Goal: Task Accomplishment & Management: Complete application form

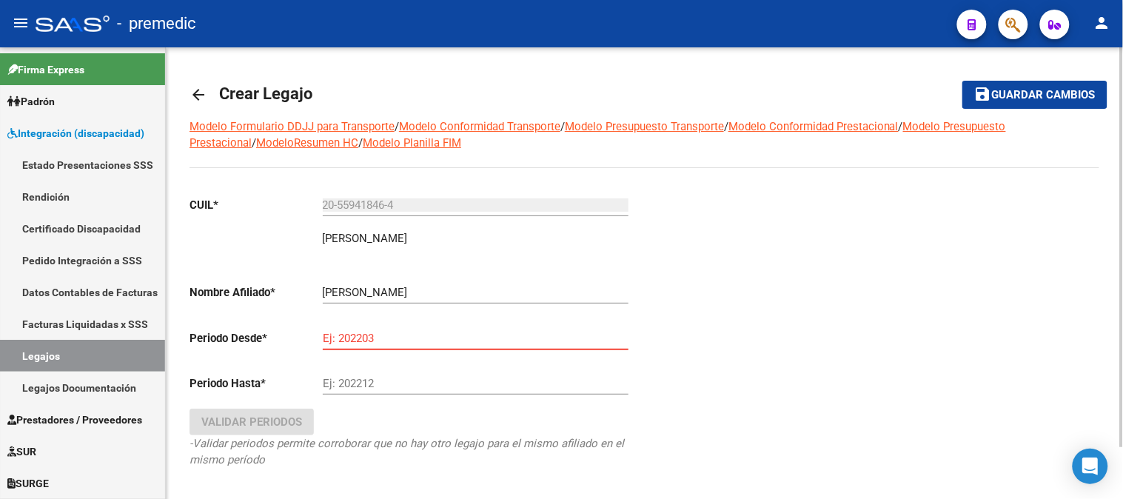
click at [409, 335] on input "Ej: 202203" at bounding box center [476, 338] width 306 height 13
type input "202507"
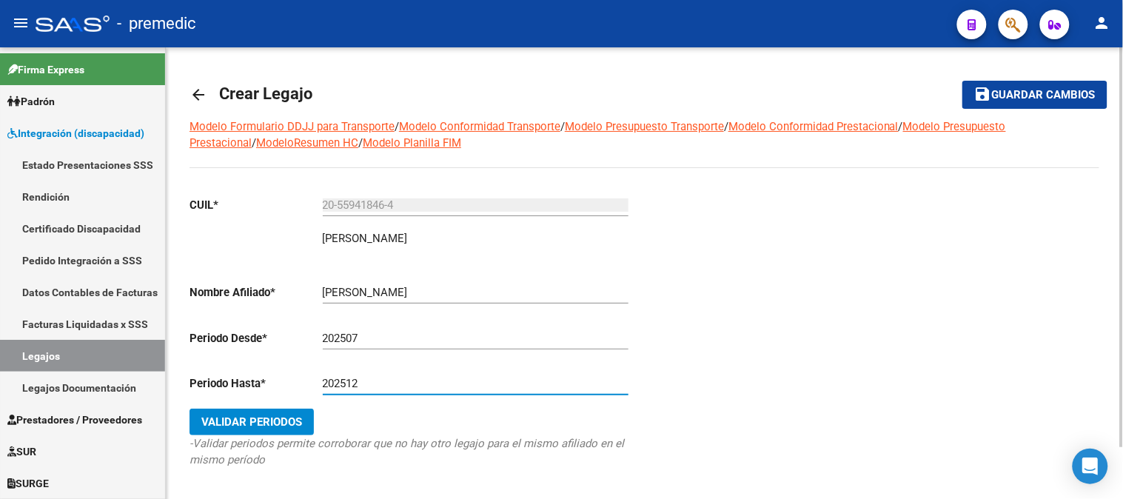
type input "202512"
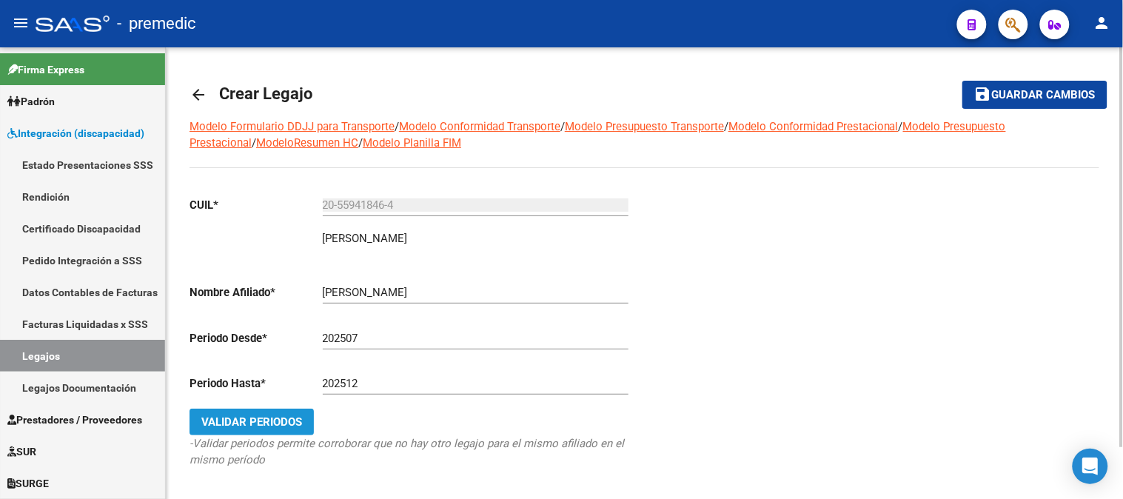
click at [304, 430] on button "Validar Periodos" at bounding box center [251, 422] width 124 height 27
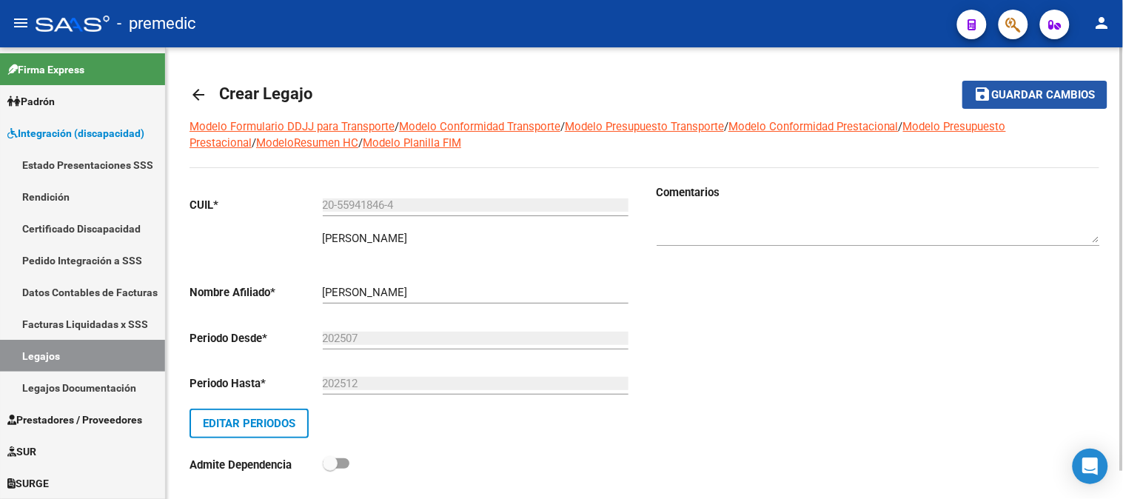
click at [1000, 104] on button "save Guardar cambios" at bounding box center [1034, 94] width 145 height 27
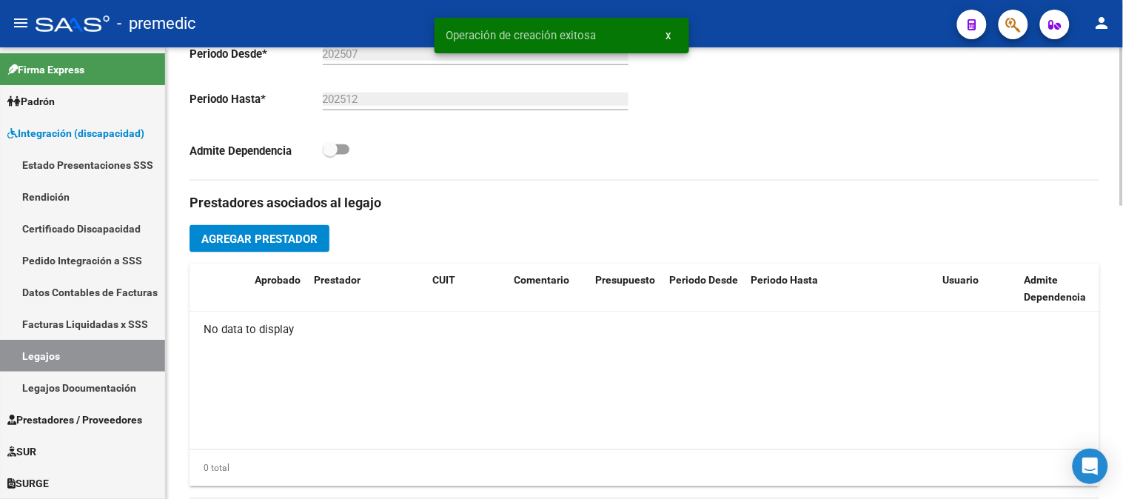
scroll to position [447, 0]
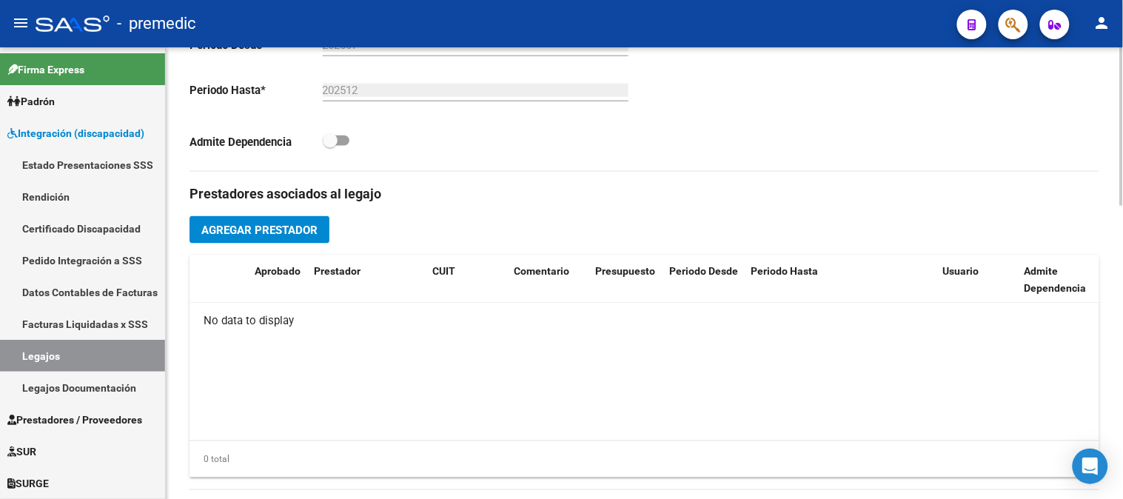
click at [1122, 329] on div at bounding box center [1122, 284] width 4 height 158
click at [309, 237] on span "Agregar Prestador" at bounding box center [259, 230] width 116 height 13
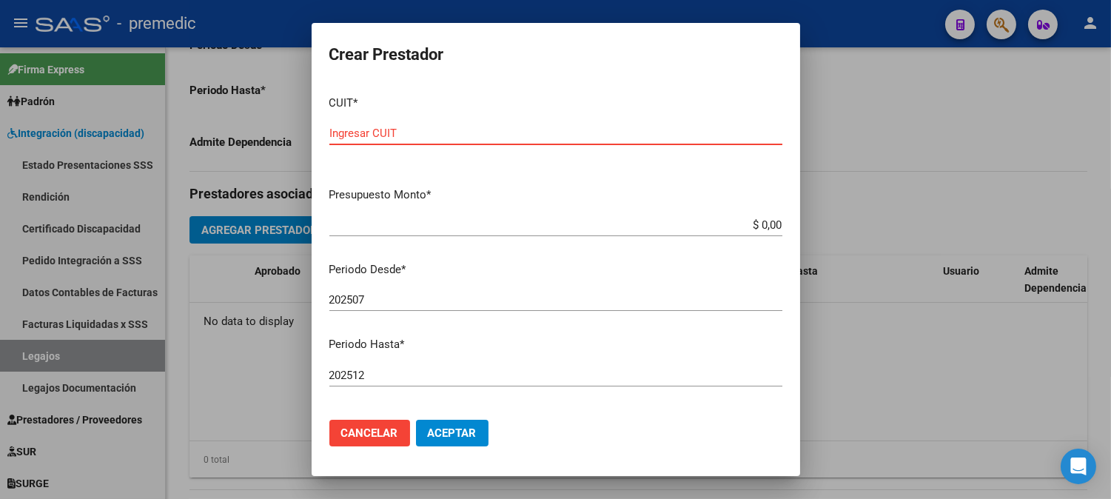
paste input "27-27790210-4"
type input "27-27790210-4"
drag, startPoint x: 748, startPoint y: 215, endPoint x: 751, endPoint y: 226, distance: 10.6
click at [751, 226] on div "$ 0,00 Ingresar el monto" at bounding box center [555, 225] width 453 height 22
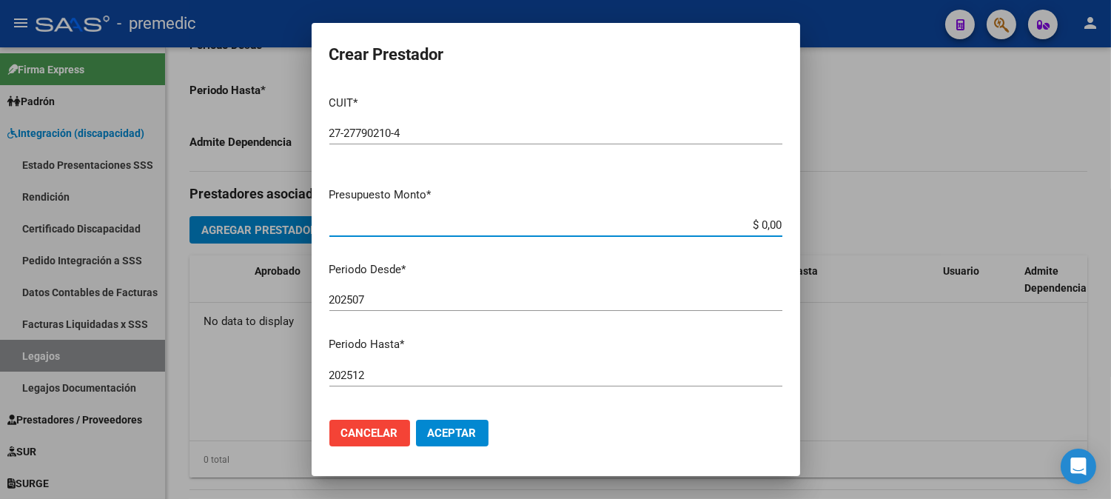
click at [751, 226] on input "$ 0,00" at bounding box center [555, 224] width 453 height 13
paste input "98964.88"
type input "$ 98.964,88"
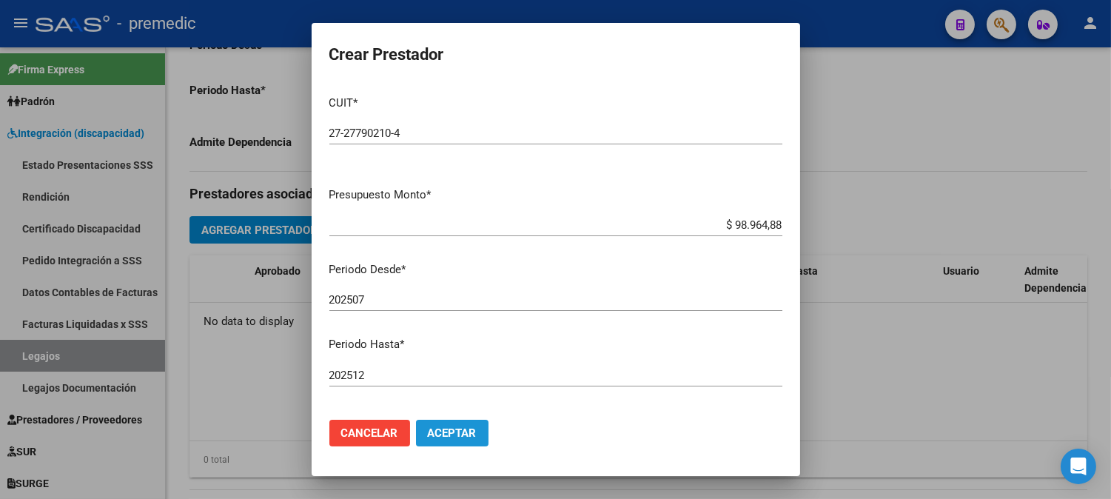
click at [449, 432] on span "Aceptar" at bounding box center [452, 432] width 49 height 13
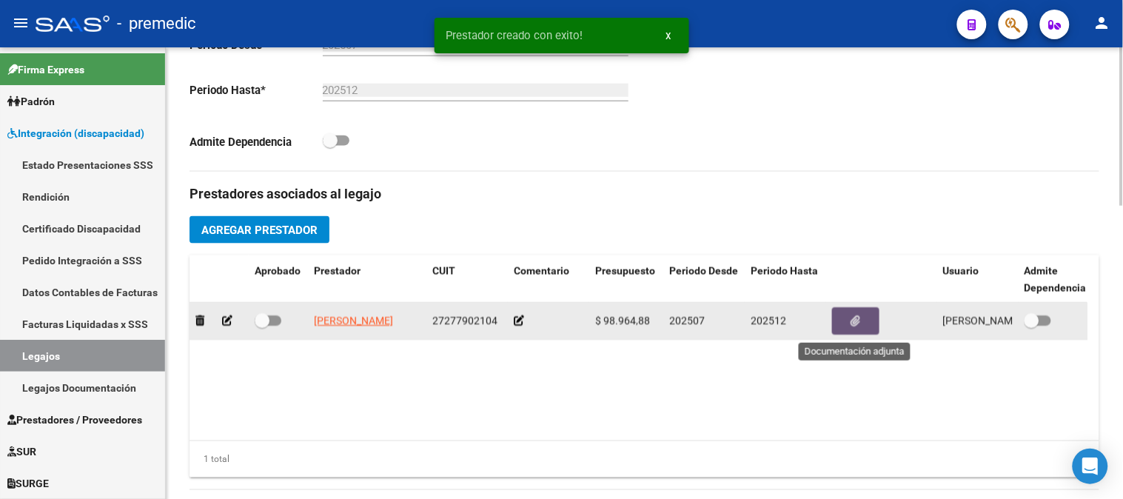
click at [847, 320] on button "button" at bounding box center [855, 320] width 47 height 27
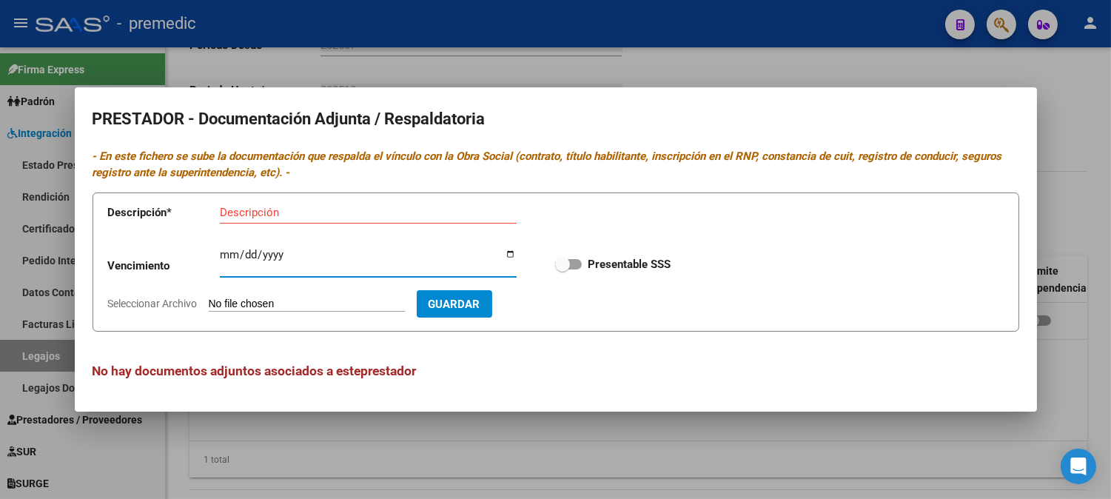
click at [226, 250] on input "Ingresar vencimiento" at bounding box center [368, 261] width 297 height 24
type input "[DATE]"
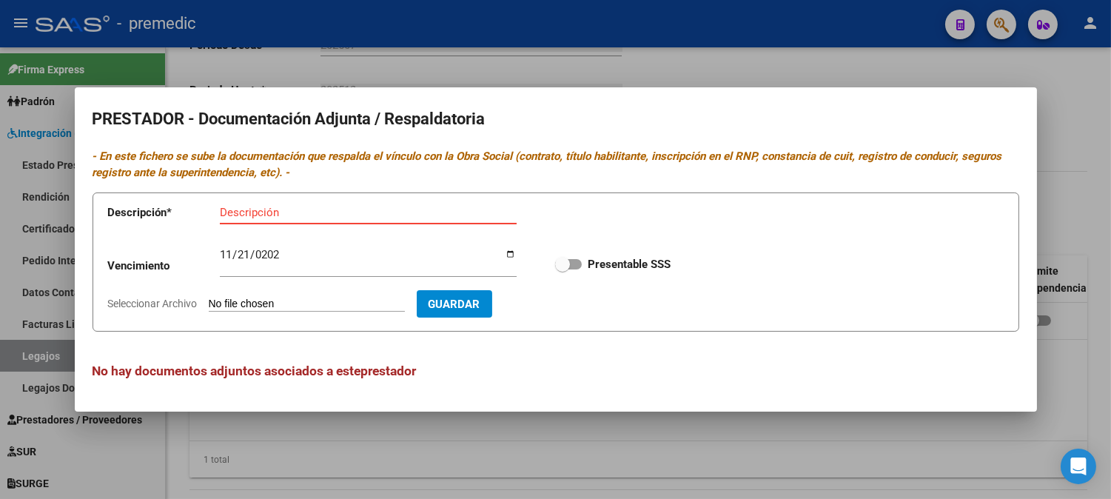
click at [276, 209] on input "Descripción" at bounding box center [368, 212] width 297 height 13
type input "datos del prestador"
click at [318, 299] on input "Seleccionar Archivo" at bounding box center [307, 305] width 196 height 14
type input "C:\fakepath\DATOS DEL PRESTADOR PSP.pdf"
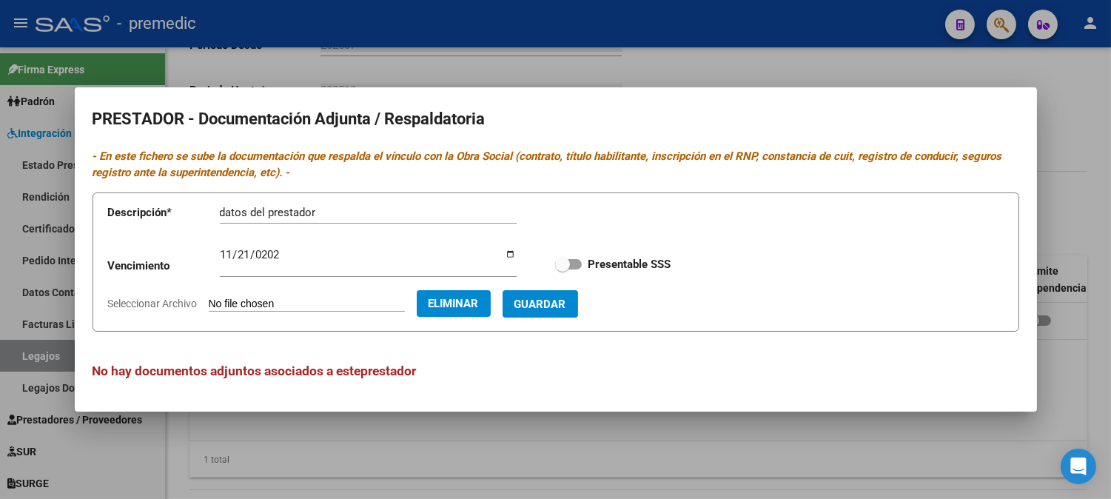
click at [577, 257] on label "Presentable SSS" at bounding box center [612, 264] width 115 height 18
click at [563, 269] on input "Presentable SSS" at bounding box center [562, 269] width 1 height 1
checkbox input "true"
click at [566, 298] on span "Guardar" at bounding box center [540, 304] width 52 height 13
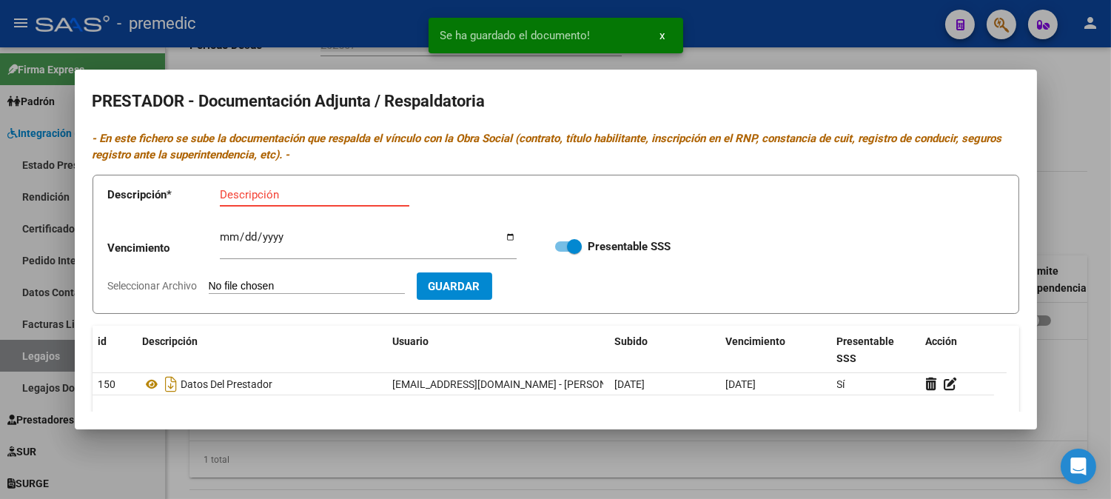
click at [319, 189] on input "Descripción" at bounding box center [314, 194] width 189 height 13
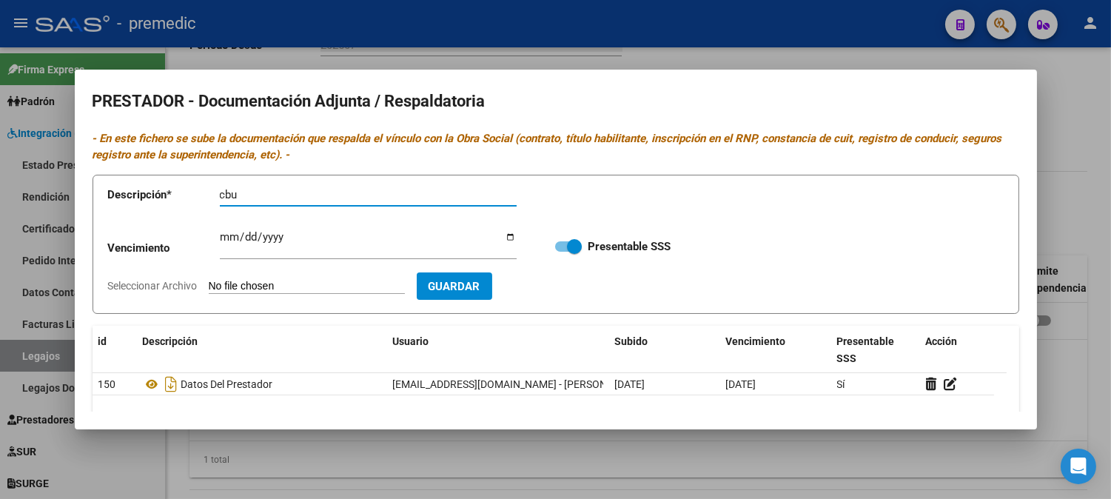
type input "cbu"
click at [324, 294] on input "Seleccionar Archivo" at bounding box center [307, 287] width 196 height 14
type input "C:\fakepath\CBU PSP.pdf"
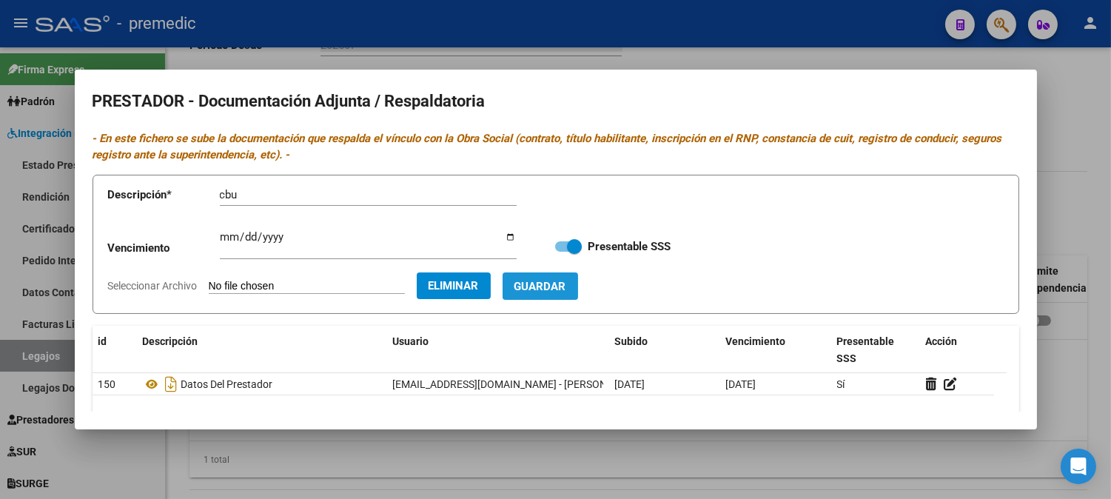
click at [566, 289] on span "Guardar" at bounding box center [540, 286] width 52 height 13
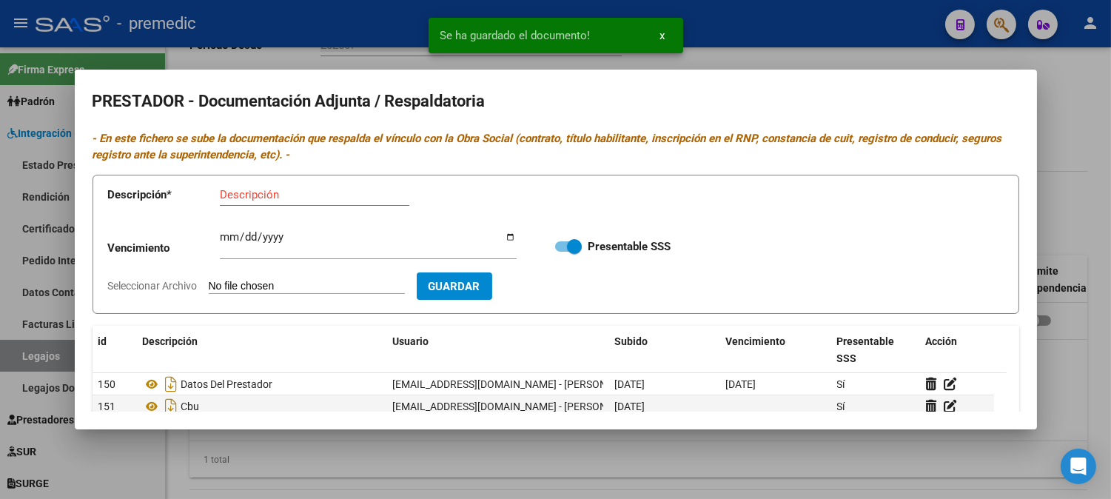
click at [1089, 113] on div at bounding box center [555, 249] width 1111 height 499
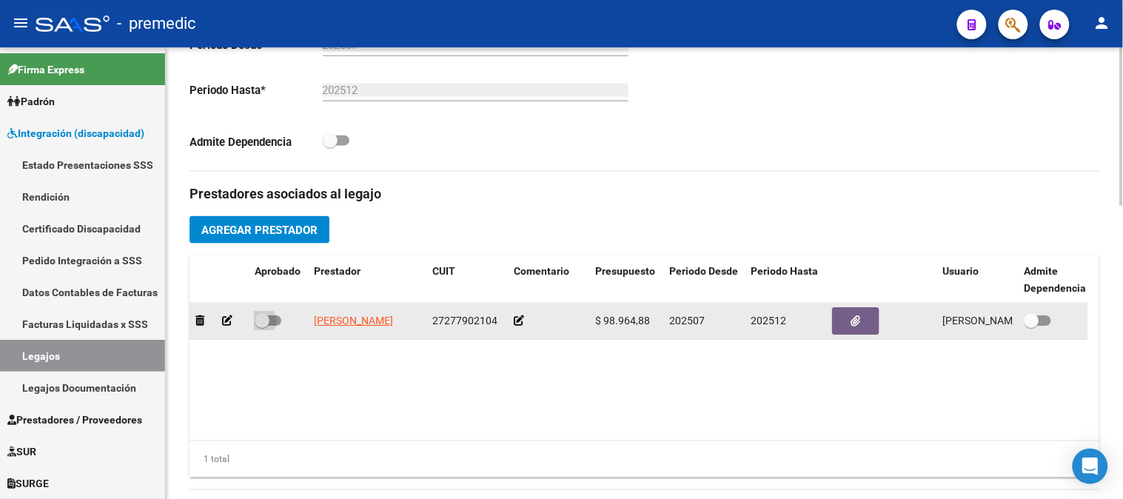
click at [269, 314] on span at bounding box center [262, 320] width 15 height 15
click at [262, 326] on input "checkbox" at bounding box center [261, 326] width 1 height 1
checkbox input "true"
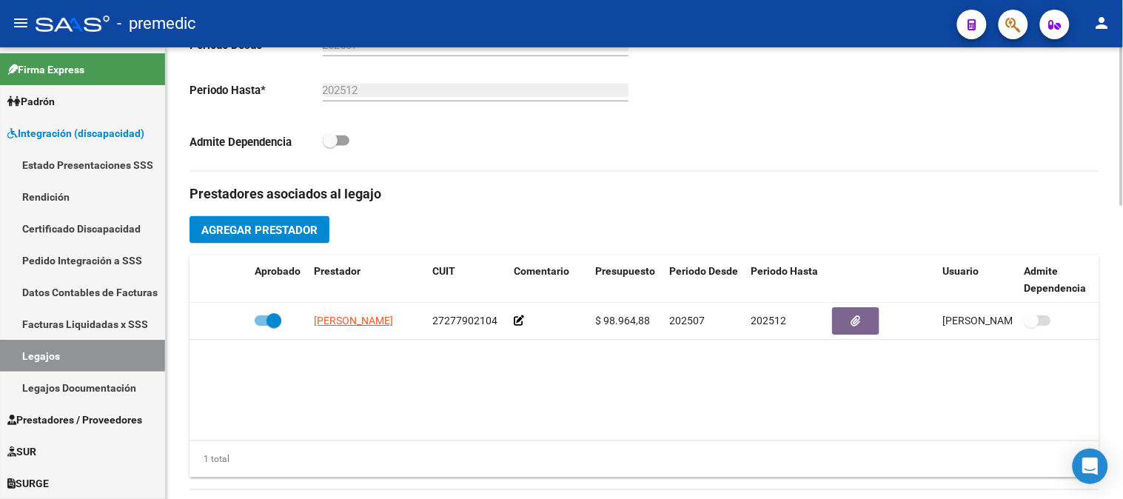
scroll to position [835, 0]
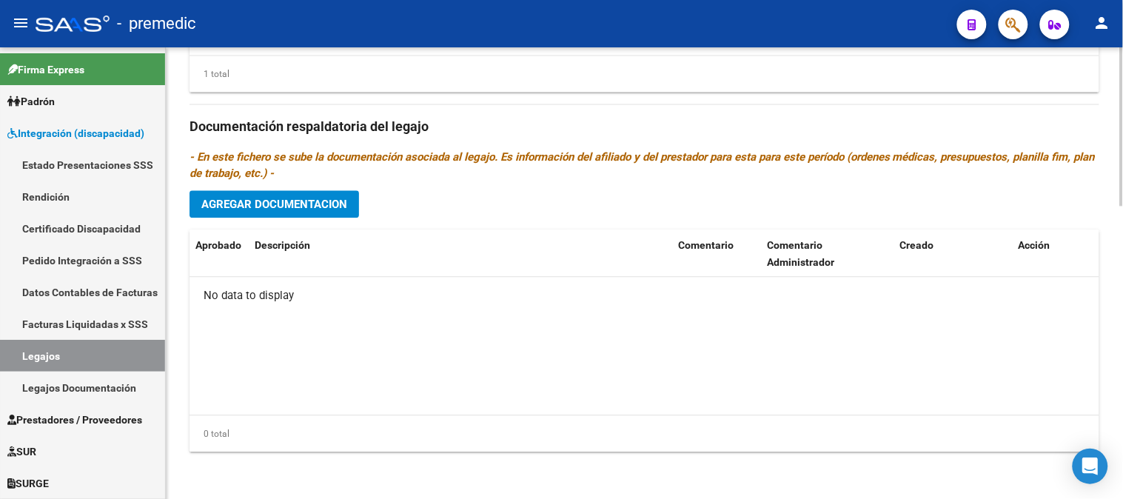
click at [1122, 383] on div at bounding box center [1122, 272] width 4 height 451
click at [303, 198] on span "Agregar Documentacion" at bounding box center [274, 204] width 146 height 13
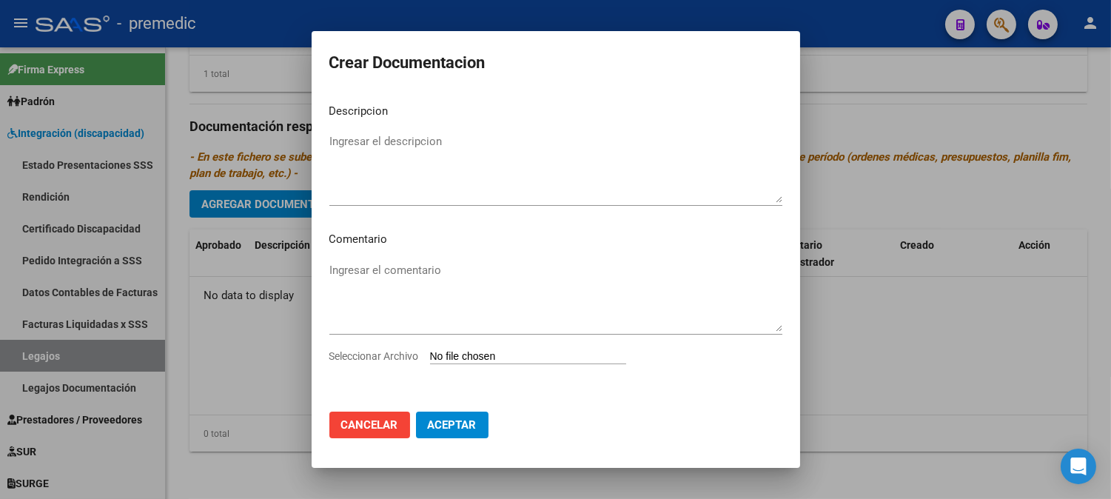
click at [520, 352] on input "Seleccionar Archivo" at bounding box center [528, 357] width 196 height 14
type input "C:\fakepath\CUD.pdf"
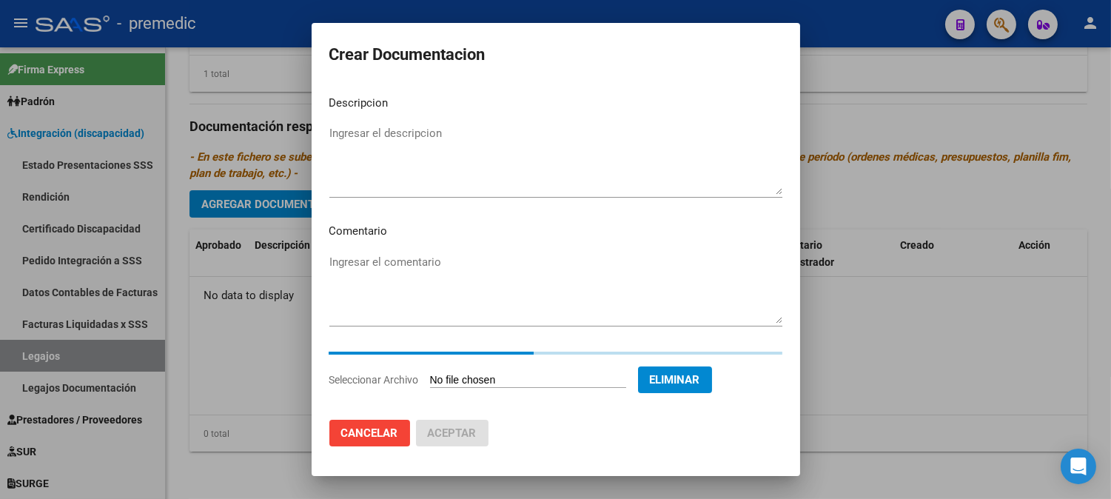
click at [546, 142] on textarea "Ingresar el descripcion" at bounding box center [555, 160] width 453 height 70
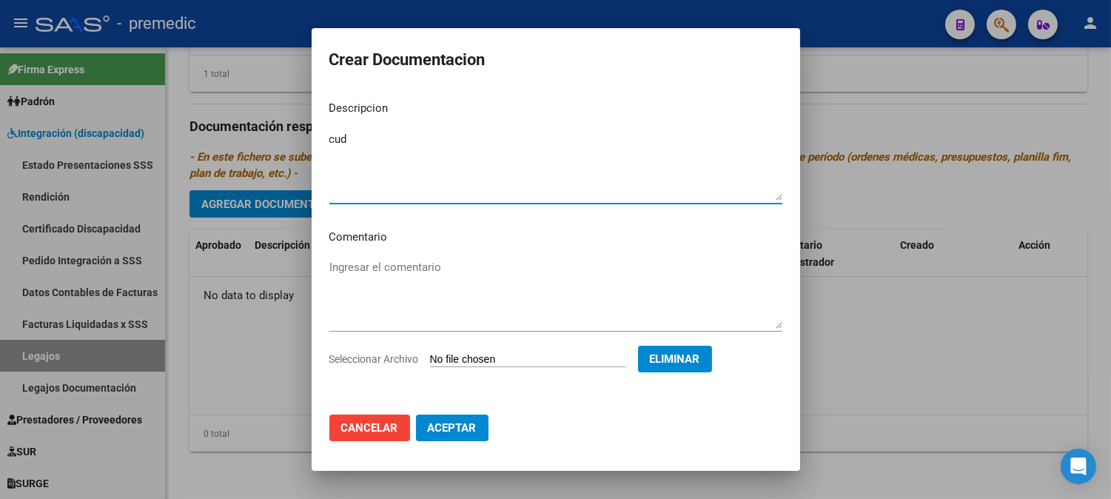
type textarea "cud"
click at [455, 427] on span "Aceptar" at bounding box center [452, 427] width 49 height 13
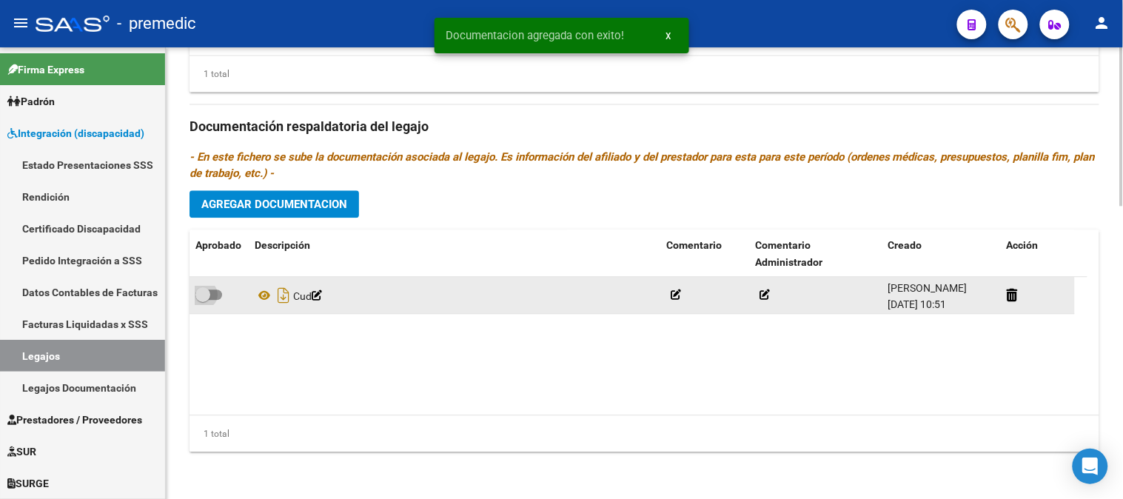
click at [218, 293] on span at bounding box center [208, 294] width 27 height 10
click at [203, 300] on input "checkbox" at bounding box center [202, 300] width 1 height 1
checkbox input "true"
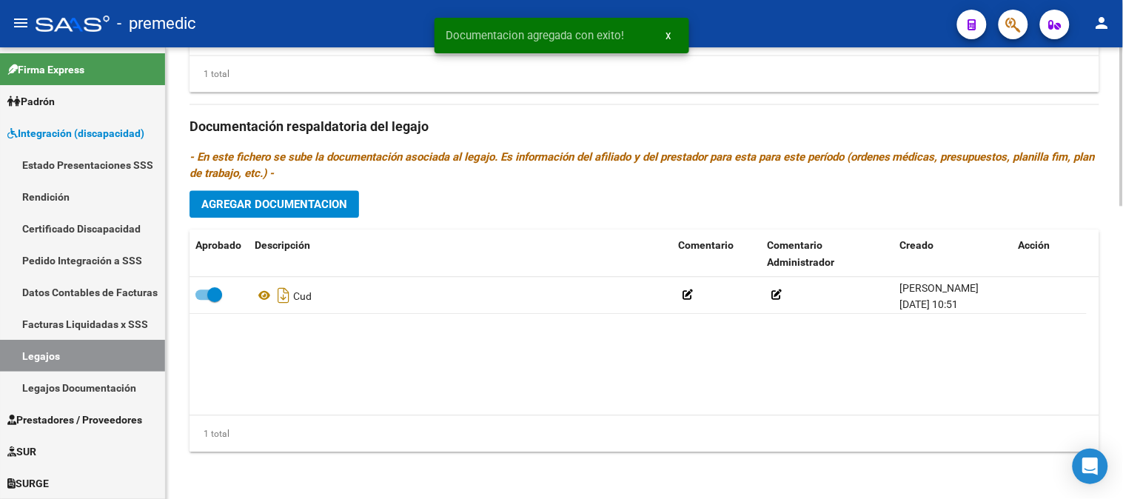
click at [296, 204] on span "Agregar Documentacion" at bounding box center [274, 204] width 146 height 13
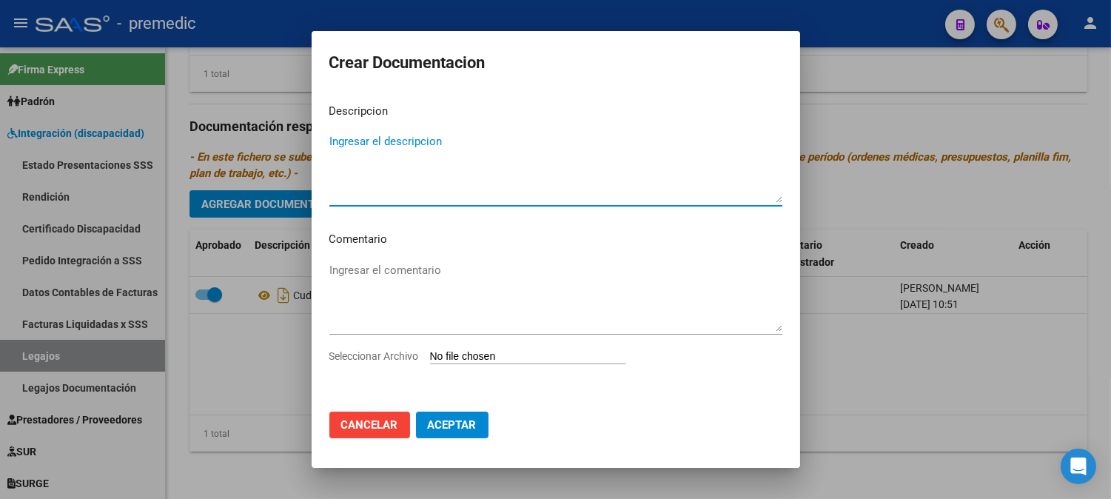
click at [463, 338] on div "Ingresar el comentario" at bounding box center [555, 304] width 453 height 90
click at [479, 357] on input "Seleccionar Archivo" at bounding box center [528, 357] width 196 height 14
type input "C:\fakepath\DNI.pdf"
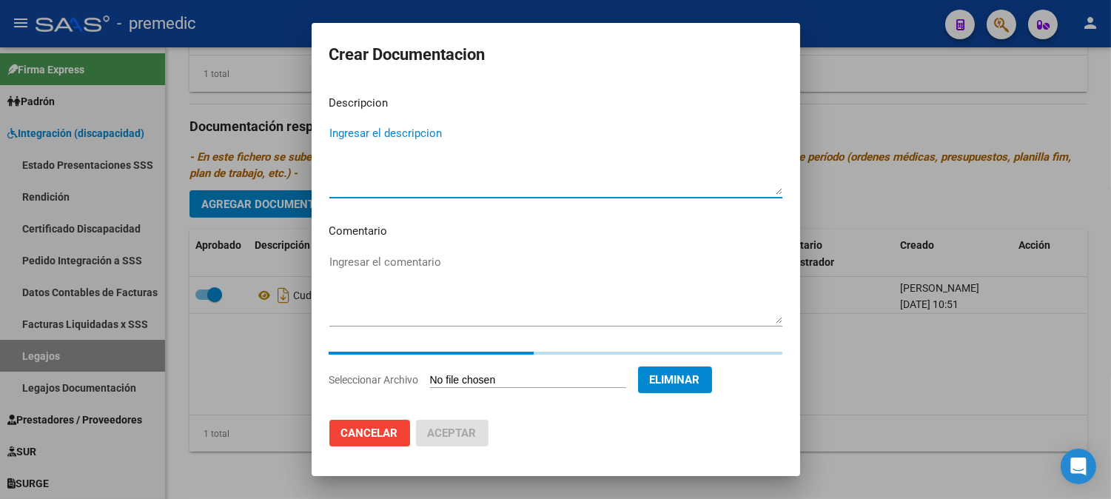
click at [474, 145] on textarea "Ingresar el descripcion" at bounding box center [555, 160] width 453 height 70
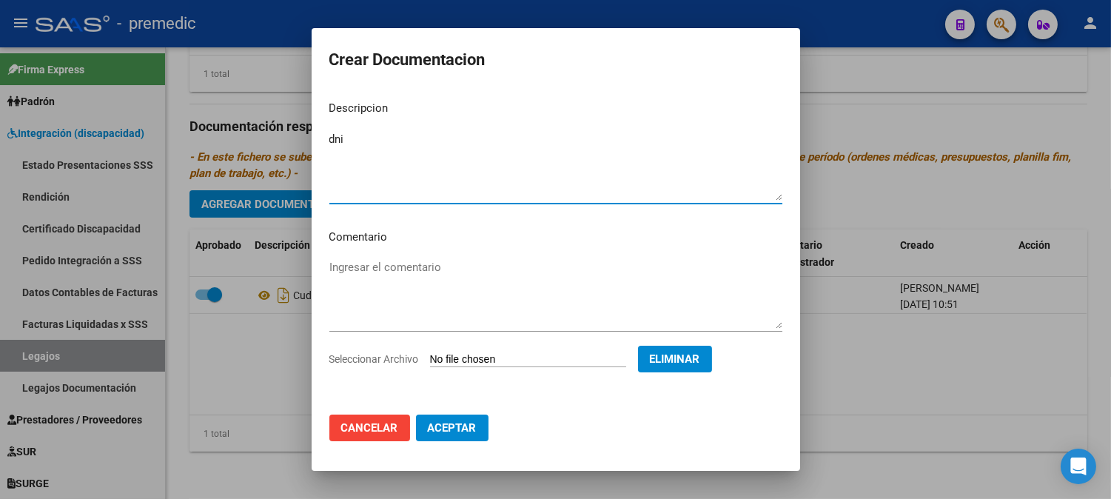
type textarea "dni"
click at [457, 432] on span "Aceptar" at bounding box center [452, 427] width 49 height 13
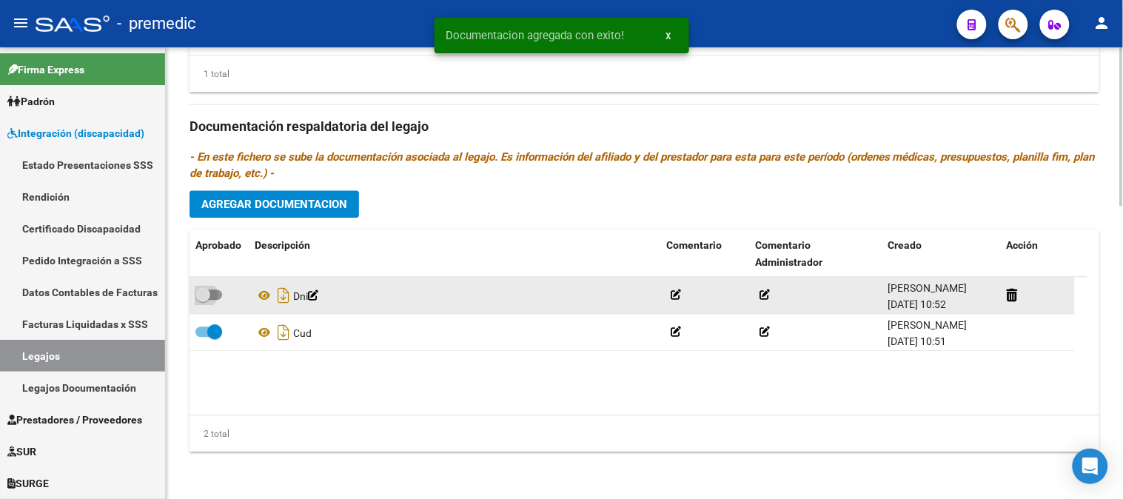
click at [213, 293] on span at bounding box center [208, 294] width 27 height 10
click at [203, 300] on input "checkbox" at bounding box center [202, 300] width 1 height 1
checkbox input "true"
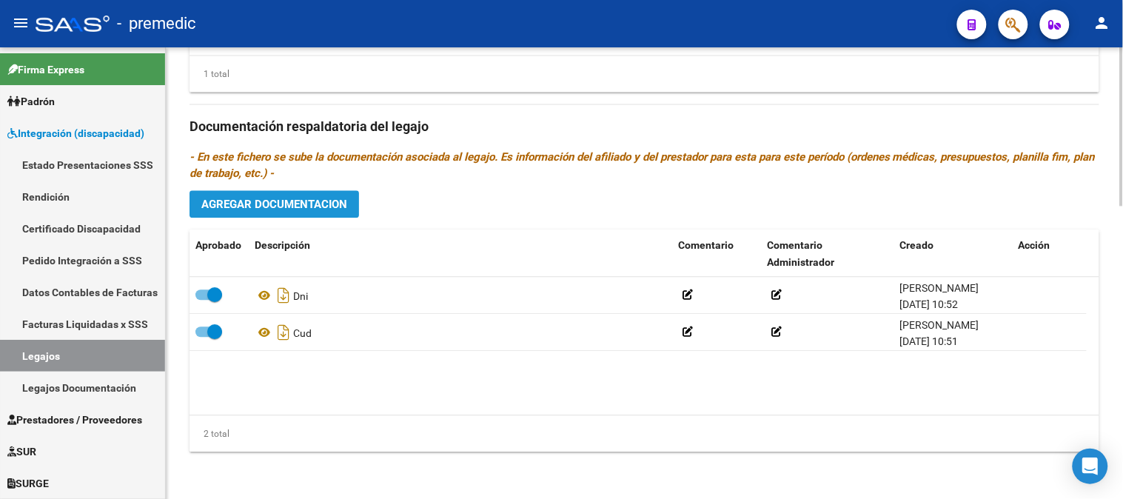
click at [274, 215] on button "Agregar Documentacion" at bounding box center [273, 203] width 169 height 27
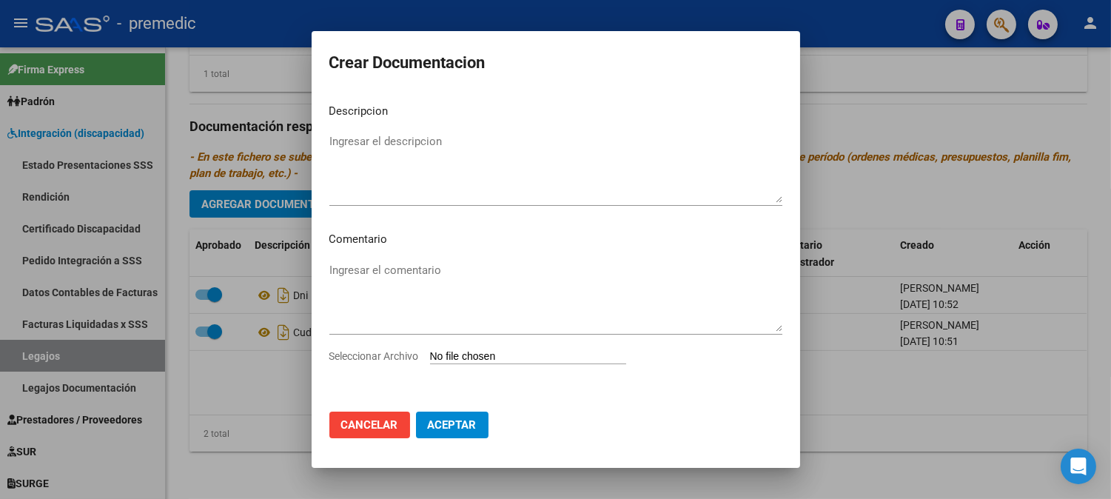
click at [480, 348] on div "Seleccionar Archivo" at bounding box center [555, 362] width 453 height 28
click at [481, 360] on input "Seleccionar Archivo" at bounding box center [528, 357] width 196 height 14
type input "C:\fakepath\CONFORMIDAD.pdf"
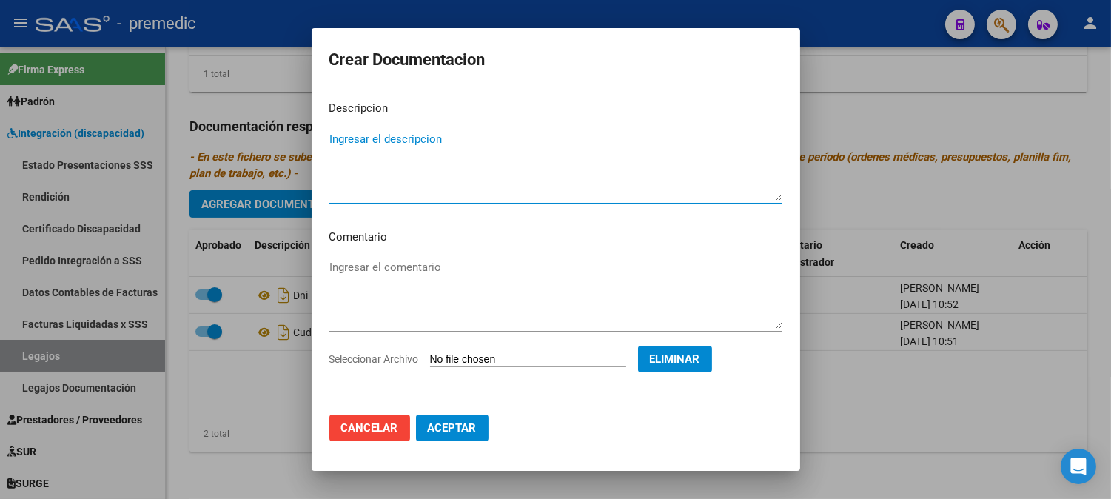
click at [574, 160] on textarea "Ingresar el descripcion" at bounding box center [555, 166] width 453 height 70
type textarea "conformidad"
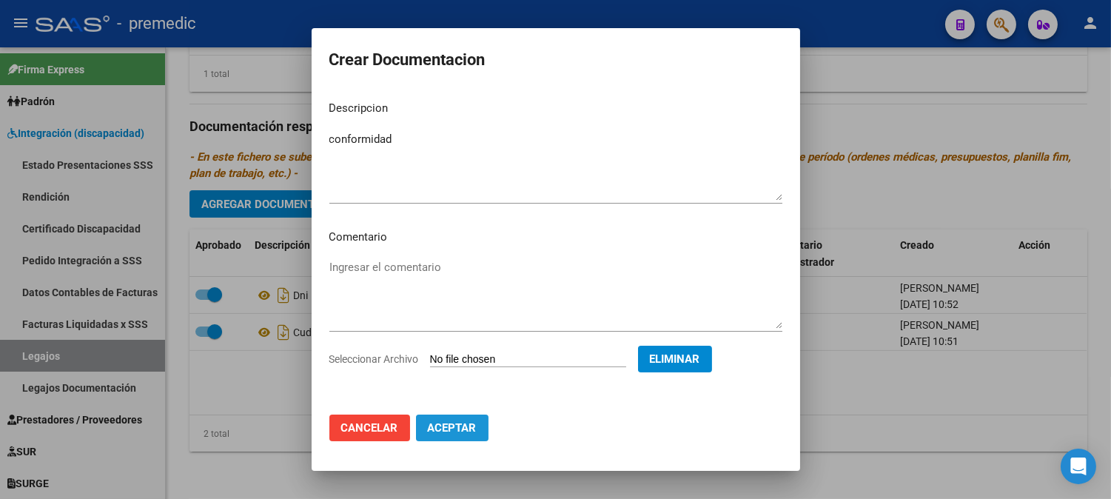
click at [446, 424] on span "Aceptar" at bounding box center [452, 427] width 49 height 13
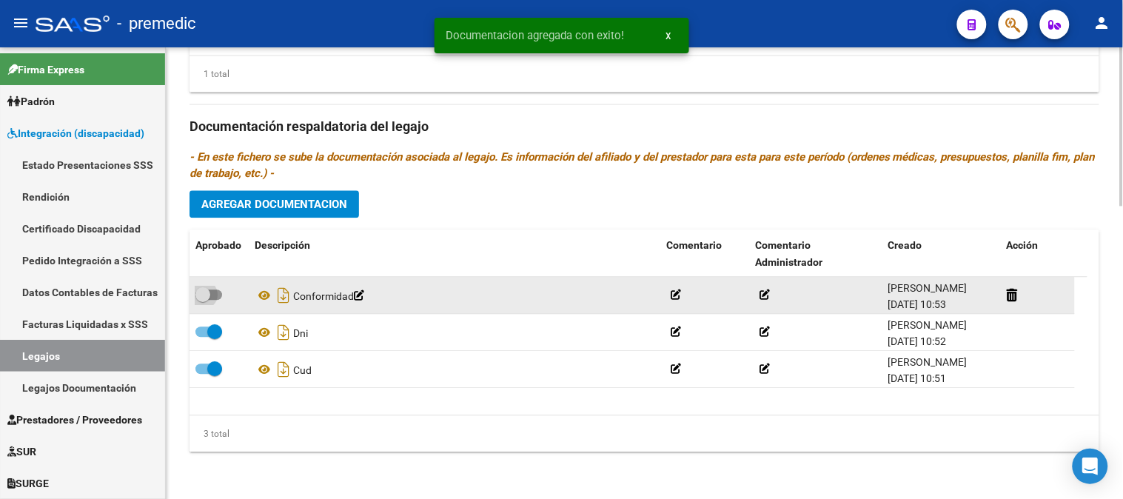
click at [218, 298] on span at bounding box center [208, 294] width 27 height 10
click at [203, 300] on input "checkbox" at bounding box center [202, 300] width 1 height 1
checkbox input "true"
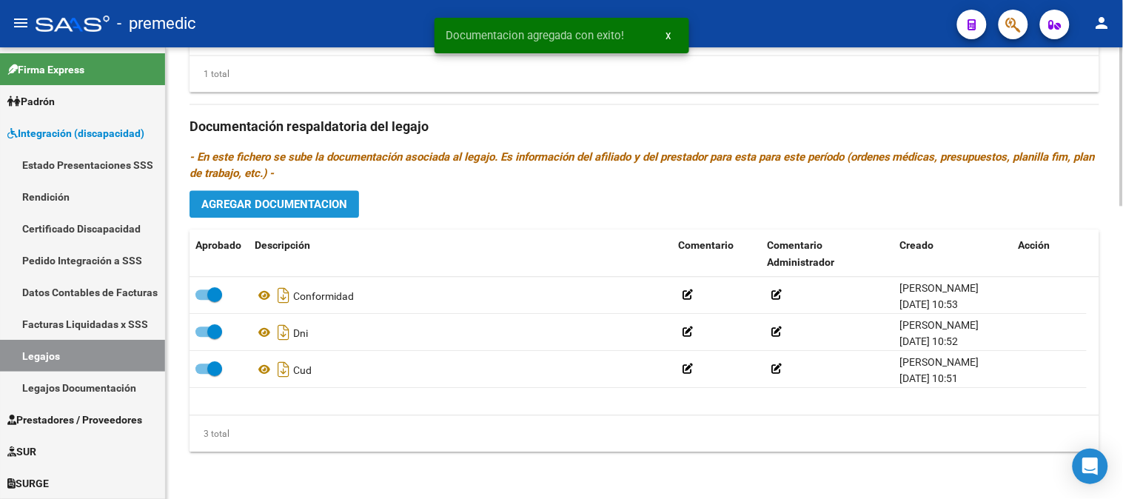
click at [322, 204] on span "Agregar Documentacion" at bounding box center [274, 204] width 146 height 13
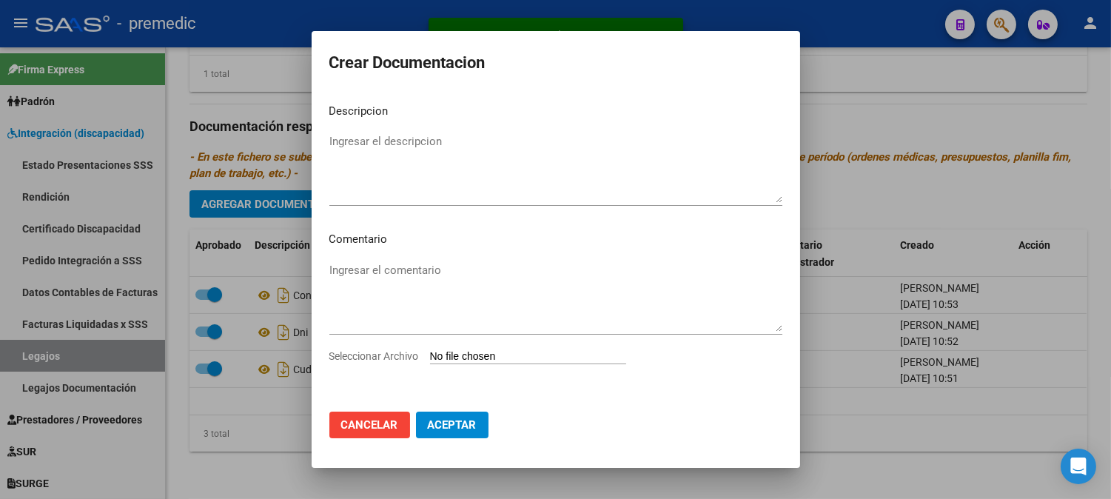
click at [483, 357] on input "Seleccionar Archivo" at bounding box center [528, 357] width 196 height 14
type input "C:\fakepath\RHC.pdf"
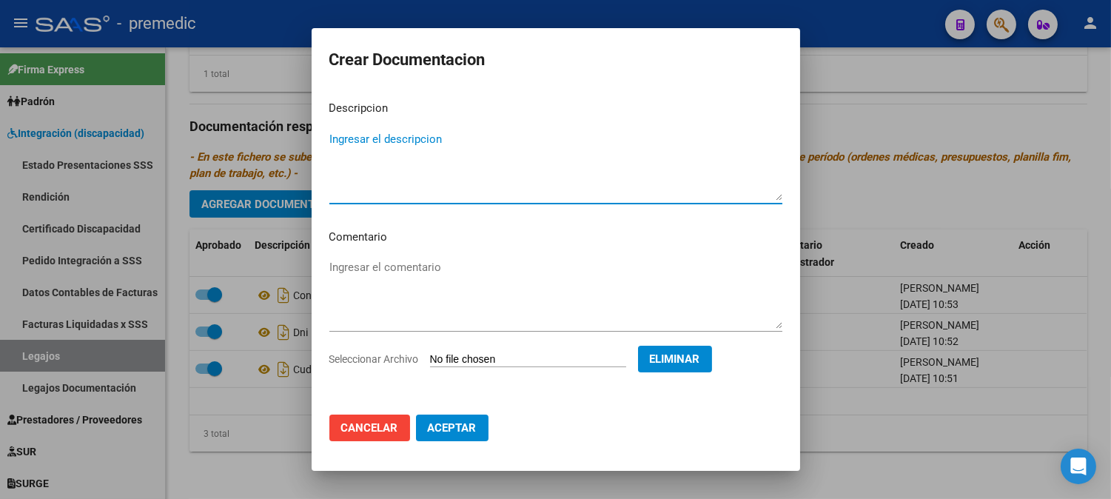
click at [563, 148] on textarea "Ingresar el descripcion" at bounding box center [555, 166] width 453 height 70
type textarea "rhc"
click at [461, 429] on span "Aceptar" at bounding box center [452, 427] width 49 height 13
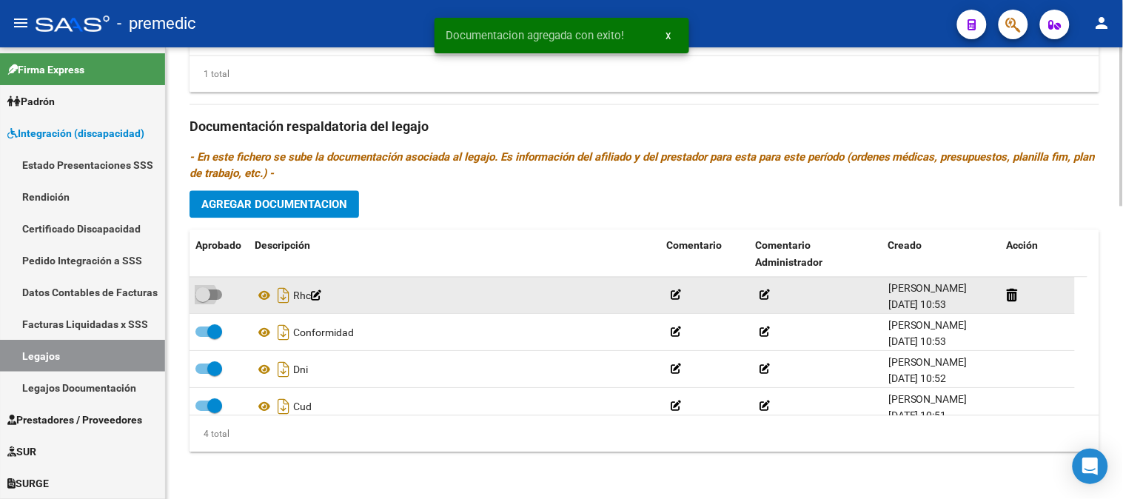
click at [215, 292] on span at bounding box center [208, 294] width 27 height 10
click at [203, 300] on input "checkbox" at bounding box center [202, 300] width 1 height 1
checkbox input "true"
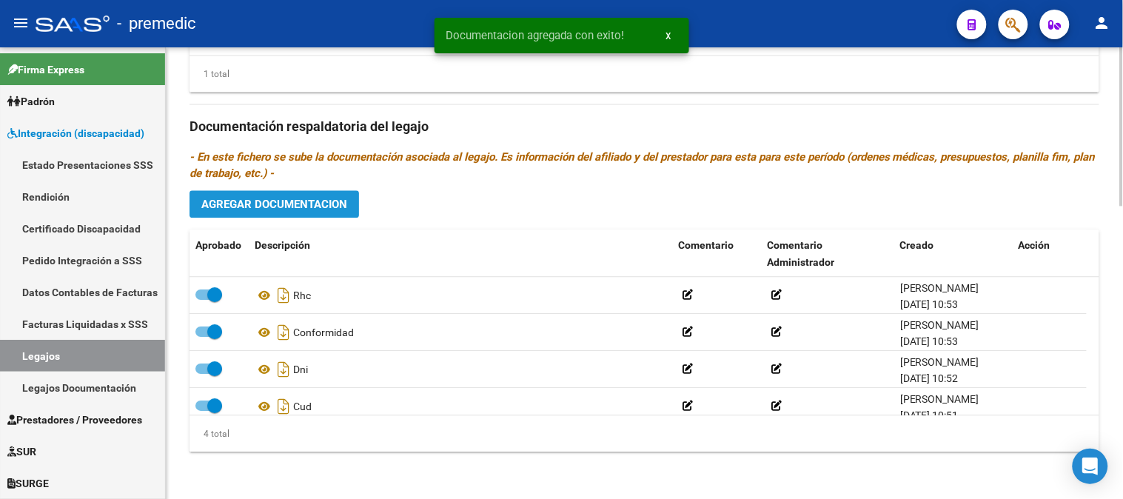
click at [323, 203] on span "Agregar Documentacion" at bounding box center [274, 204] width 146 height 13
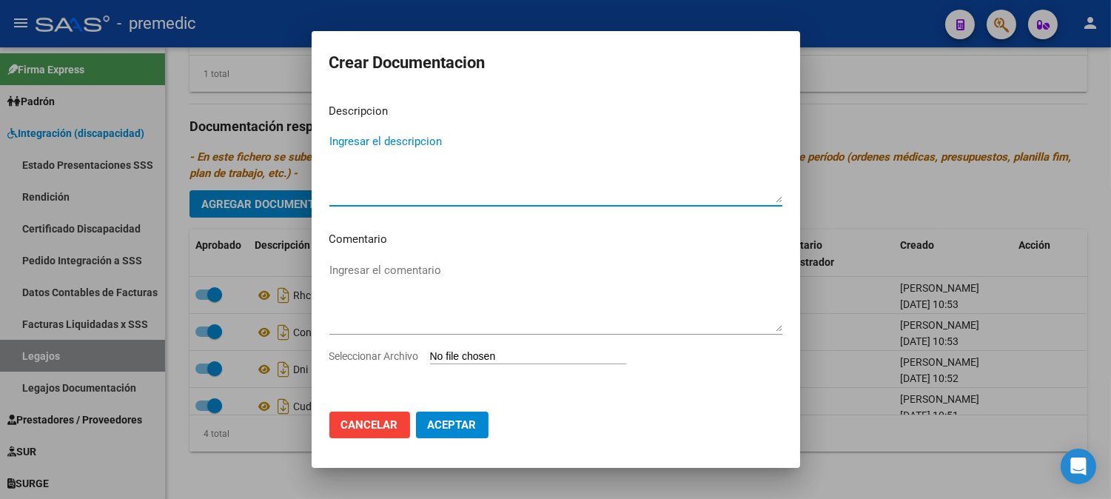
click at [468, 357] on input "Seleccionar Archivo" at bounding box center [528, 357] width 196 height 14
type input "C:\fakepath\OM.pdf"
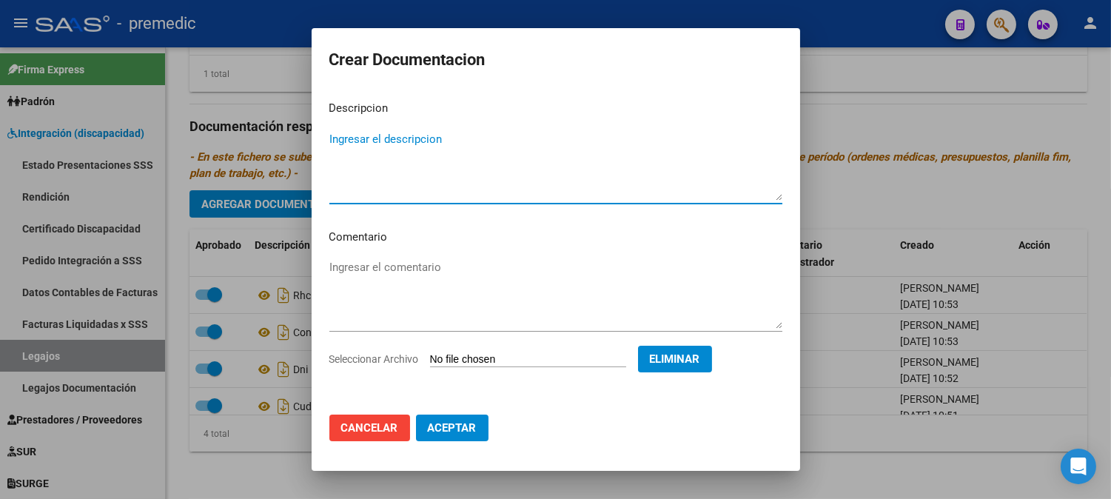
click at [520, 174] on textarea "Ingresar el descripcion" at bounding box center [555, 166] width 453 height 70
type textarea "om"
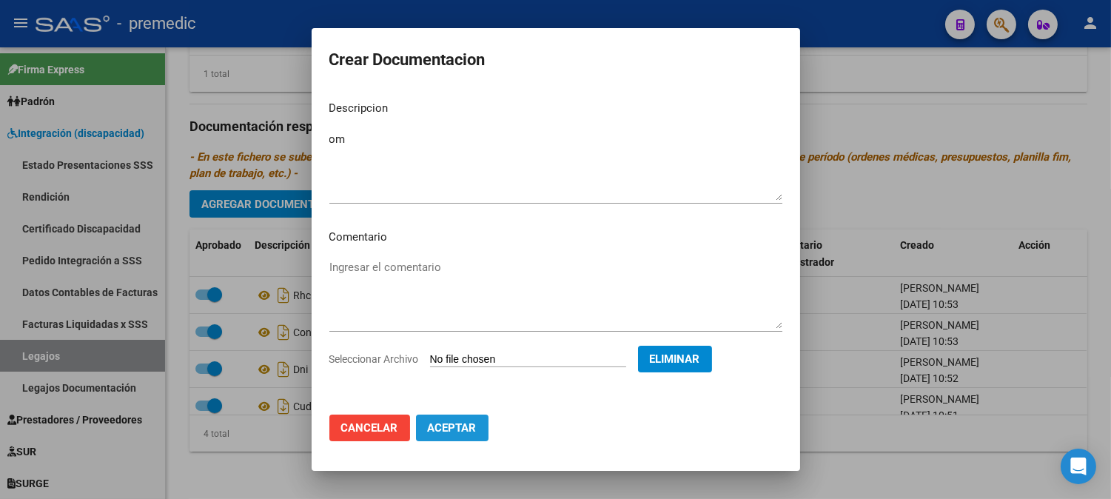
click at [454, 419] on button "Aceptar" at bounding box center [452, 427] width 73 height 27
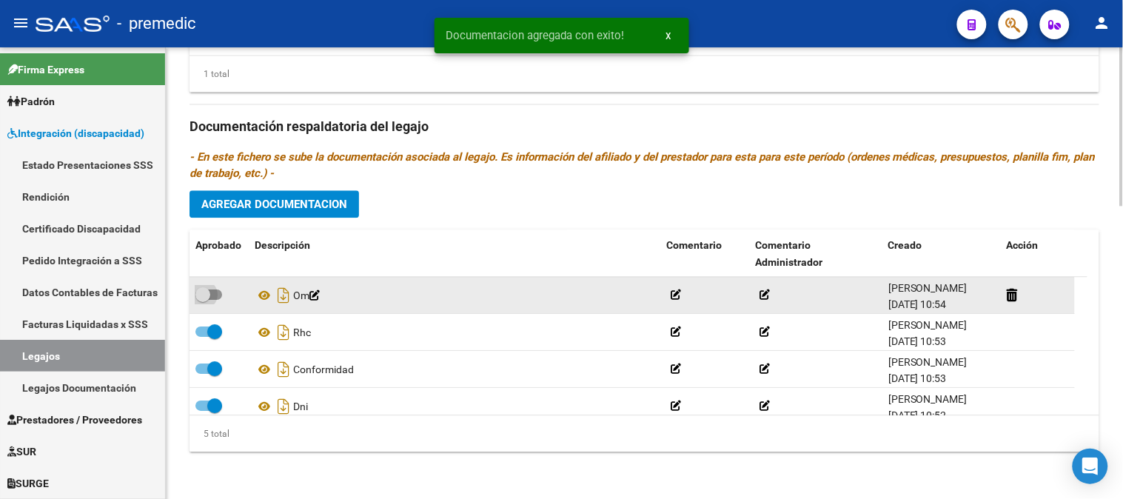
click at [217, 292] on span at bounding box center [208, 294] width 27 height 10
click at [203, 300] on input "checkbox" at bounding box center [202, 300] width 1 height 1
checkbox input "true"
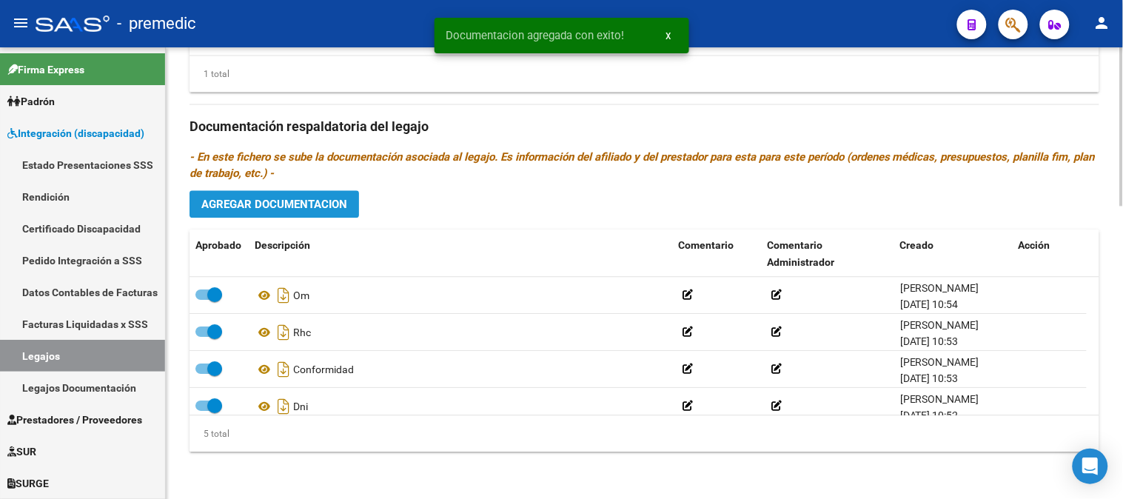
click at [338, 208] on span "Agregar Documentacion" at bounding box center [274, 204] width 146 height 13
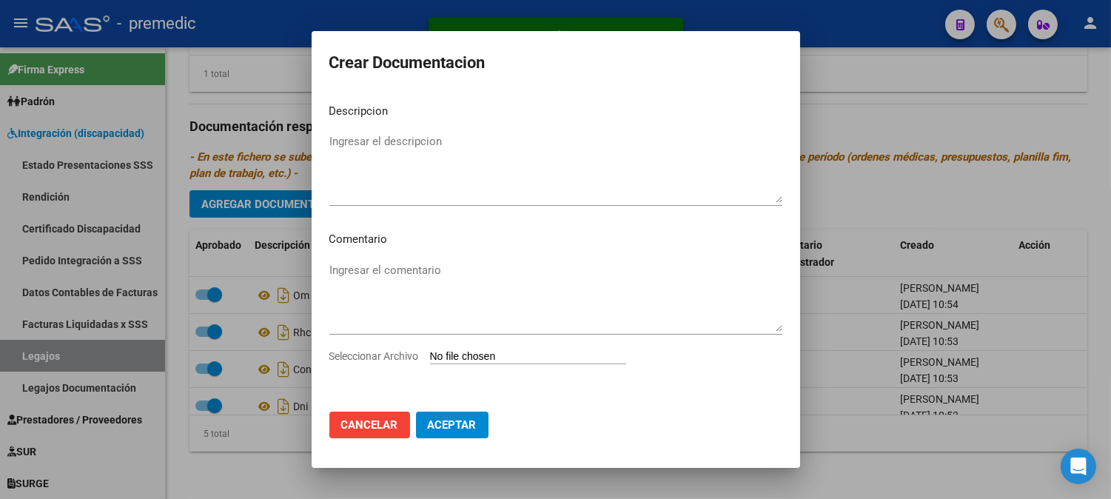
click at [450, 352] on input "Seleccionar Archivo" at bounding box center [528, 357] width 196 height 14
type input "C:\fakepath\DATOS FAMILIARES.pdf"
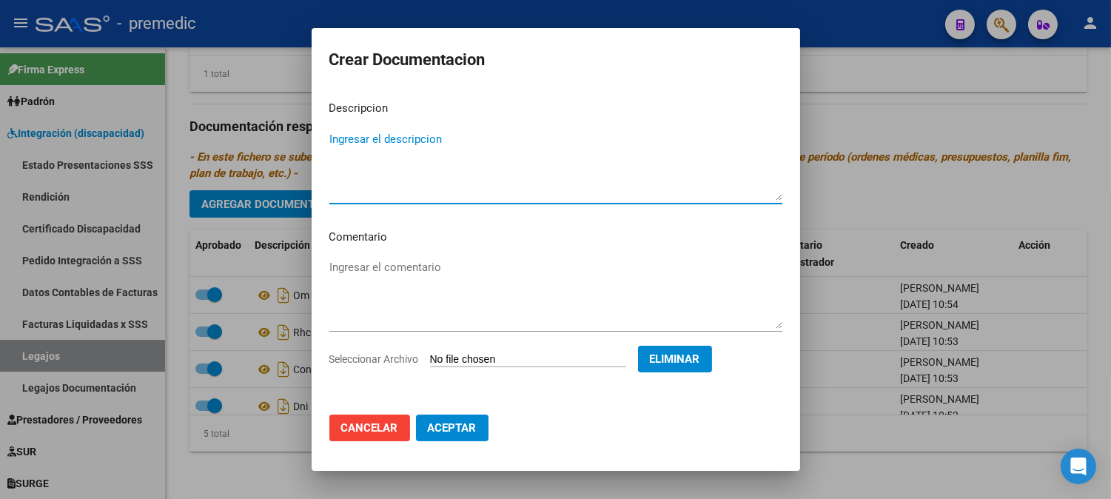
click at [537, 169] on textarea "Ingresar el descripcion" at bounding box center [555, 166] width 453 height 70
type textarea "datos familiares"
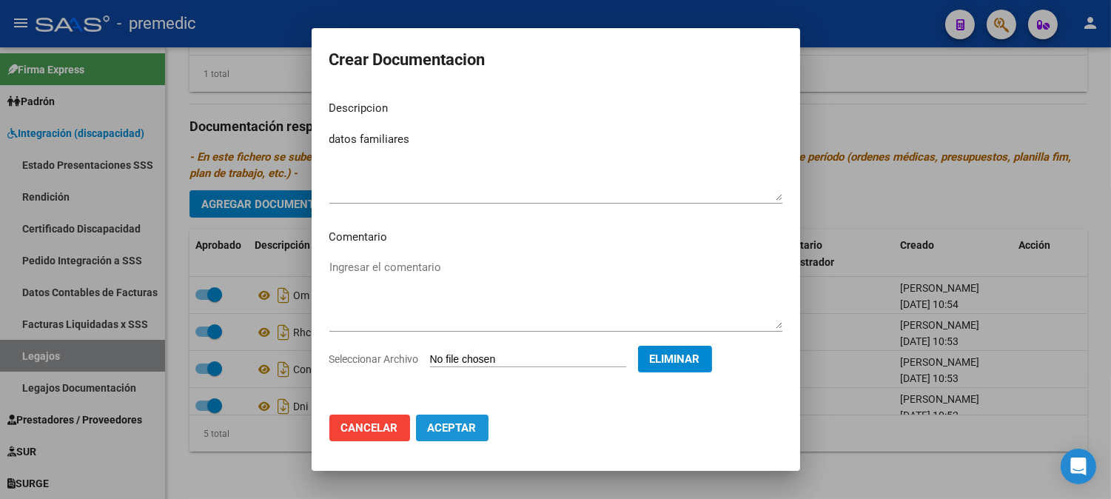
click at [467, 432] on span "Aceptar" at bounding box center [452, 427] width 49 height 13
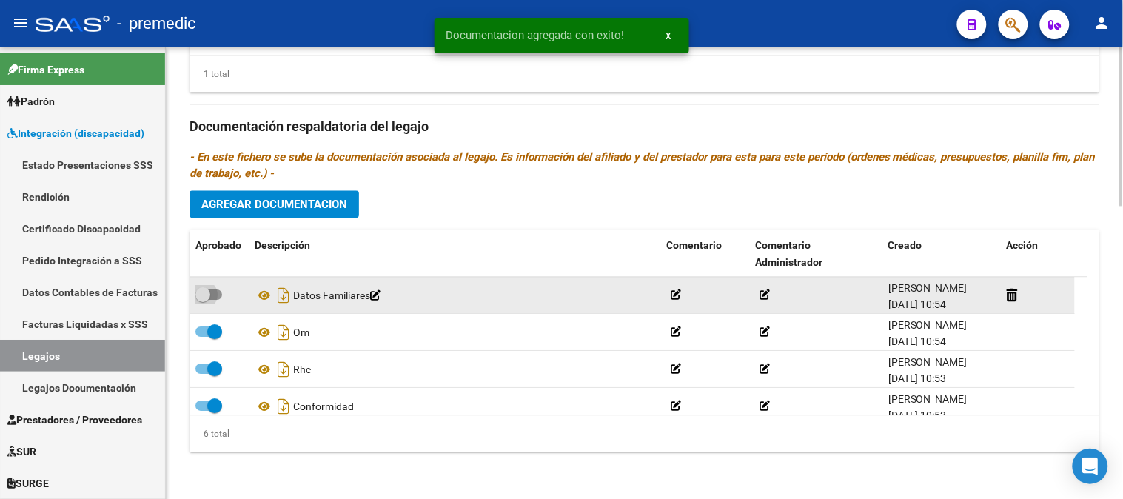
click at [212, 289] on span at bounding box center [208, 294] width 27 height 10
click at [203, 300] on input "checkbox" at bounding box center [202, 300] width 1 height 1
checkbox input "true"
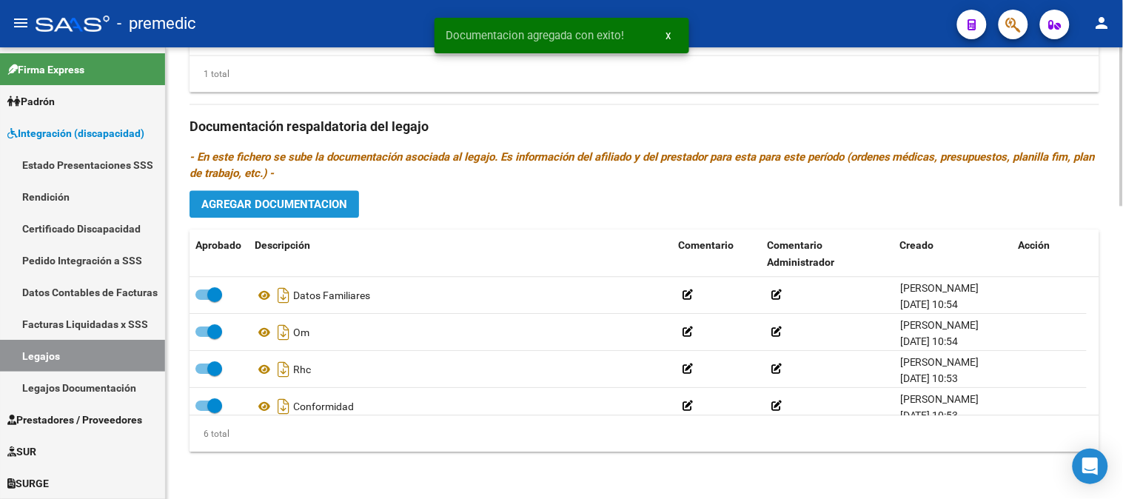
click at [350, 191] on button "Agregar Documentacion" at bounding box center [273, 203] width 169 height 27
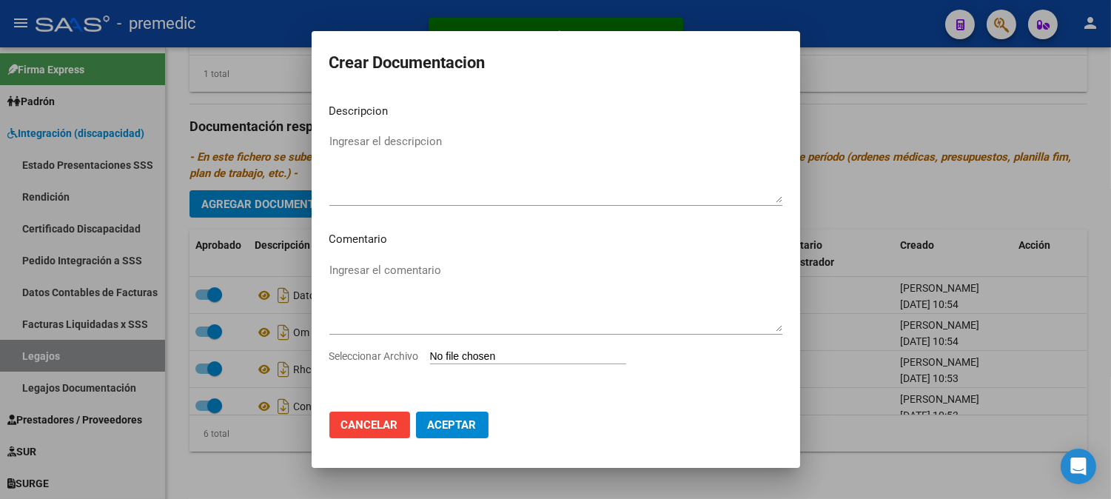
click at [494, 355] on input "Seleccionar Archivo" at bounding box center [528, 357] width 196 height 14
type input "C:\fakepath\CAR.pdf"
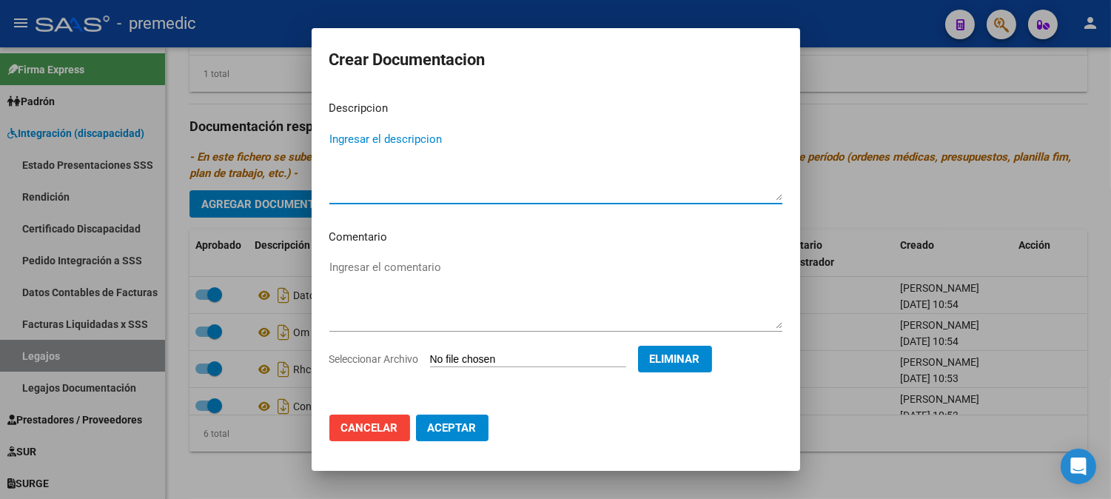
click at [524, 150] on textarea "Ingresar el descripcion" at bounding box center [555, 166] width 453 height 70
type textarea "car"
click at [449, 445] on mat-dialog-actions "Cancelar Aceptar" at bounding box center [555, 428] width 453 height 50
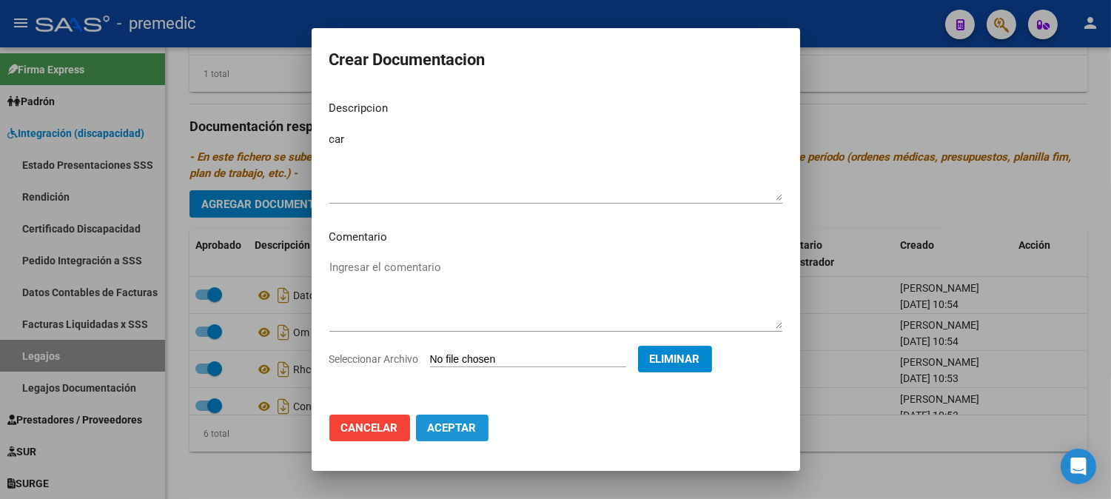
click at [449, 434] on span "Aceptar" at bounding box center [452, 427] width 49 height 13
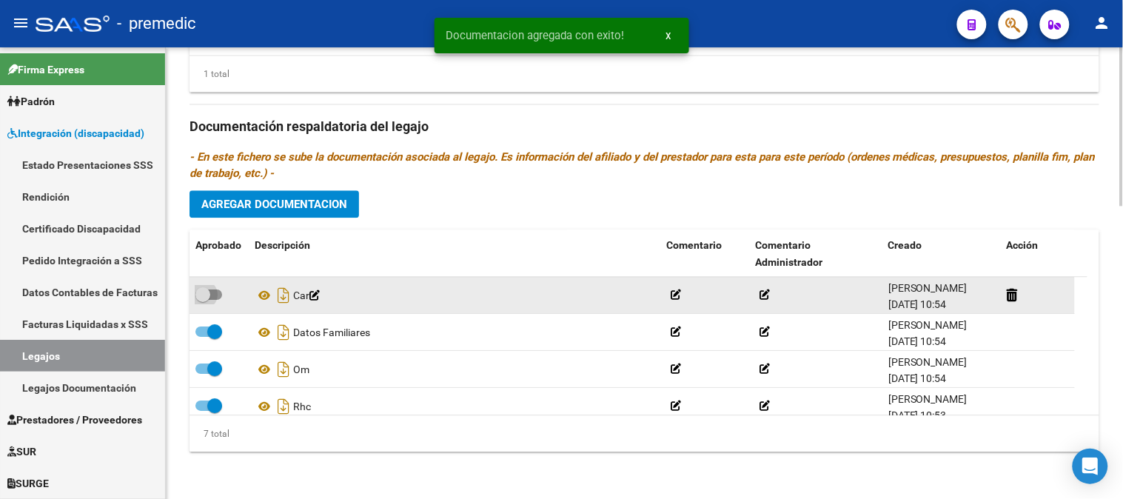
click at [209, 293] on span at bounding box center [202, 294] width 15 height 15
click at [203, 300] on input "checkbox" at bounding box center [202, 300] width 1 height 1
checkbox input "true"
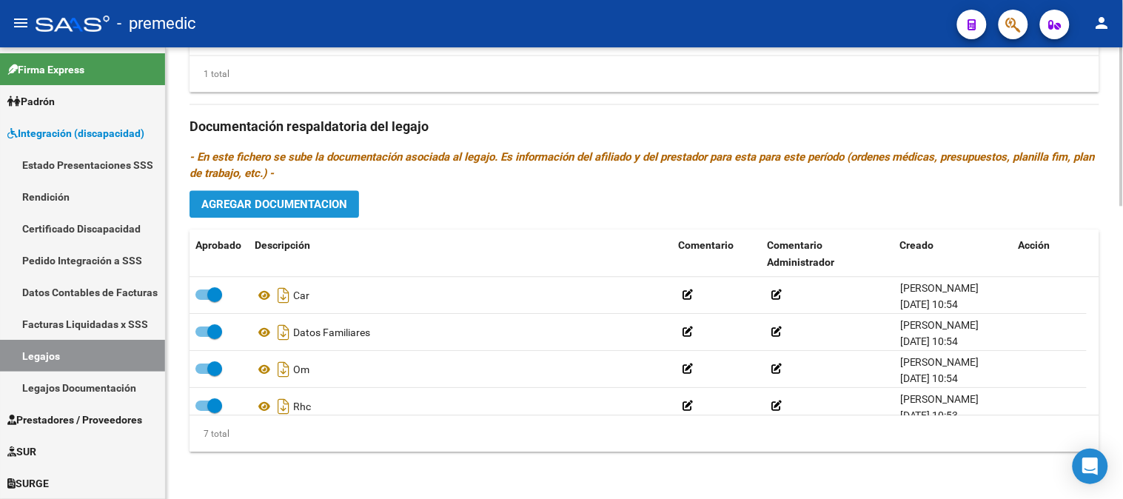
click at [311, 206] on span "Agregar Documentacion" at bounding box center [274, 204] width 146 height 13
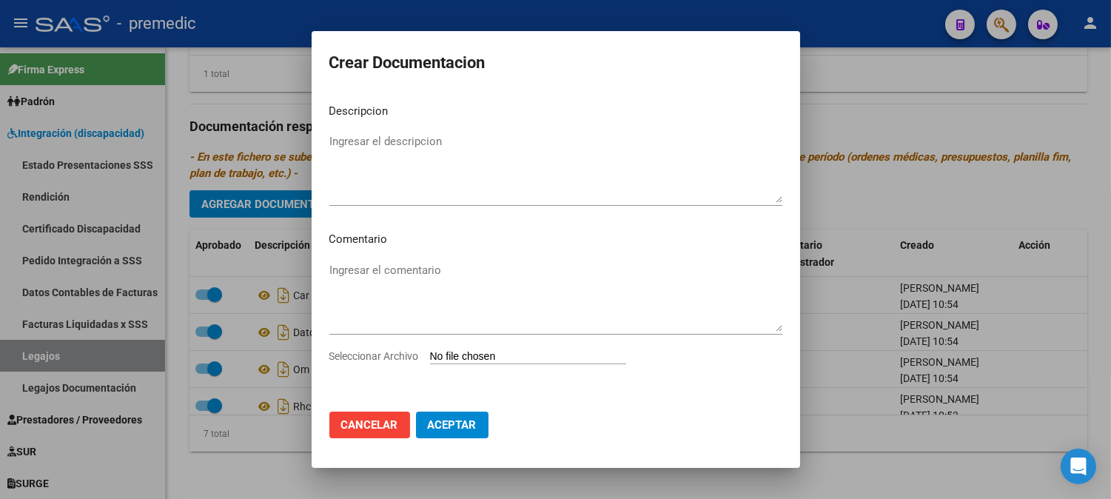
click at [348, 424] on span "Cancelar" at bounding box center [369, 424] width 57 height 13
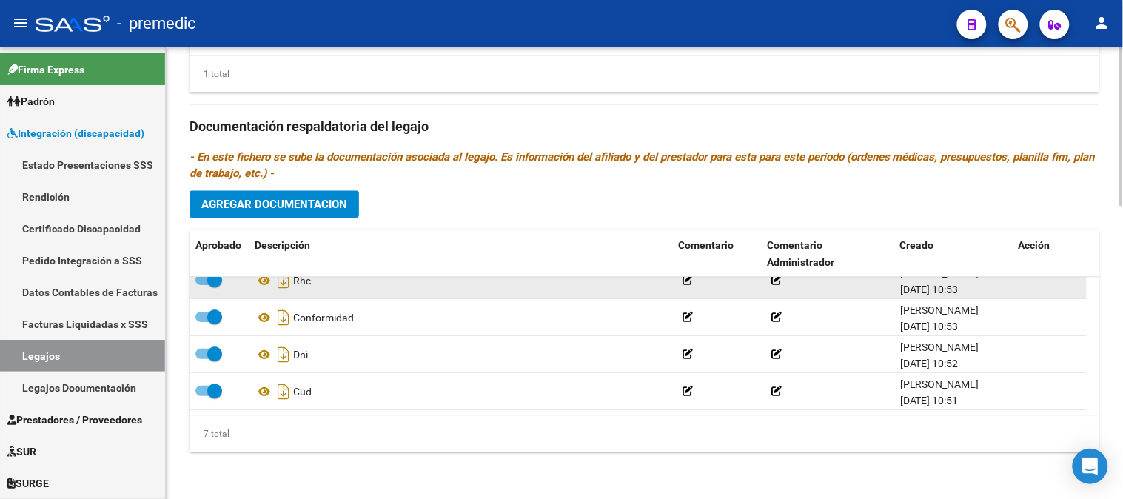
scroll to position [120, 0]
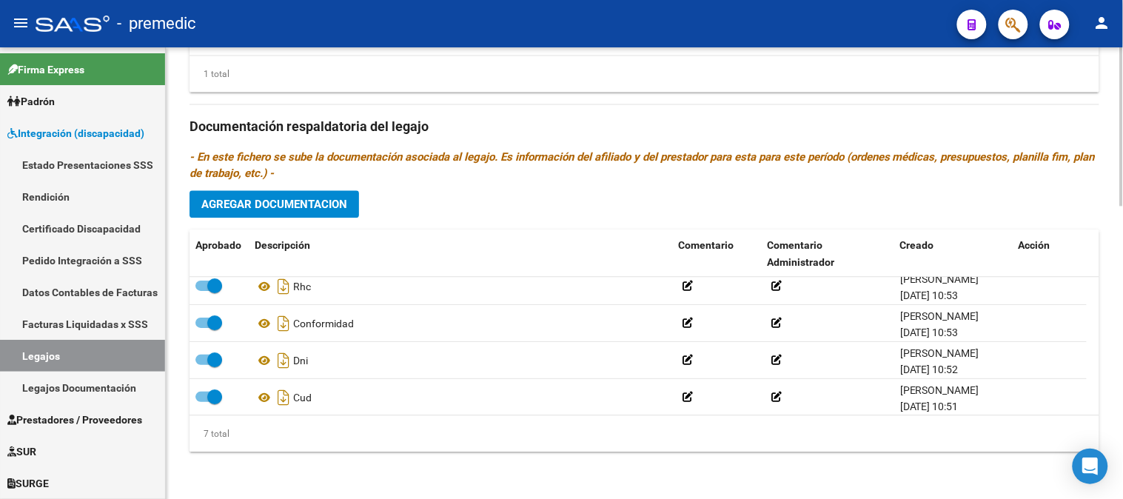
drag, startPoint x: 1099, startPoint y: 280, endPoint x: 1097, endPoint y: 297, distance: 17.2
click at [1097, 297] on div "Aprobado Descripción Comentario Comentario Administrador Creado Acción Rhc [PER…" at bounding box center [644, 340] width 910 height 223
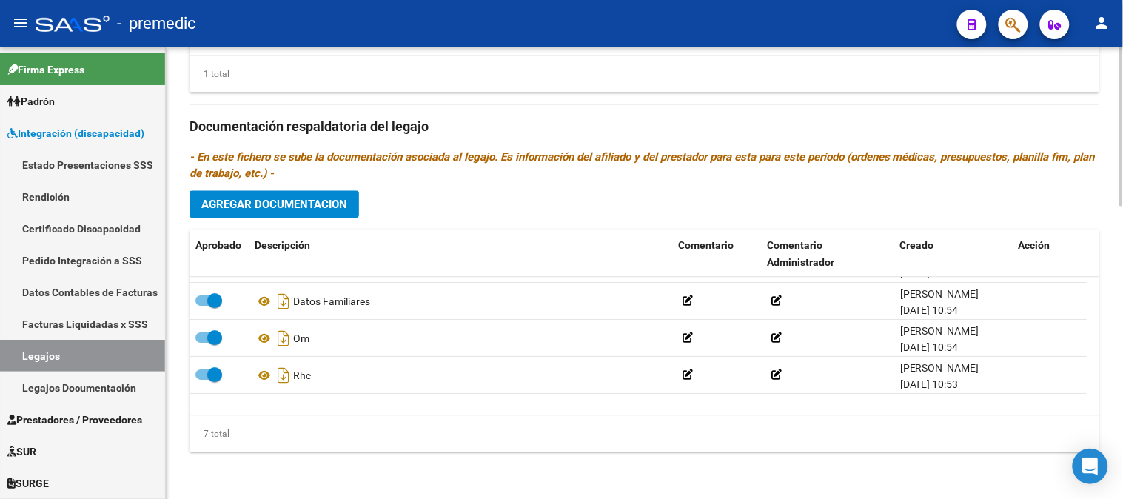
scroll to position [0, 0]
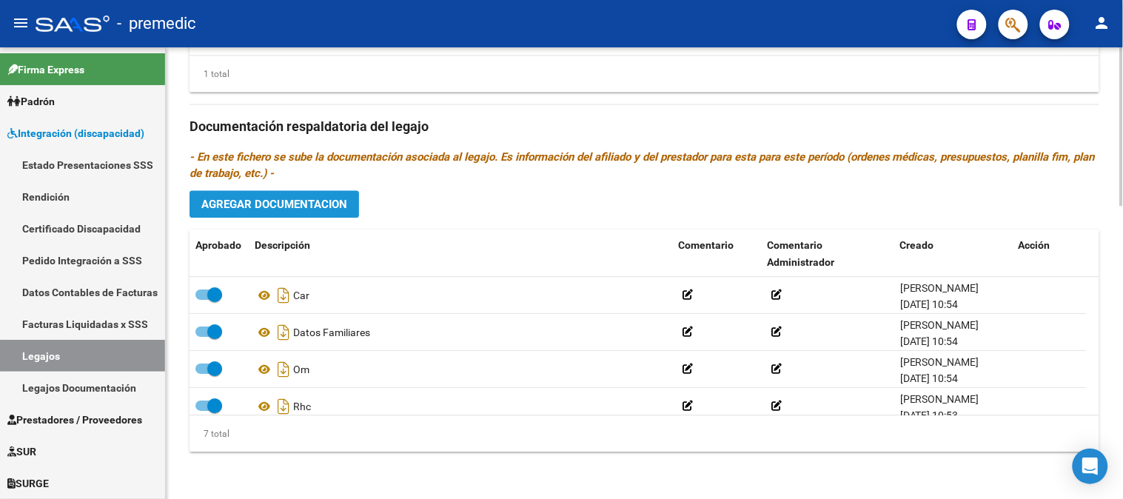
click at [329, 216] on button "Agregar Documentacion" at bounding box center [273, 203] width 169 height 27
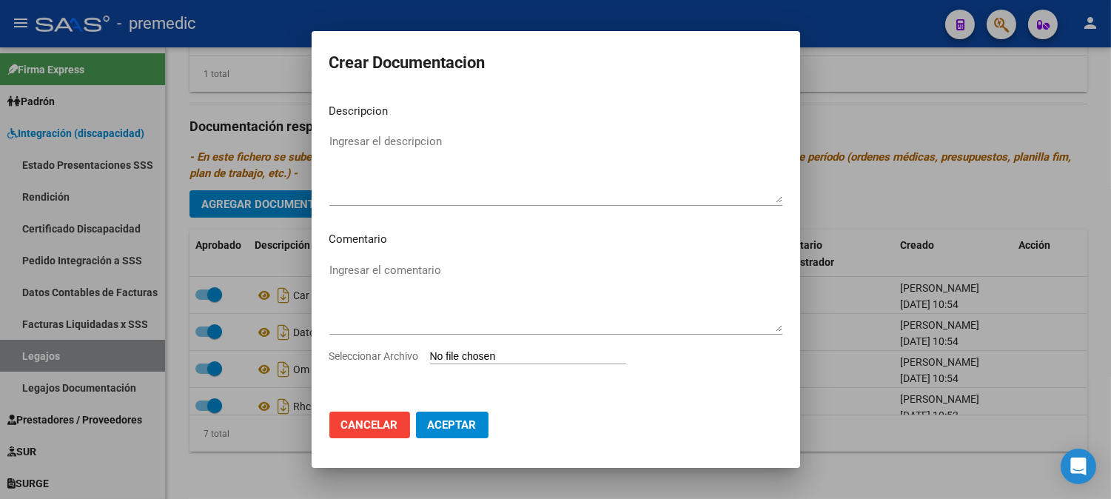
click at [447, 354] on input "Seleccionar Archivo" at bounding box center [528, 357] width 196 height 14
type input "C:\fakepath\INICIAL PSP.pdf"
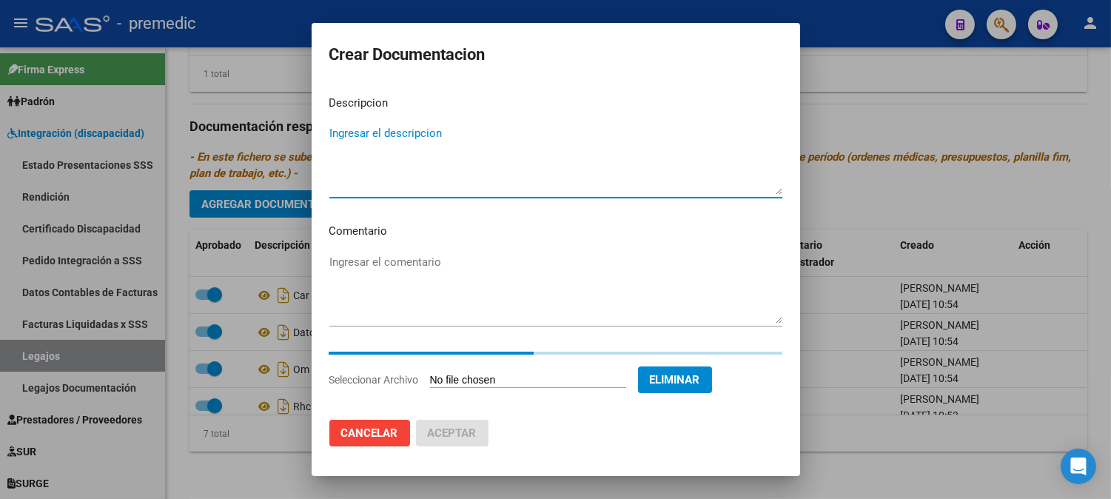
click at [544, 137] on textarea "Ingresar el descripcion" at bounding box center [555, 160] width 453 height 70
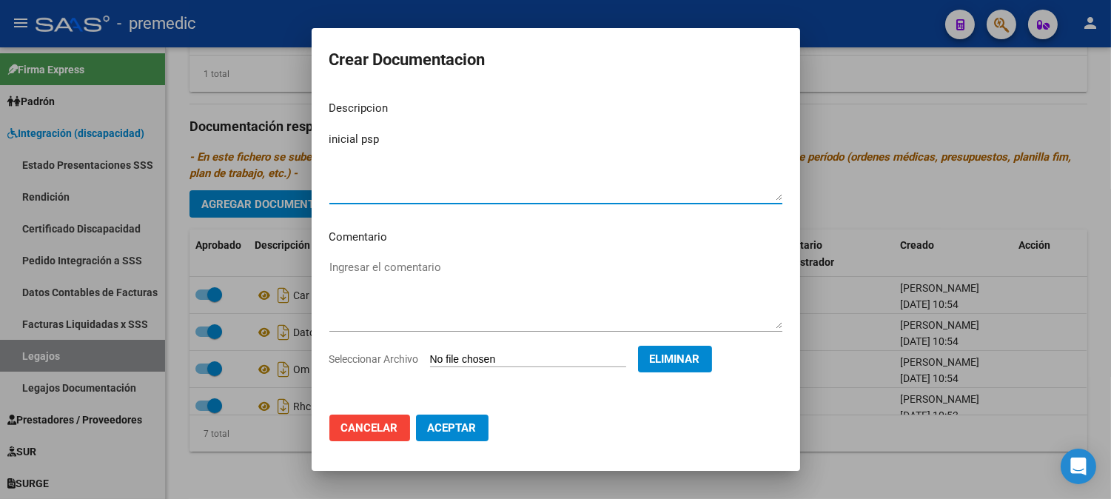
type textarea "inicial psp"
click at [476, 421] on span "Aceptar" at bounding box center [452, 427] width 49 height 13
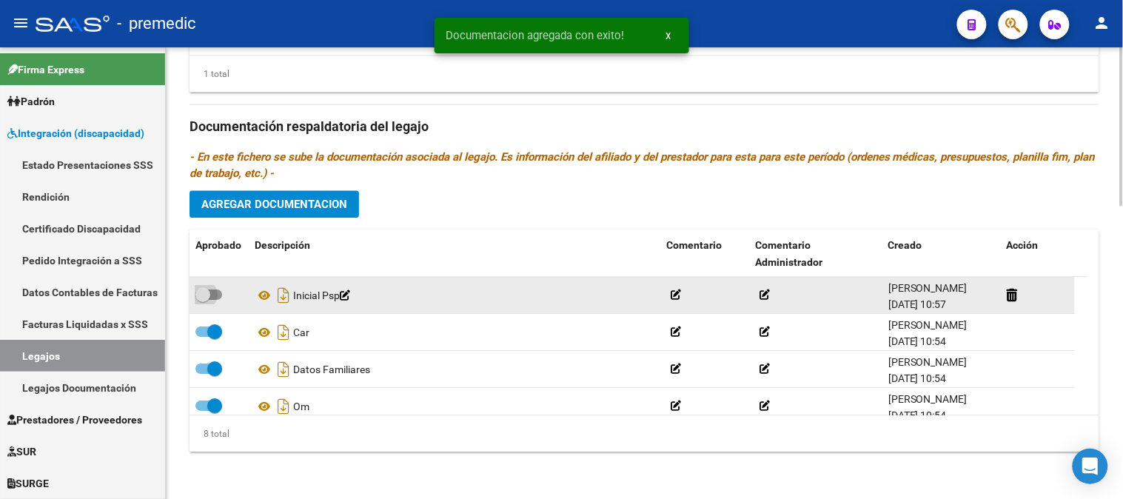
click at [217, 298] on span at bounding box center [208, 294] width 27 height 10
click at [203, 300] on input "checkbox" at bounding box center [202, 300] width 1 height 1
checkbox input "true"
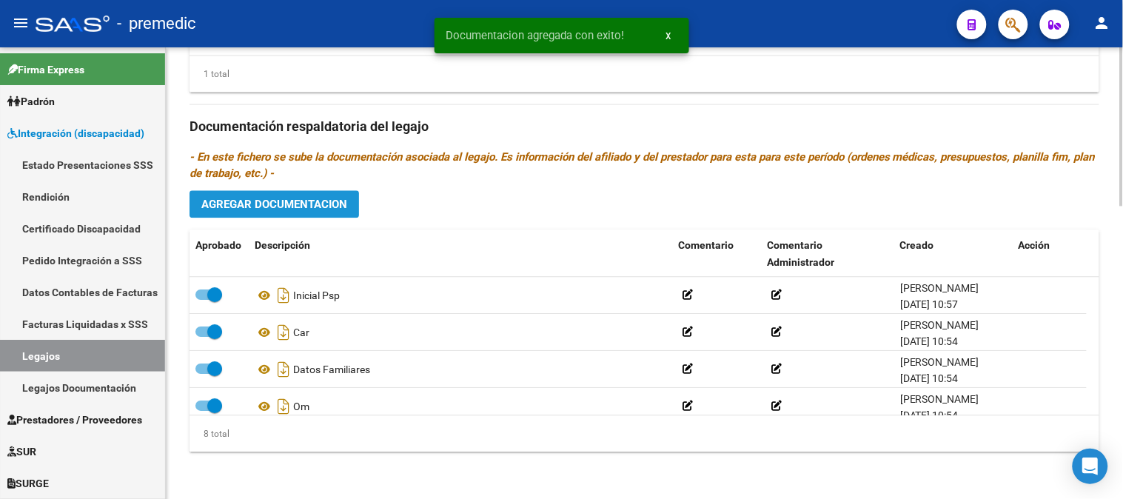
click at [316, 203] on span "Agregar Documentacion" at bounding box center [274, 204] width 146 height 13
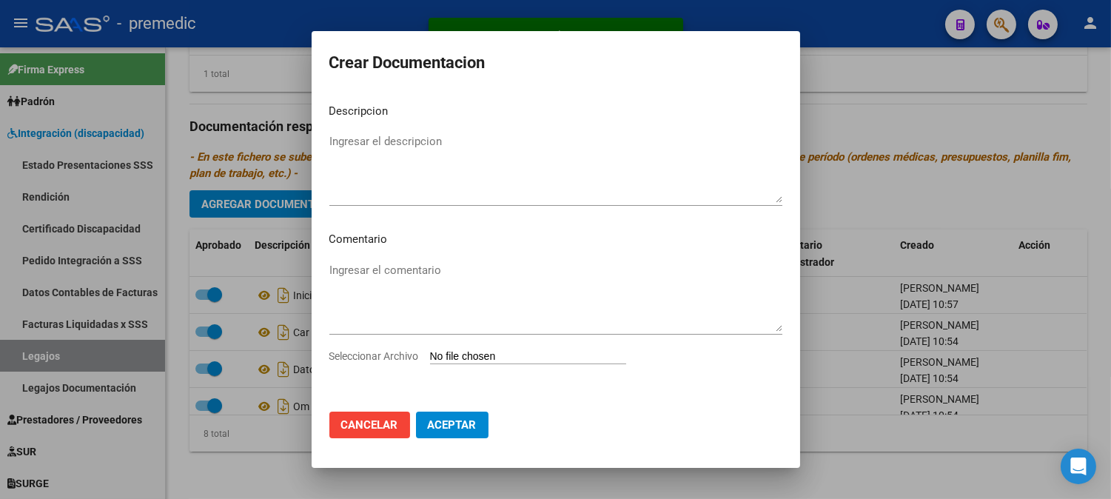
click at [469, 353] on input "Seleccionar Archivo" at bounding box center [528, 357] width 196 height 14
type input "C:\fakepath\PLAN DE ABORDAJE PSP.pdf"
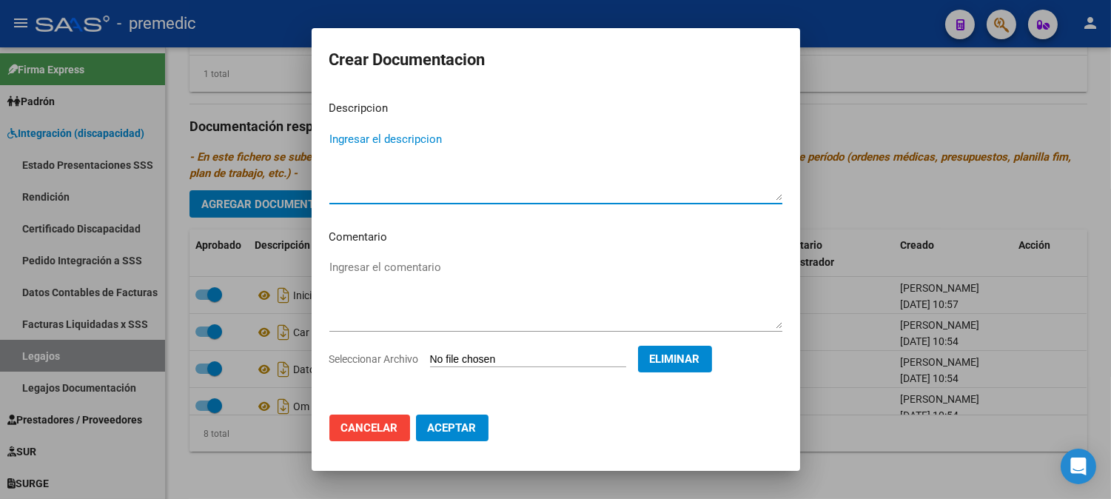
click at [423, 144] on textarea "Ingresar el descripcion" at bounding box center [555, 166] width 453 height 70
type textarea "plan psp"
click at [424, 417] on button "Aceptar" at bounding box center [452, 427] width 73 height 27
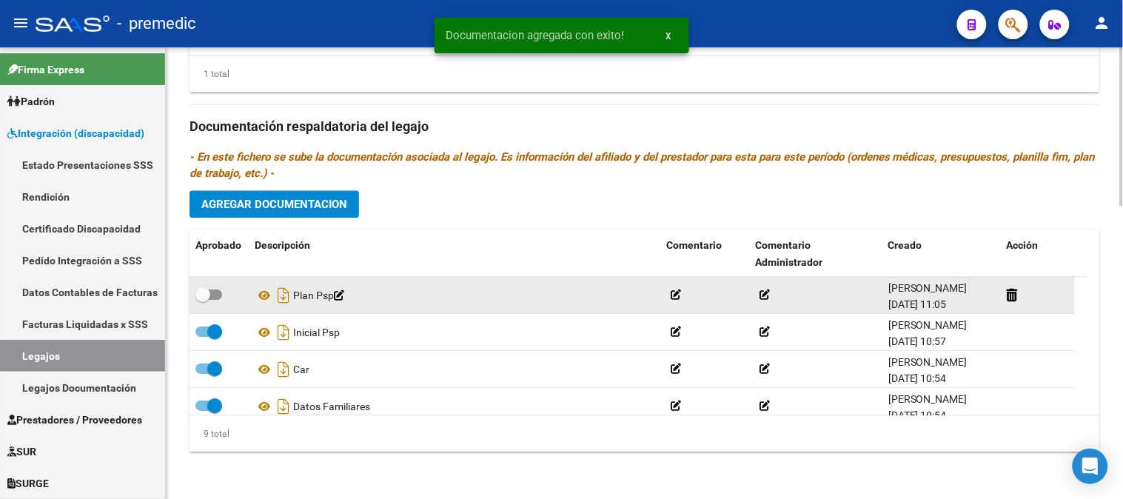
click at [224, 289] on div at bounding box center [218, 295] width 47 height 19
click at [219, 289] on span at bounding box center [208, 294] width 27 height 10
click at [203, 300] on input "checkbox" at bounding box center [202, 300] width 1 height 1
checkbox input "true"
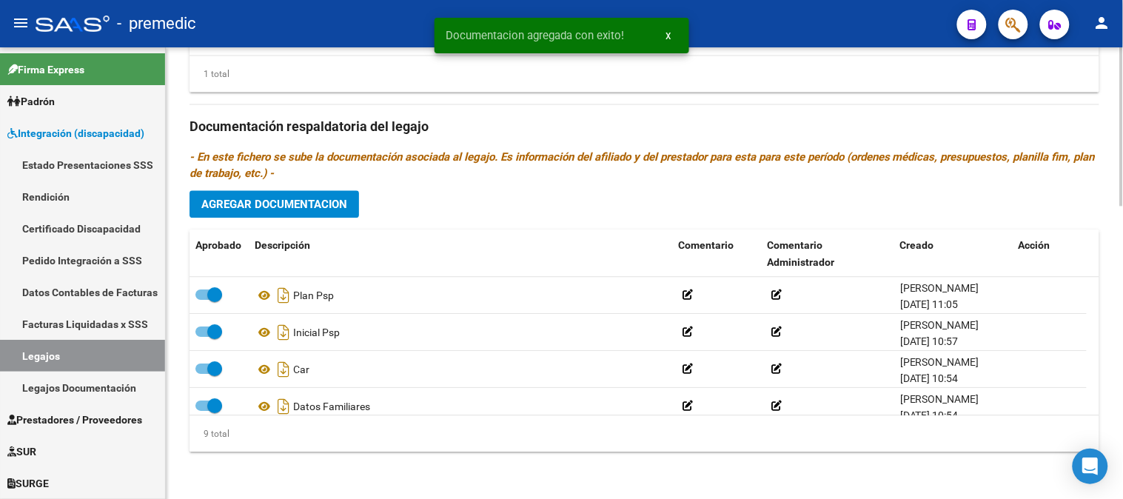
click at [335, 198] on span "Agregar Documentacion" at bounding box center [274, 204] width 146 height 13
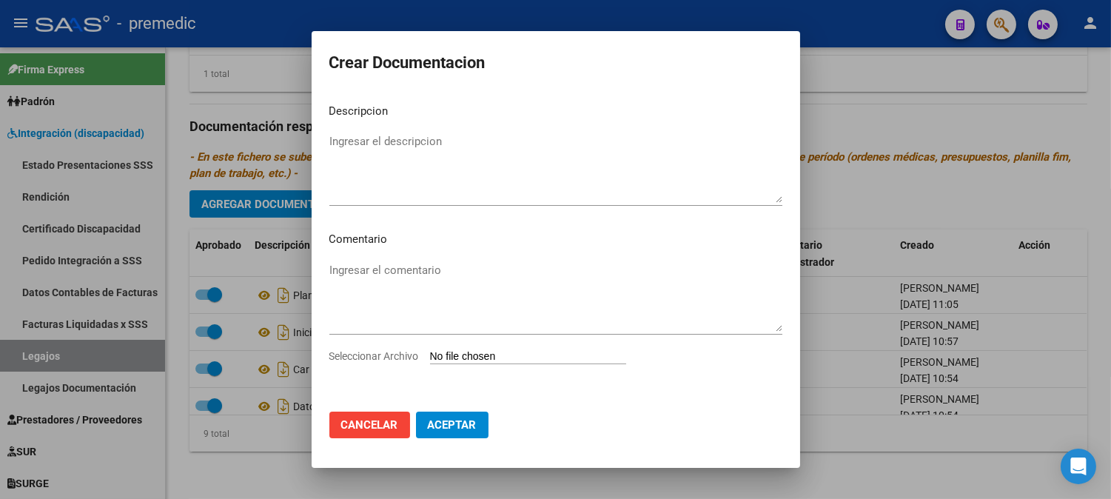
click at [487, 350] on input "Seleccionar Archivo" at bounding box center [528, 357] width 196 height 14
type input "C:\fakepath\PRESU PSP.pdf"
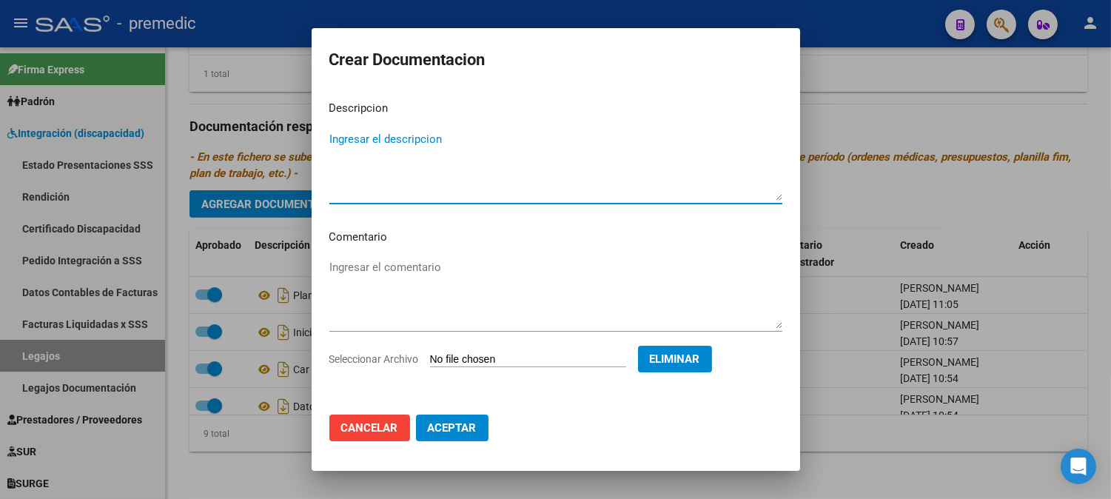
click at [557, 158] on textarea "Ingresar el descripcion" at bounding box center [555, 166] width 453 height 70
type textarea "presupuesto psp"
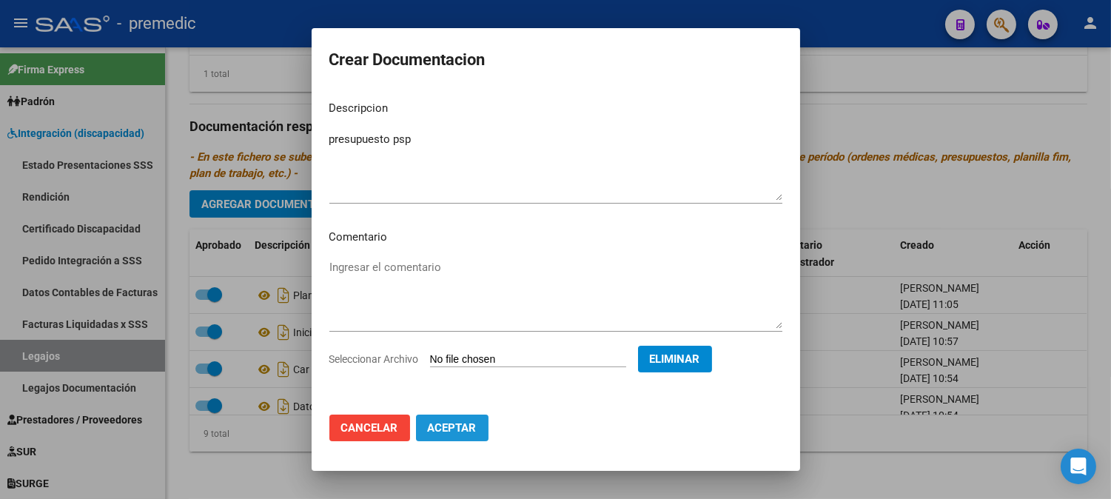
click at [464, 423] on span "Aceptar" at bounding box center [452, 427] width 49 height 13
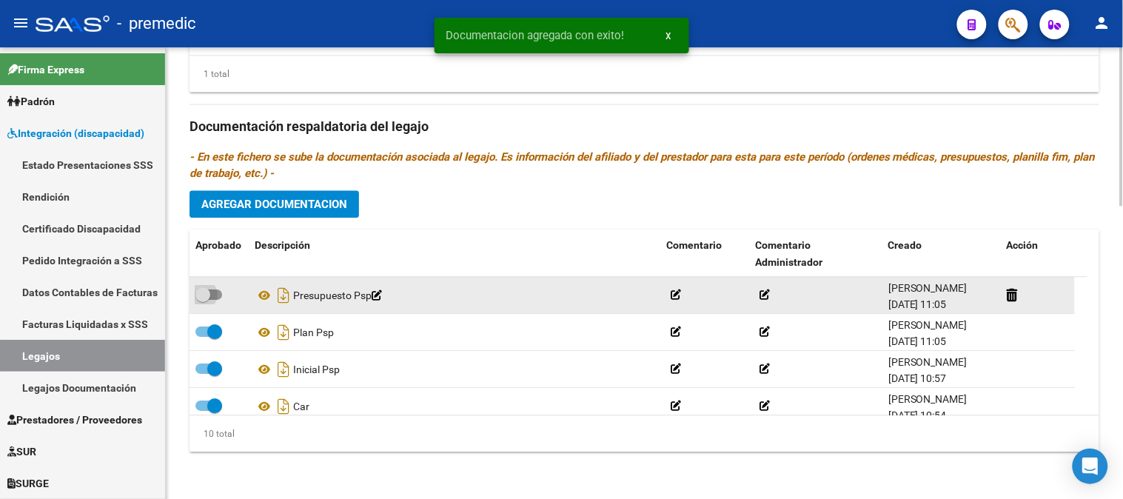
click at [209, 299] on span at bounding box center [202, 294] width 15 height 15
click at [203, 300] on input "checkbox" at bounding box center [202, 300] width 1 height 1
checkbox input "true"
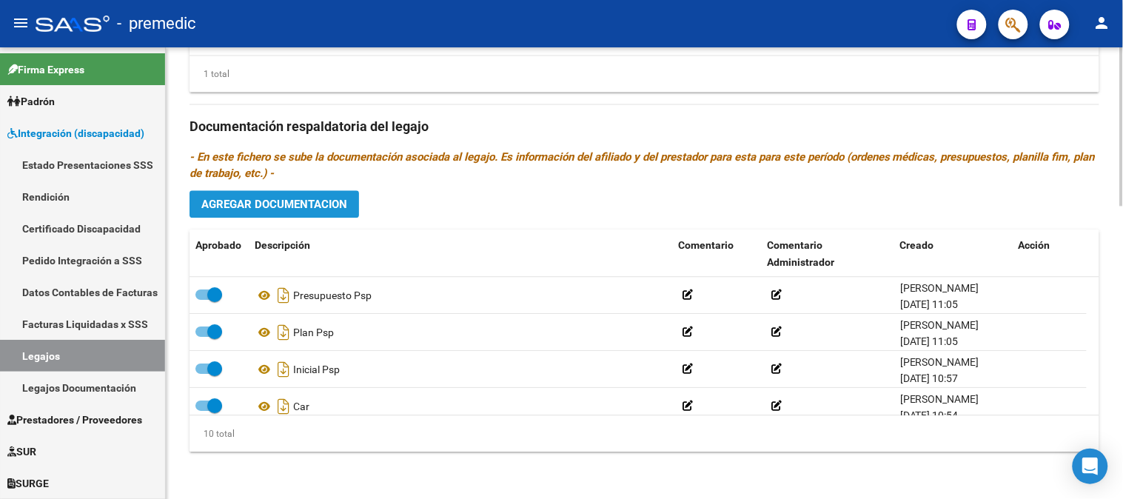
click at [349, 194] on button "Agregar Documentacion" at bounding box center [273, 203] width 169 height 27
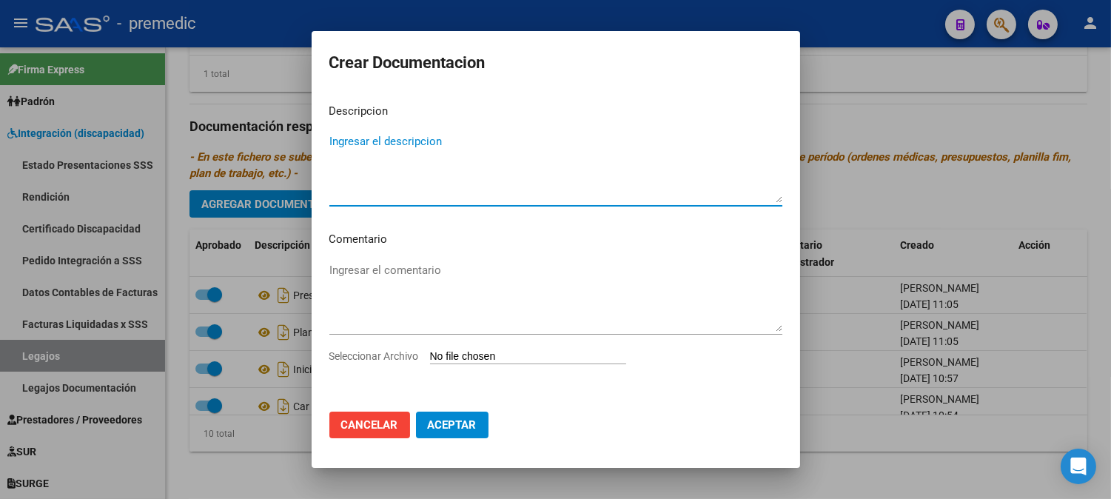
click at [424, 155] on textarea "Ingresar el descripcion" at bounding box center [555, 168] width 453 height 70
click at [475, 346] on div "Ingresar el comentario" at bounding box center [555, 304] width 453 height 90
click at [480, 358] on input "Seleccionar Archivo" at bounding box center [528, 357] width 196 height 14
type input "C:\fakepath\DATOS DEL PRESTADOR PSP.pdf"
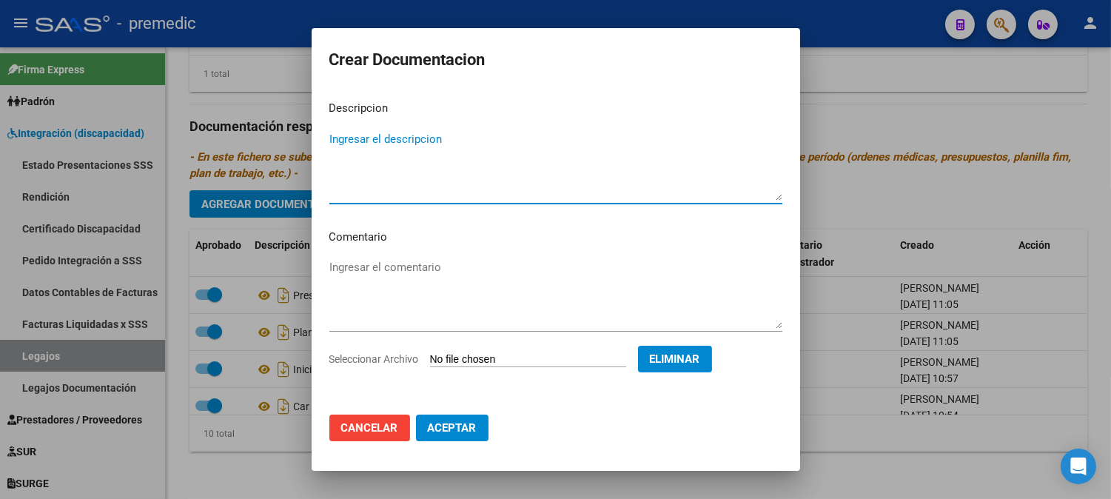
click at [526, 151] on textarea "Ingresar el descripcion" at bounding box center [555, 166] width 453 height 70
type textarea "datos del prestador psp"
click at [465, 435] on button "Aceptar" at bounding box center [452, 427] width 73 height 27
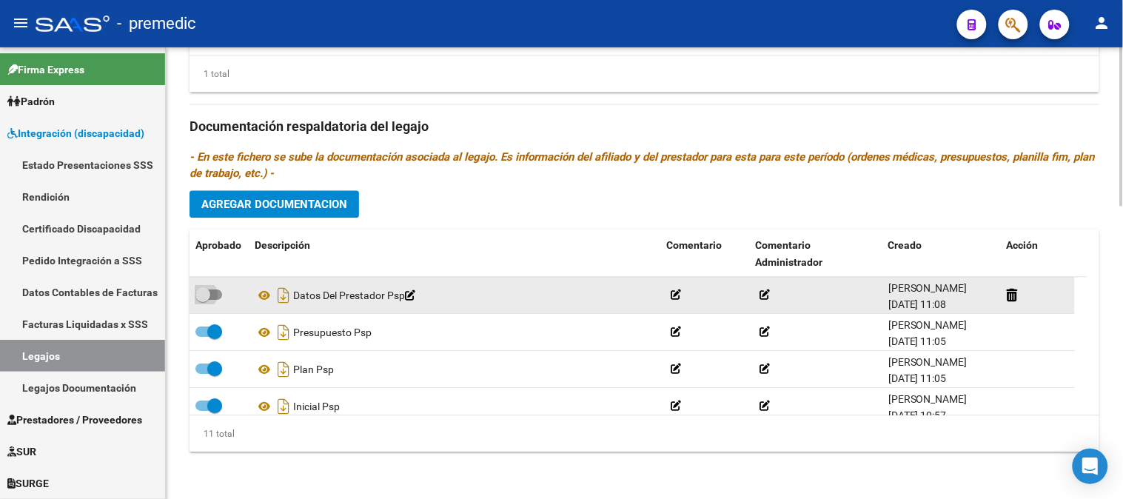
click at [218, 286] on label at bounding box center [208, 295] width 27 height 18
click at [203, 300] on input "checkbox" at bounding box center [202, 300] width 1 height 1
checkbox input "true"
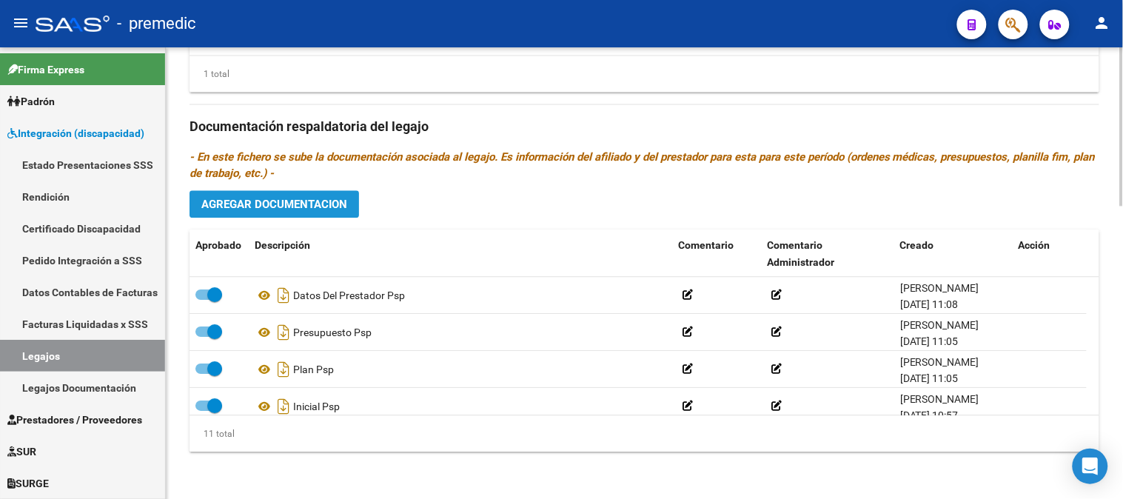
click at [312, 198] on span "Agregar Documentacion" at bounding box center [274, 204] width 146 height 13
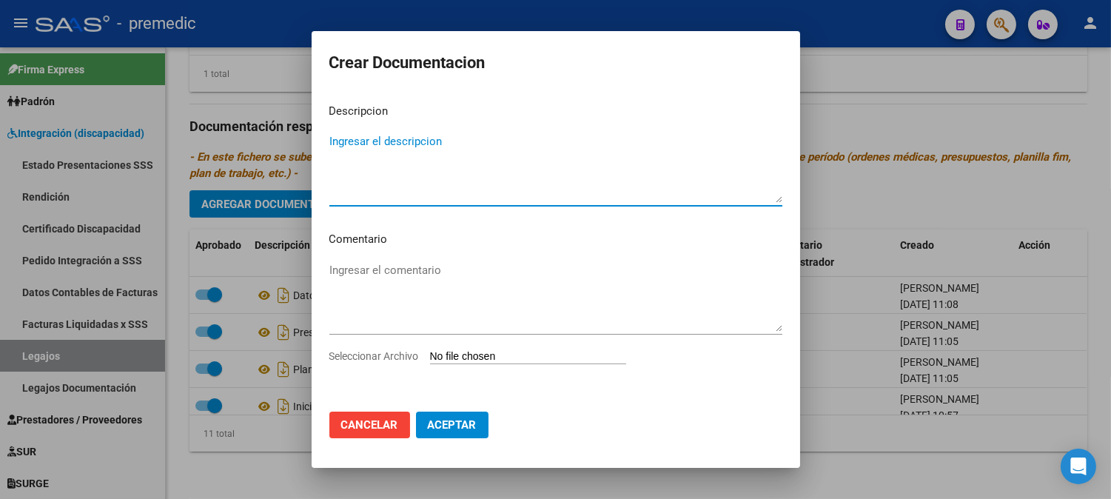
click at [504, 361] on input "Seleccionar Archivo" at bounding box center [528, 357] width 196 height 14
type input "C:\fakepath\CBU PSP.pdf"
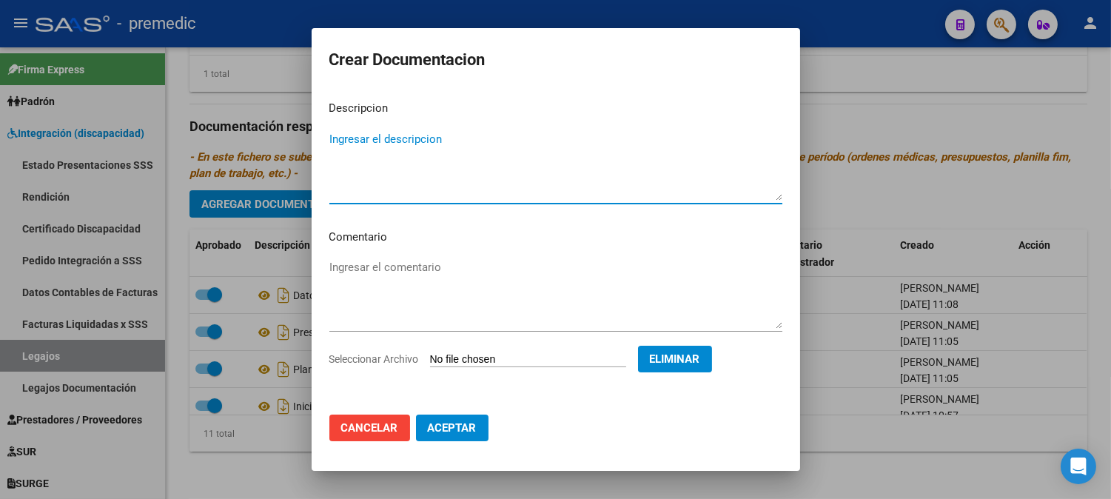
click at [534, 152] on textarea "Ingresar el descripcion" at bounding box center [555, 166] width 453 height 70
type textarea "cbu psp"
click at [448, 434] on span "Aceptar" at bounding box center [452, 427] width 49 height 13
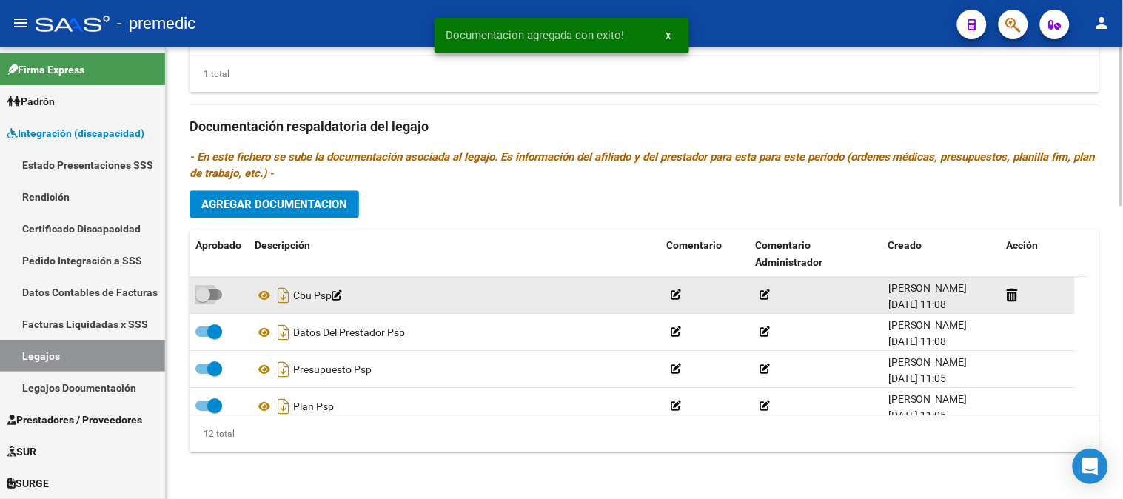
click at [215, 297] on span at bounding box center [208, 294] width 27 height 10
click at [203, 300] on input "checkbox" at bounding box center [202, 300] width 1 height 1
checkbox input "true"
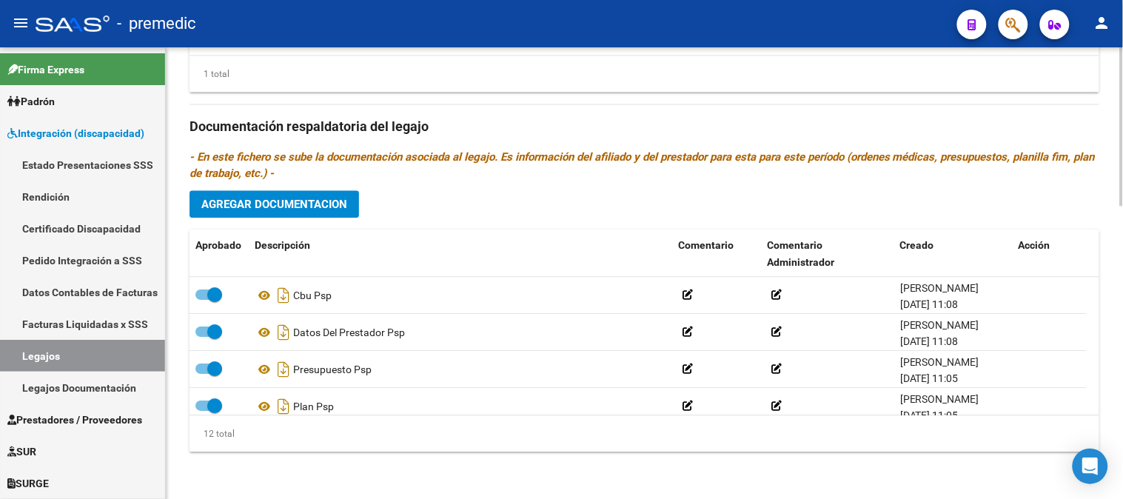
scroll to position [383, 0]
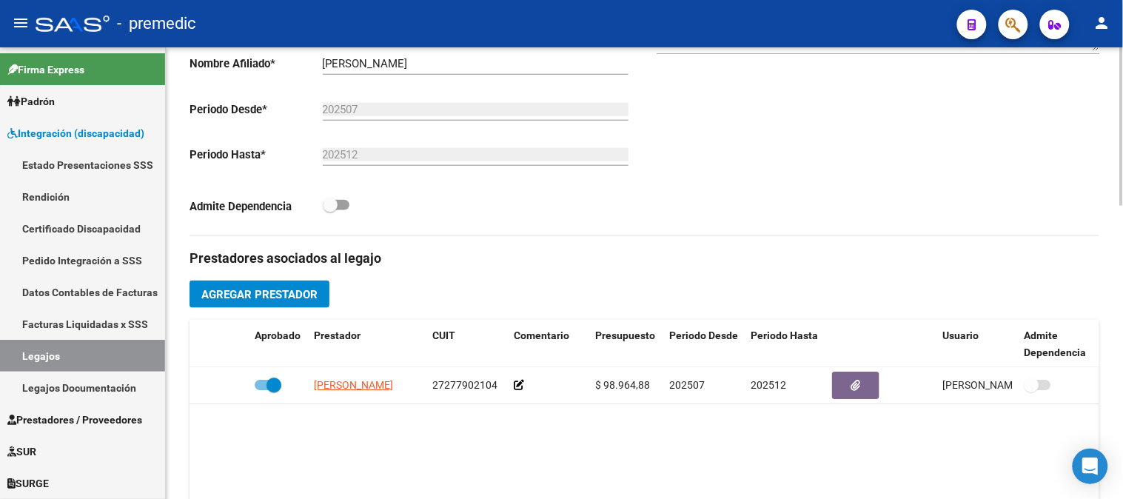
click at [1122, 265] on div at bounding box center [1122, 272] width 4 height 451
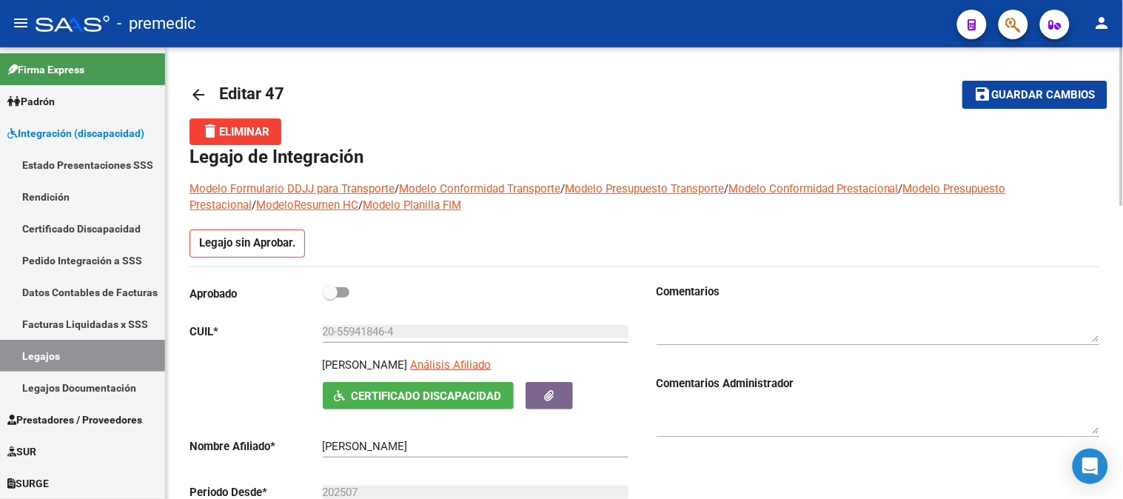
click at [1122, 121] on div at bounding box center [1122, 272] width 4 height 451
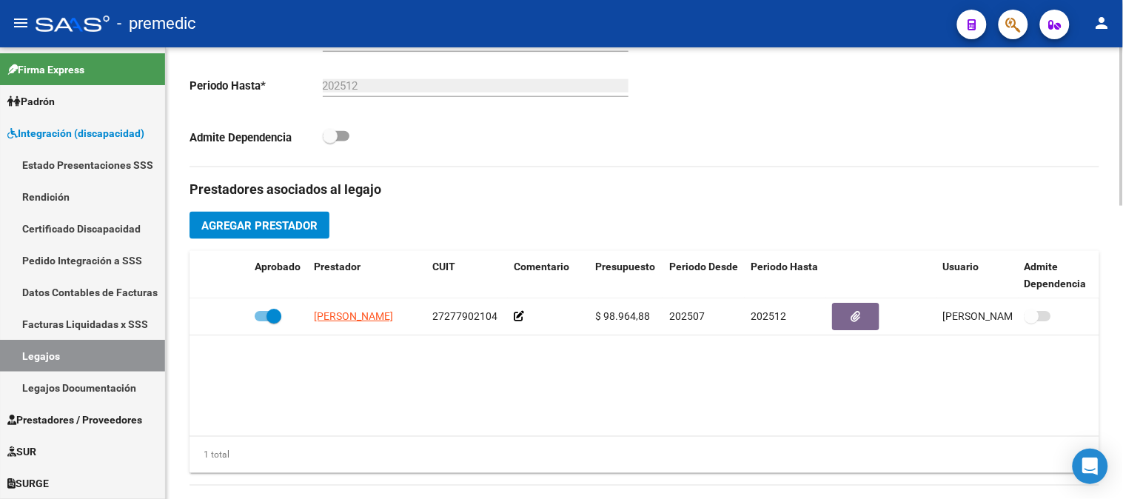
click at [1122, 342] on div at bounding box center [1122, 272] width 4 height 451
click at [312, 230] on span "Agregar Prestador" at bounding box center [259, 225] width 116 height 13
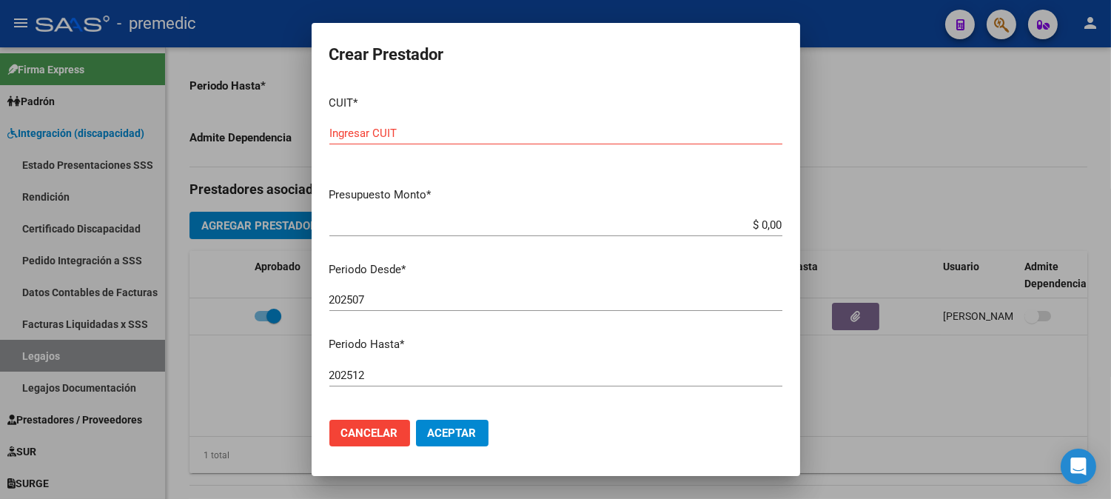
click at [953, 487] on div at bounding box center [555, 249] width 1111 height 499
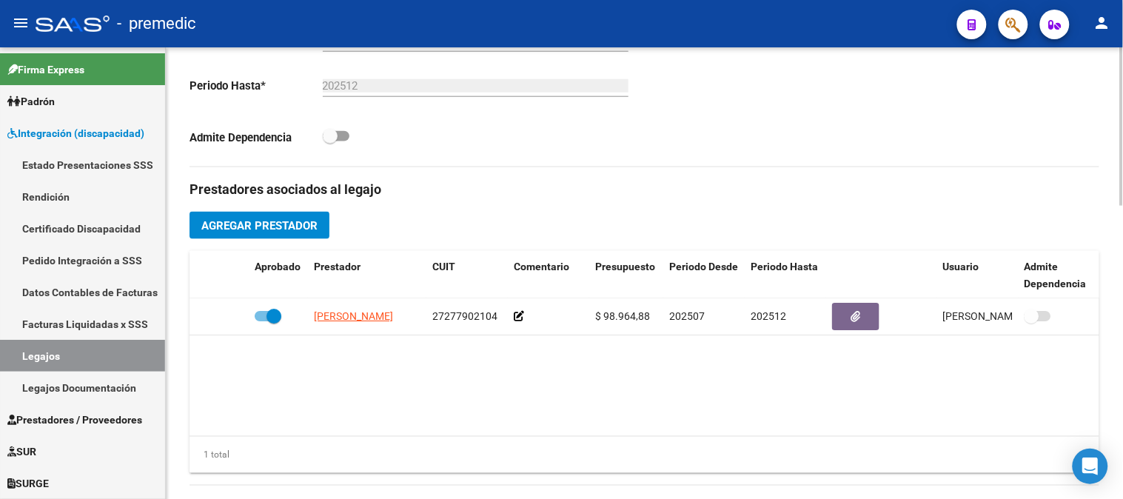
click at [580, 498] on div "Prestadores asociados al legajo Agregar Prestador Aprobado Prestador CUIT Comen…" at bounding box center [644, 505] width 910 height 677
click at [300, 224] on span "Agregar Prestador" at bounding box center [259, 225] width 116 height 13
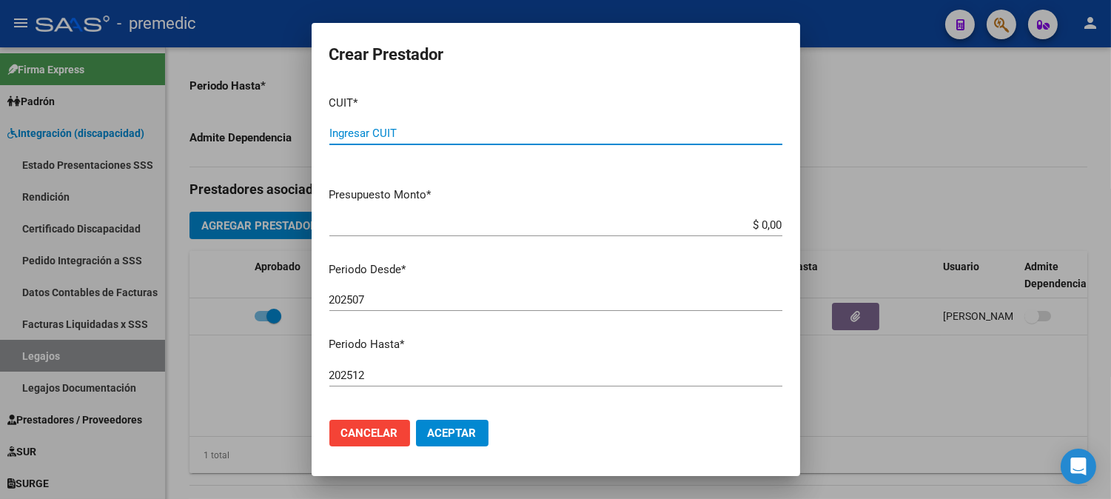
click at [415, 130] on input "Ingresar CUIT" at bounding box center [555, 133] width 453 height 13
paste input "27-42645979-0"
type input "27-42645979-0"
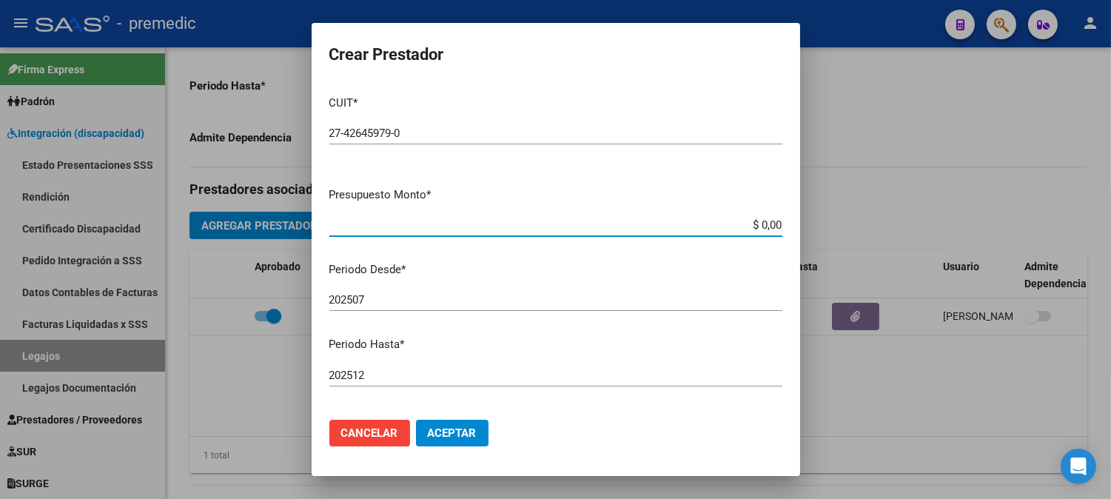
click at [749, 224] on input "$ 0,00" at bounding box center [555, 224] width 453 height 13
paste input "98964.88"
type input "$ 98.964,88"
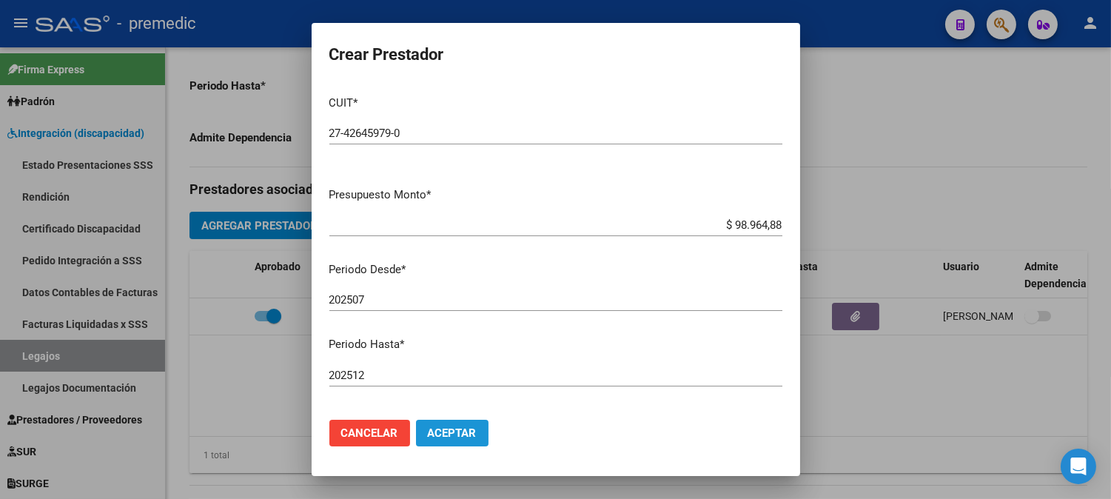
click at [465, 434] on span "Aceptar" at bounding box center [452, 432] width 49 height 13
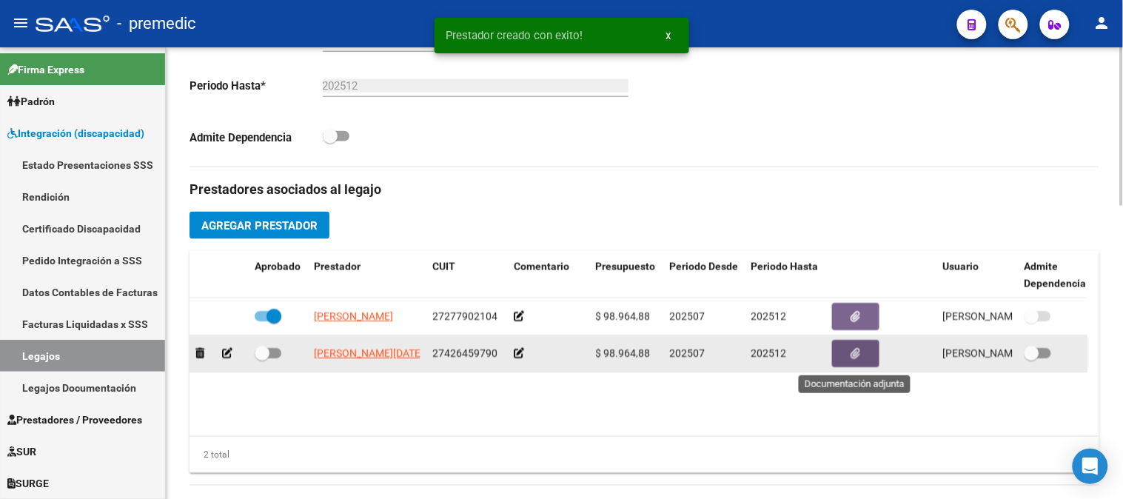
click at [861, 356] on button "button" at bounding box center [855, 353] width 47 height 27
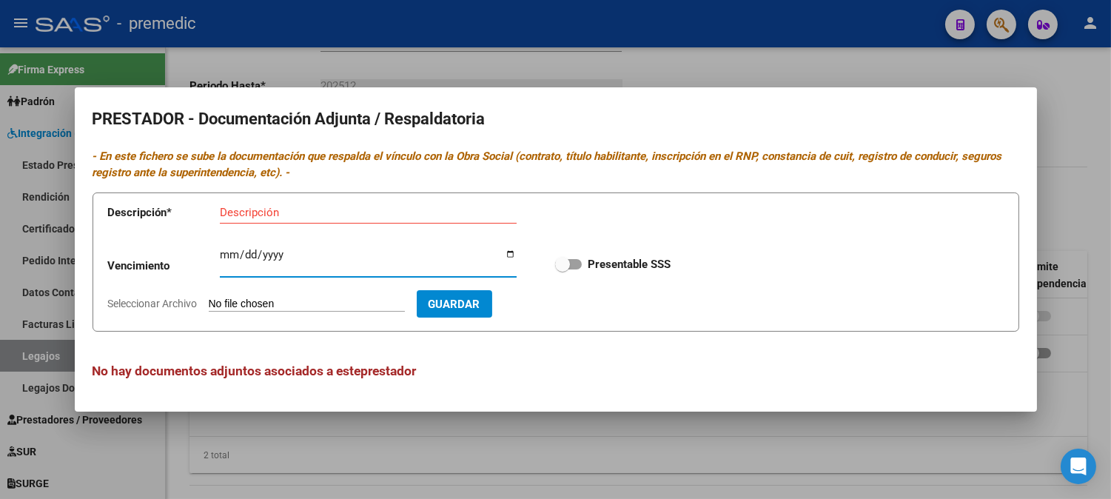
click at [226, 253] on input "Ingresar vencimiento" at bounding box center [368, 261] width 297 height 24
type input "[DATE]"
click at [351, 302] on input "Seleccionar Archivo" at bounding box center [307, 305] width 196 height 14
type input "C:\fakepath\DATOS DEL PRESTADOR PSI.pdf"
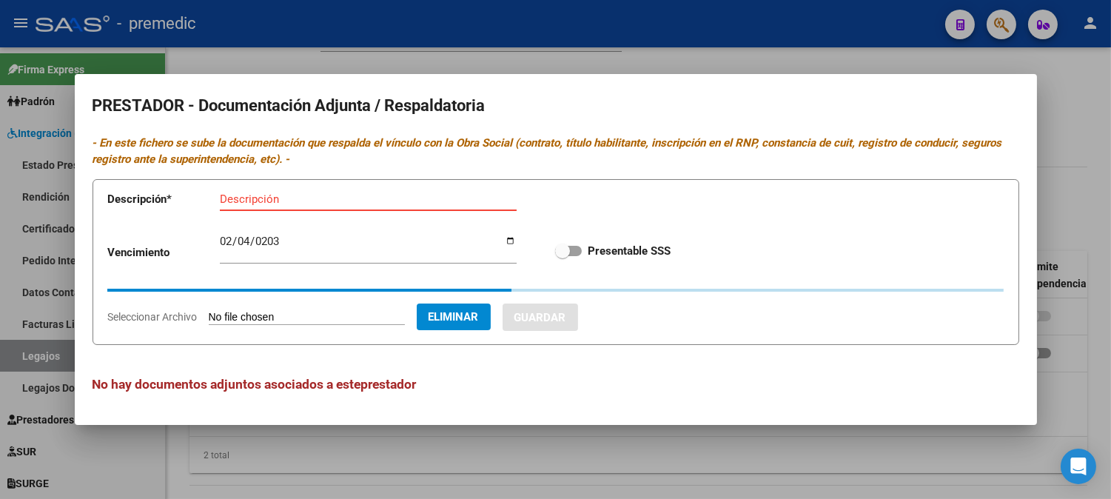
click at [287, 194] on input "Descripción" at bounding box center [368, 198] width 297 height 13
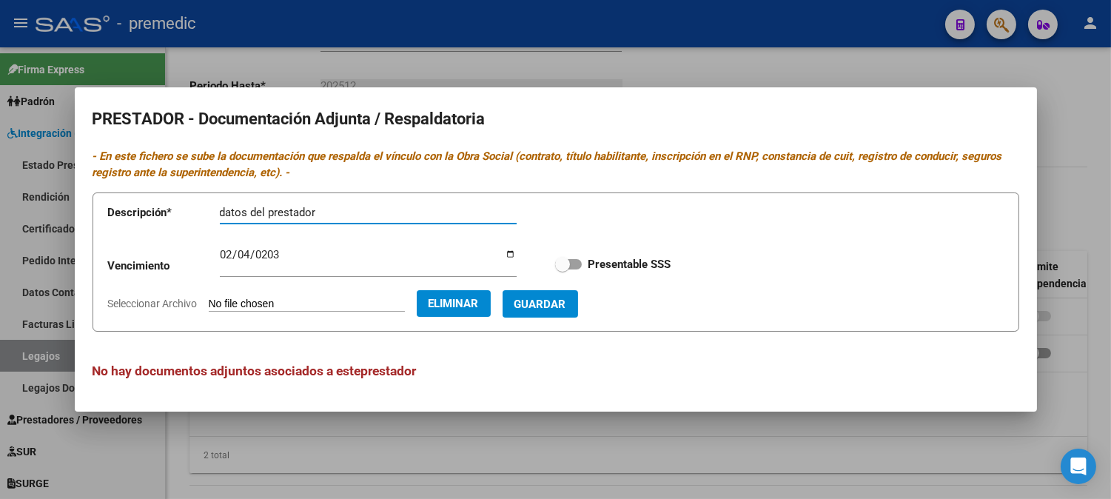
type input "datos del prestador"
click at [571, 263] on span at bounding box center [568, 264] width 27 height 10
click at [563, 269] on input "Presentable SSS" at bounding box center [562, 269] width 1 height 1
checkbox input "true"
click at [566, 309] on span "Guardar" at bounding box center [540, 304] width 52 height 13
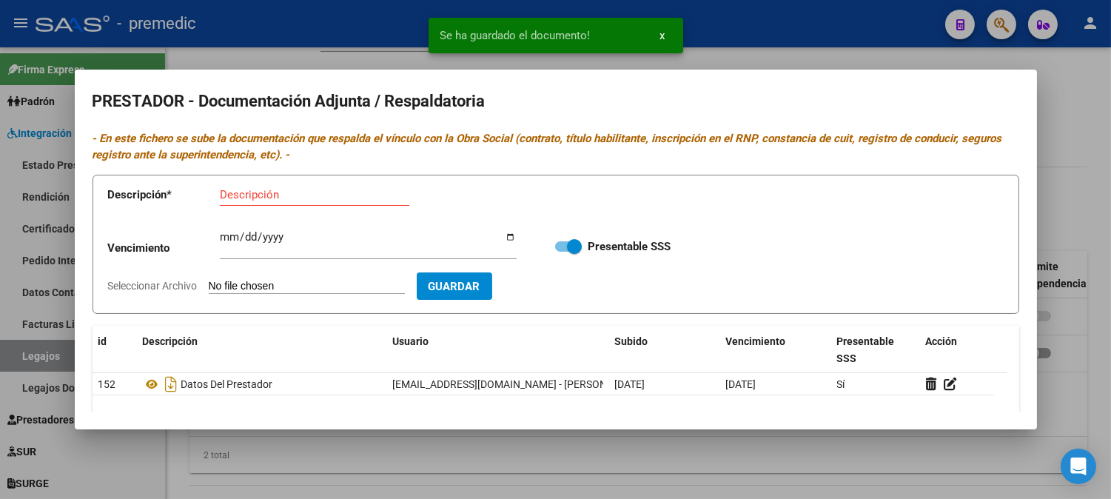
click at [264, 286] on input "Seleccionar Archivo" at bounding box center [307, 287] width 196 height 14
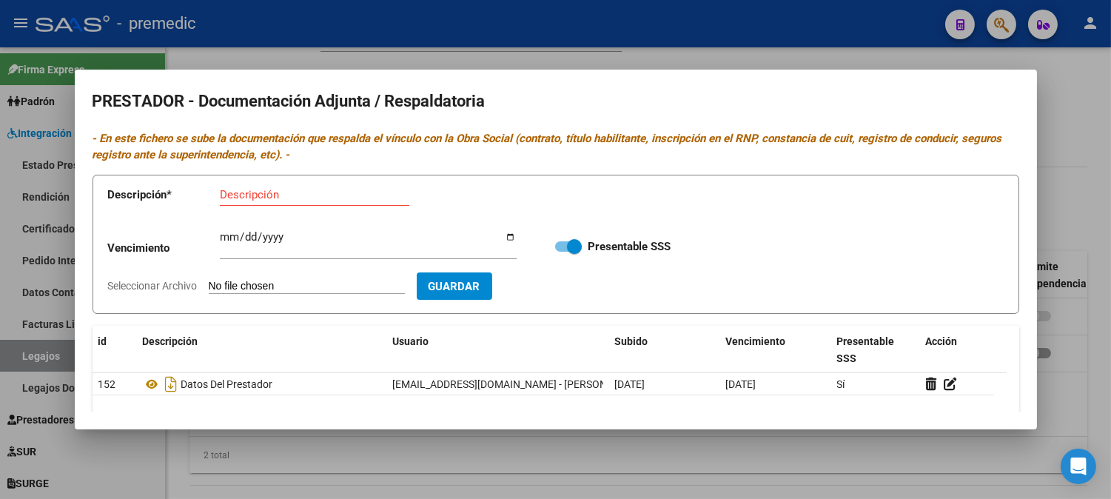
type input "C:\fakepath\CBU PSI.pdf"
click at [270, 190] on input "Descripción" at bounding box center [314, 194] width 189 height 13
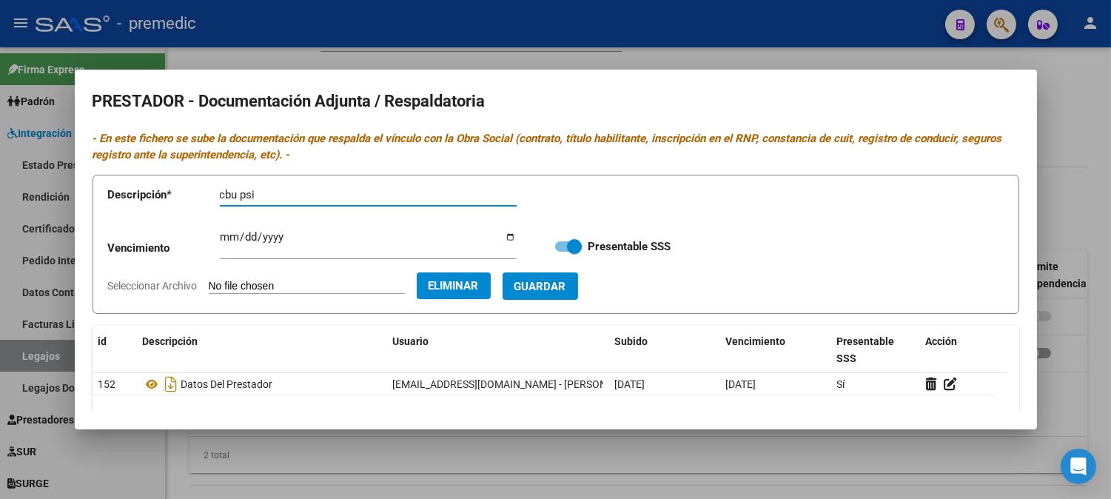
type input "cbu psi"
click at [578, 298] on button "Guardar" at bounding box center [540, 285] width 75 height 27
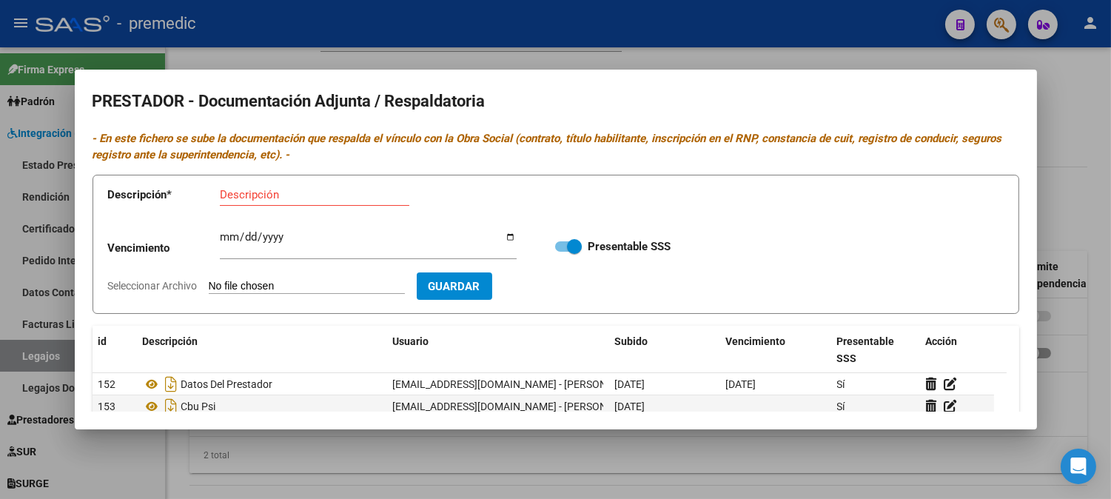
click at [1086, 218] on div at bounding box center [555, 249] width 1111 height 499
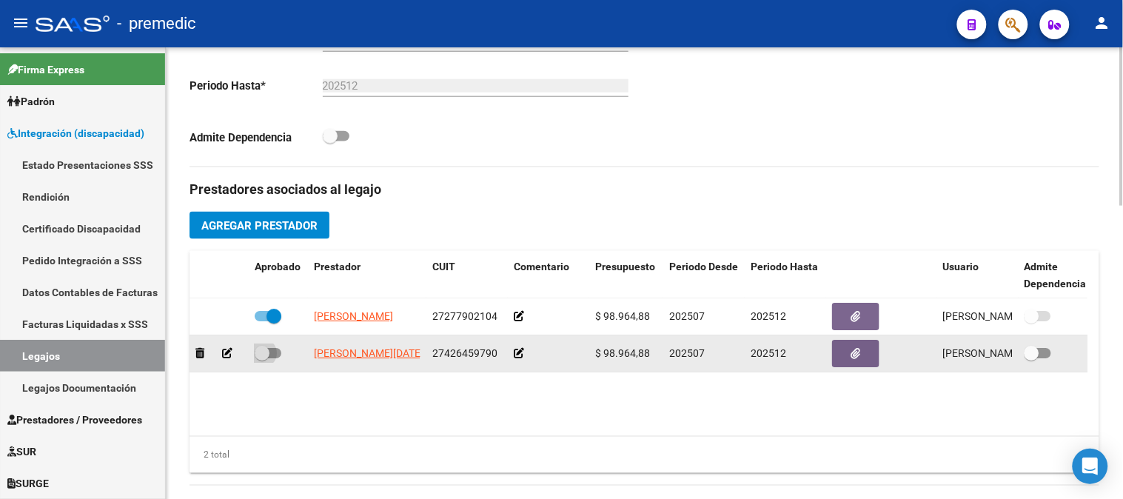
click at [272, 360] on label at bounding box center [268, 353] width 27 height 18
click at [262, 359] on input "checkbox" at bounding box center [261, 358] width 1 height 1
checkbox input "true"
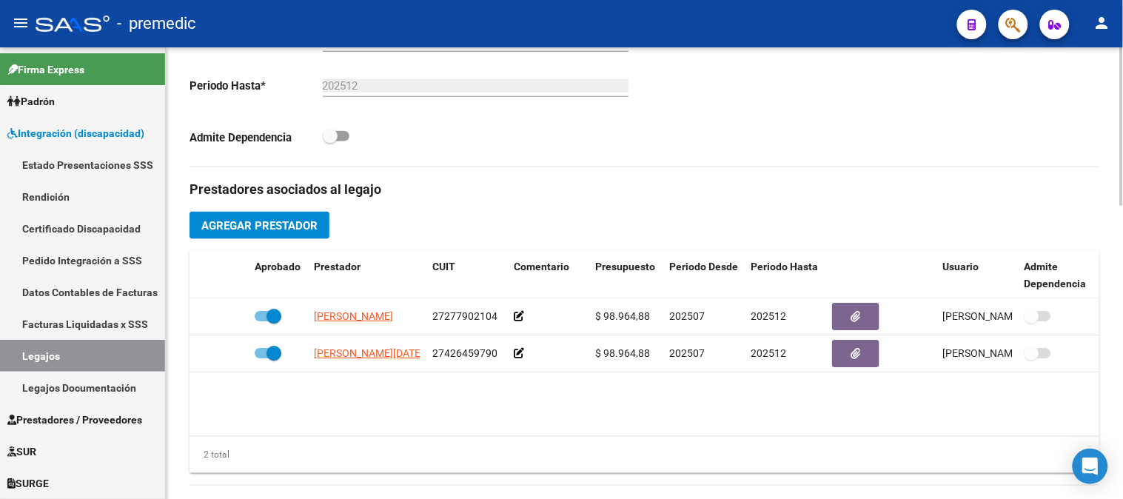
scroll to position [835, 0]
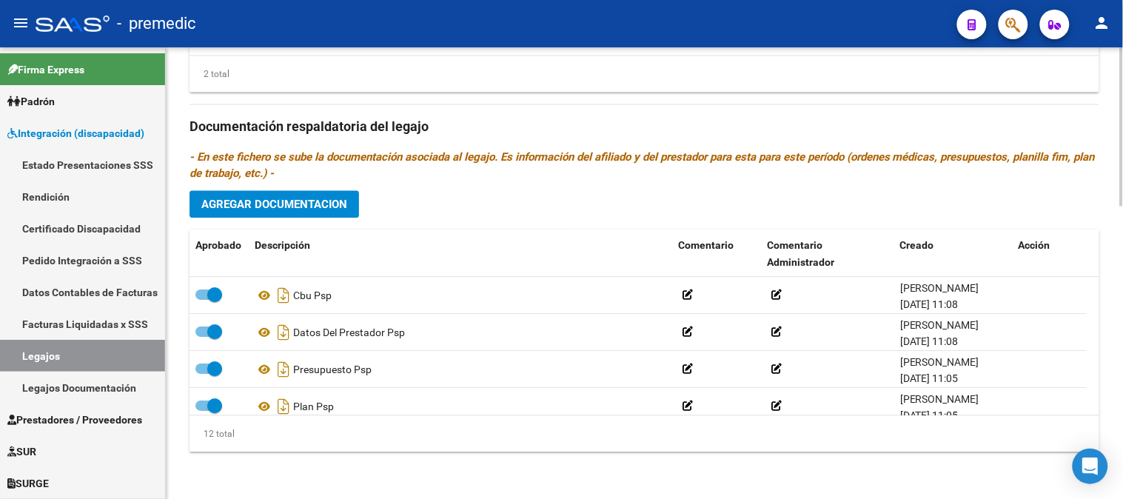
click at [1122, 423] on div at bounding box center [1122, 272] width 4 height 451
click at [248, 198] on span "Agregar Documentacion" at bounding box center [274, 204] width 146 height 13
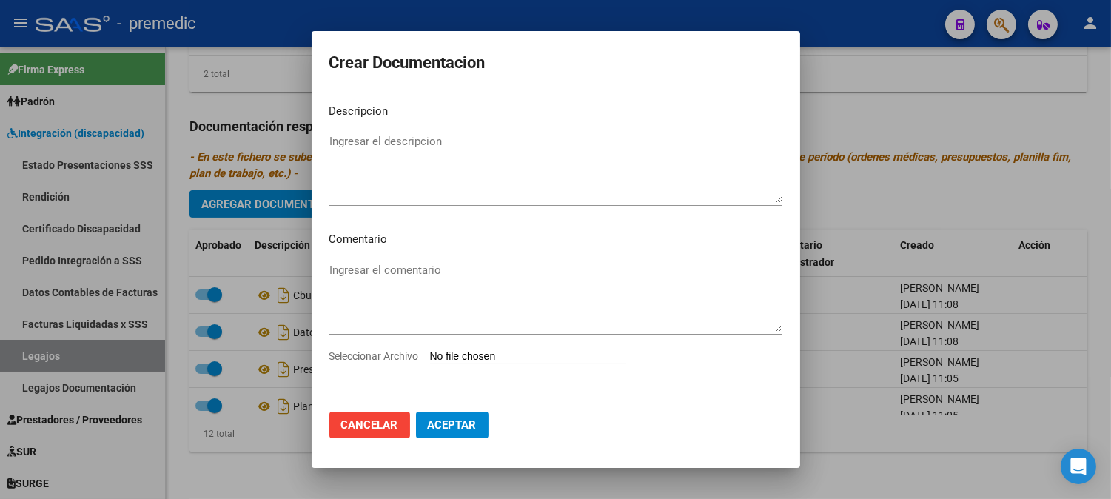
click at [470, 351] on input "Seleccionar Archivo" at bounding box center [528, 357] width 196 height 14
type input "C:\fakepath\INICIAL PSI.pdf"
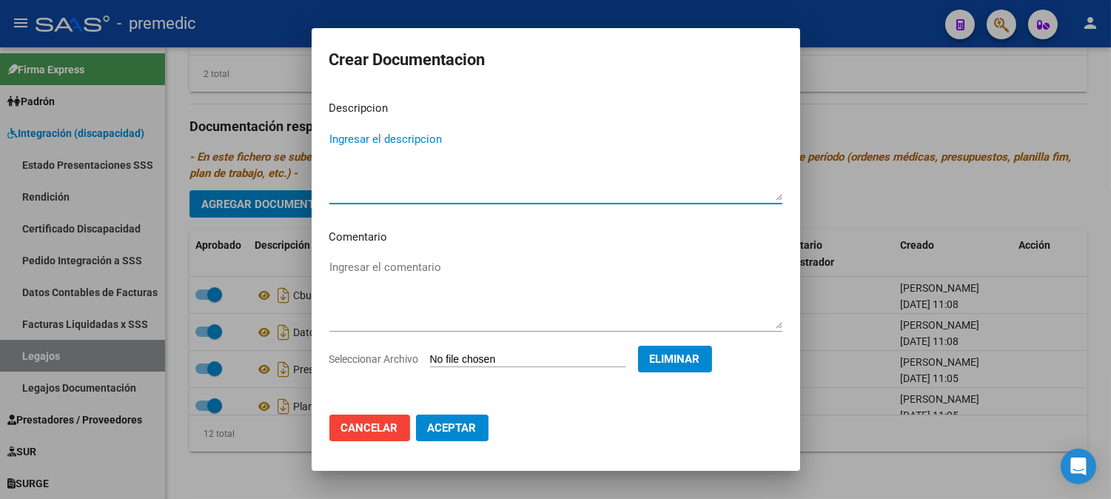
click at [502, 141] on textarea "Ingresar el descripcion" at bounding box center [555, 166] width 453 height 70
click at [411, 133] on textarea "Ingresar el descripcion" at bounding box center [555, 166] width 453 height 70
type textarea "inicial psi"
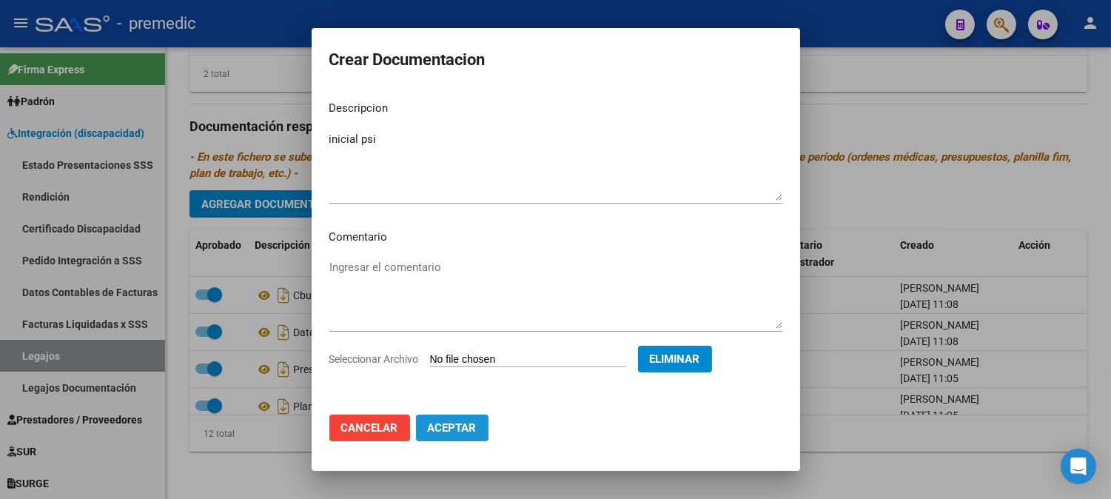
click at [465, 423] on span "Aceptar" at bounding box center [452, 427] width 49 height 13
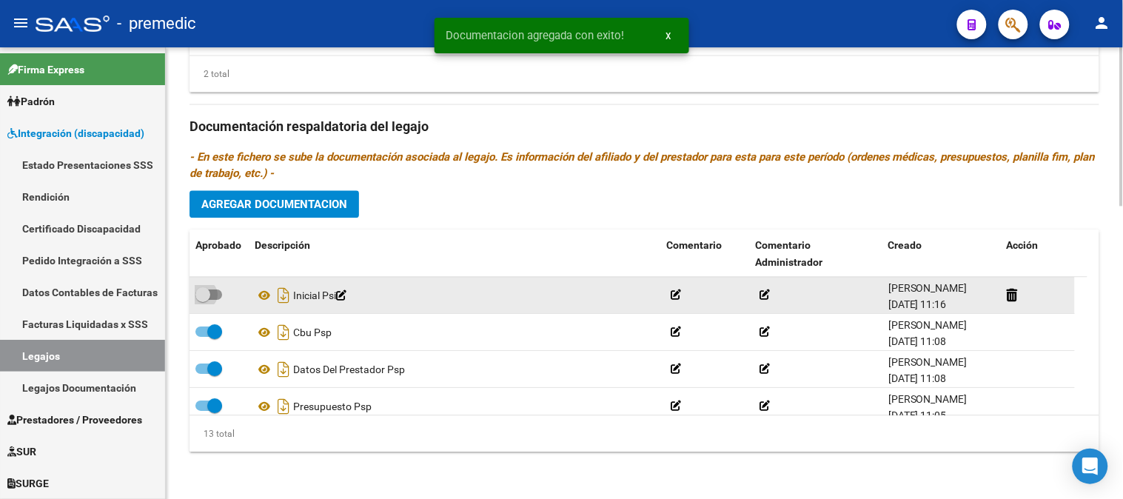
click at [215, 302] on label at bounding box center [208, 295] width 27 height 18
click at [203, 301] on input "checkbox" at bounding box center [202, 300] width 1 height 1
checkbox input "true"
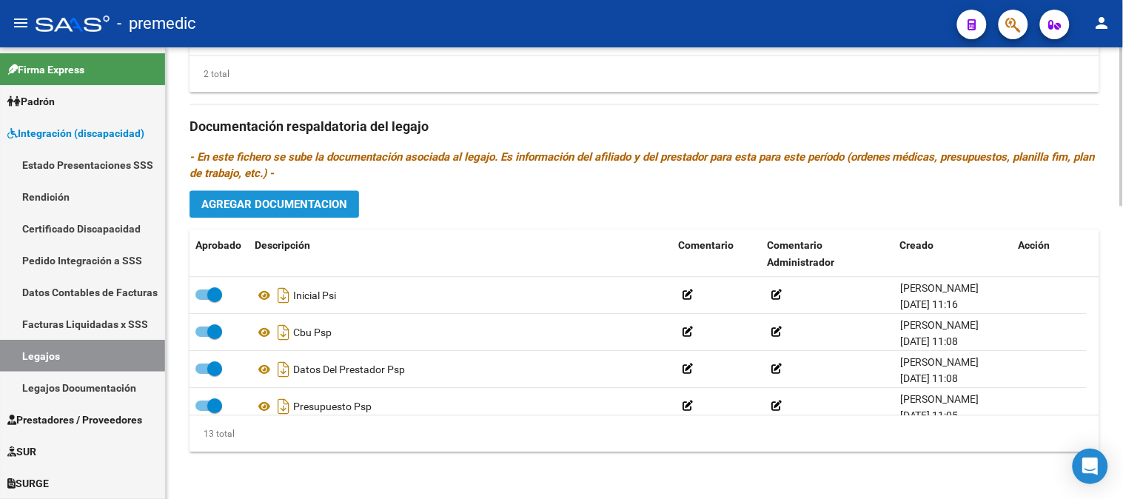
click at [338, 200] on span "Agregar Documentacion" at bounding box center [274, 204] width 146 height 13
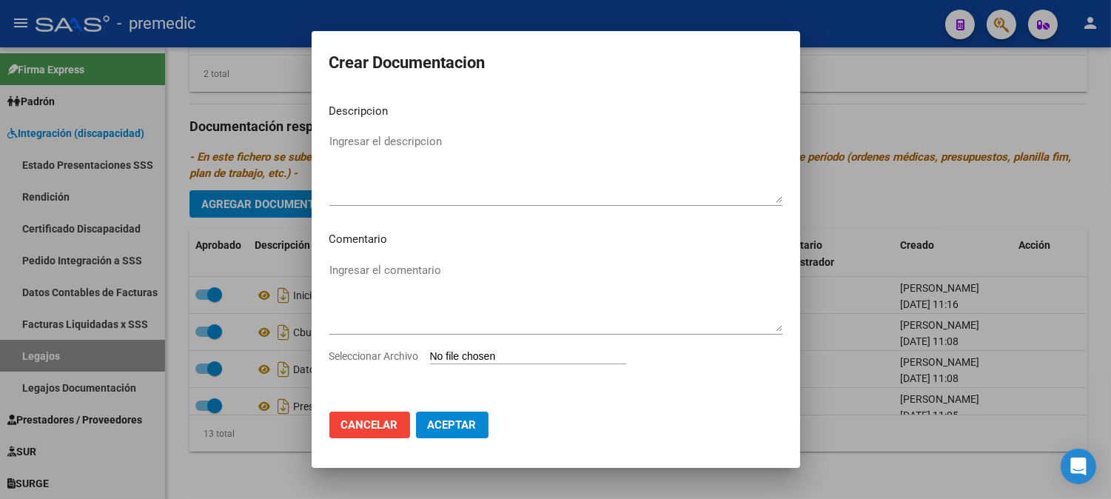
click at [511, 363] on input "Seleccionar Archivo" at bounding box center [528, 357] width 196 height 14
type input "C:\fakepath\PLAN PSI.pdf"
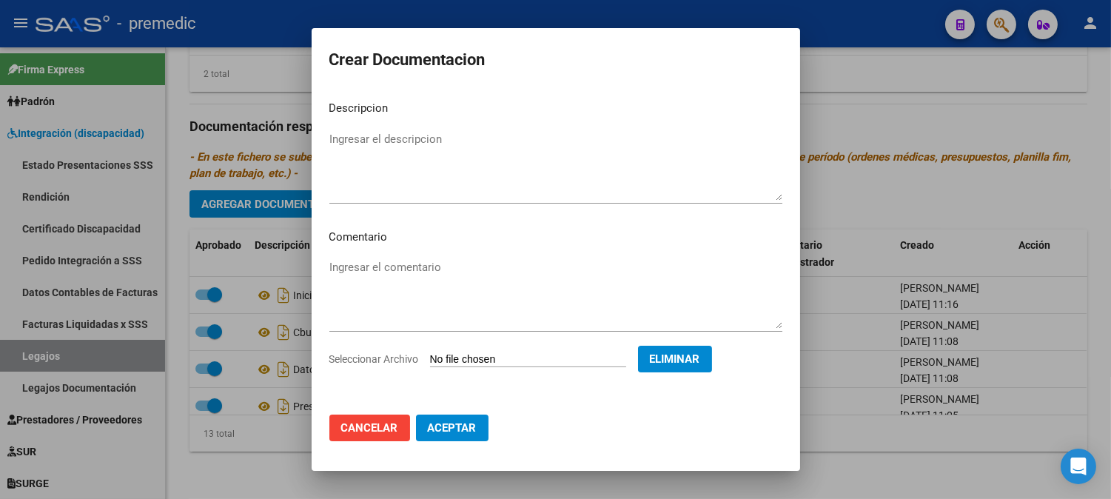
click at [574, 154] on textarea "Ingresar el descripcion" at bounding box center [555, 166] width 453 height 70
type textarea "plan psi"
click at [467, 428] on span "Aceptar" at bounding box center [452, 427] width 49 height 13
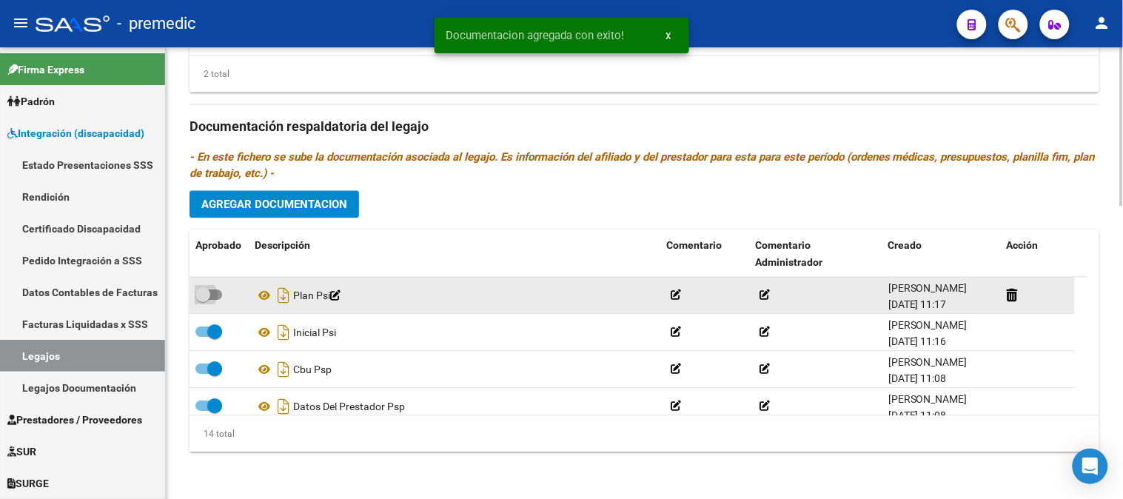
click at [218, 291] on span at bounding box center [208, 294] width 27 height 10
click at [203, 300] on input "checkbox" at bounding box center [202, 300] width 1 height 1
checkbox input "true"
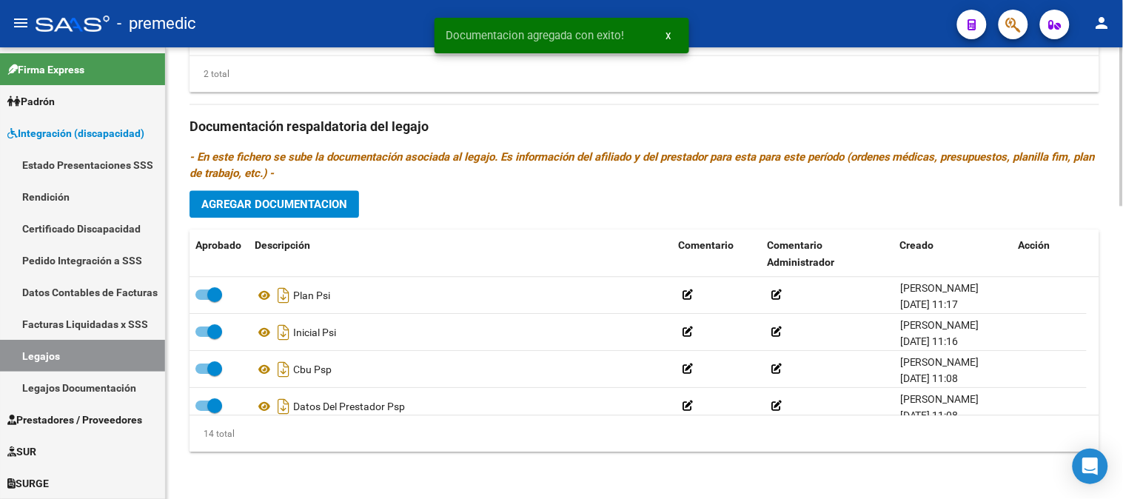
click at [339, 198] on span "Agregar Documentacion" at bounding box center [274, 204] width 146 height 13
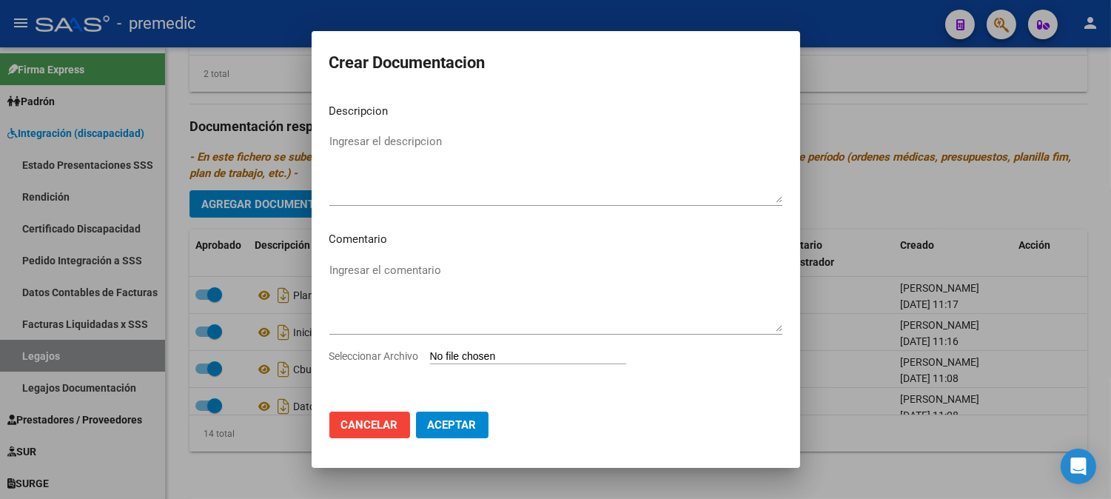
click at [448, 355] on input "Seleccionar Archivo" at bounding box center [528, 357] width 196 height 14
type input "C:\fakepath\PRESU PSI.pdf"
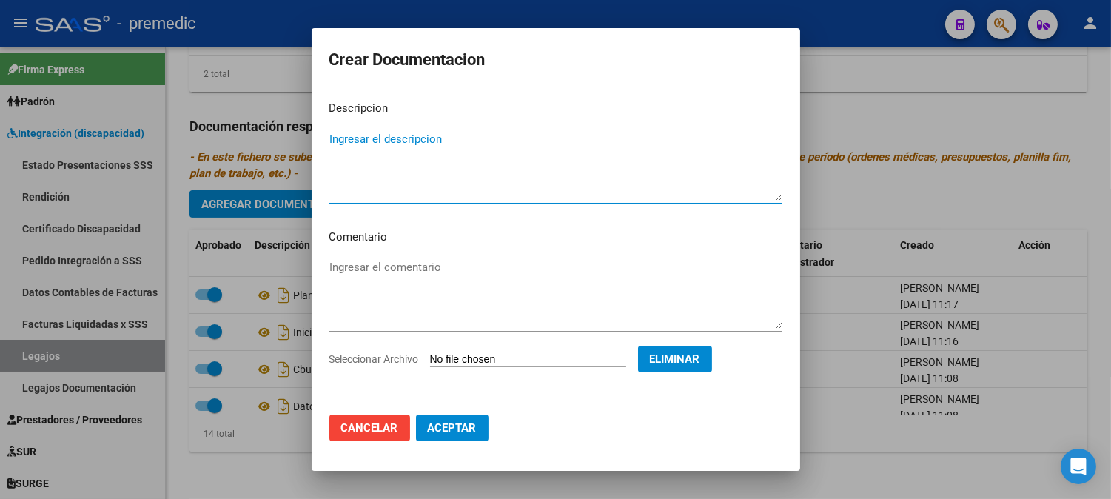
click at [591, 161] on textarea "Ingresar el descripcion" at bounding box center [555, 166] width 453 height 70
type textarea "presu psi"
click at [471, 423] on span "Aceptar" at bounding box center [452, 427] width 49 height 13
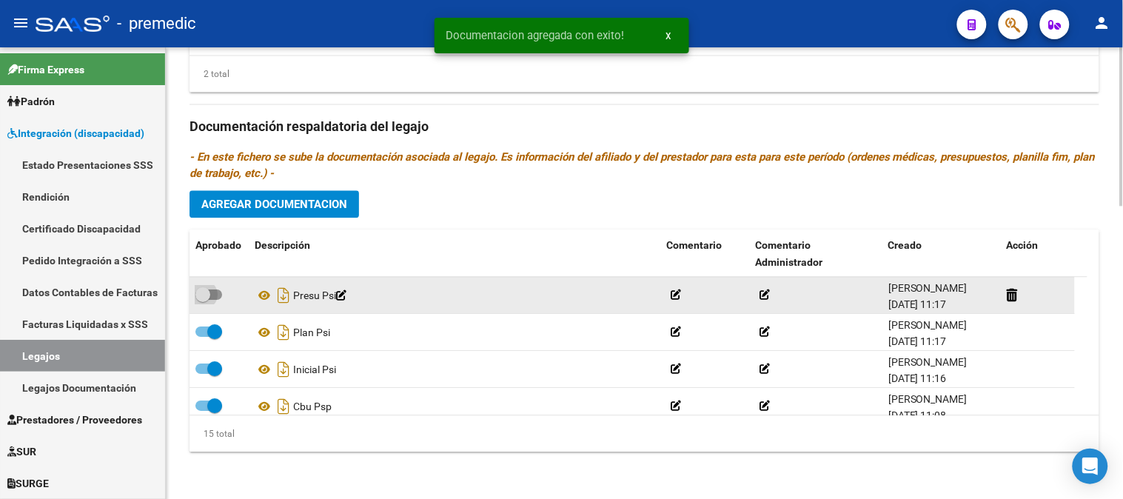
click at [209, 287] on span at bounding box center [202, 294] width 15 height 15
click at [203, 300] on input "checkbox" at bounding box center [202, 300] width 1 height 1
checkbox input "true"
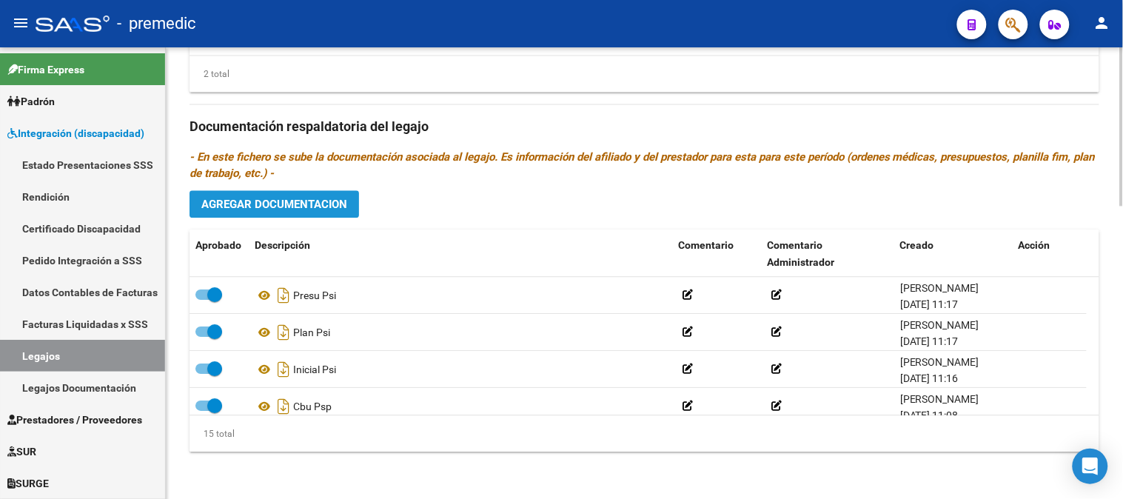
click at [303, 207] on span "Agregar Documentacion" at bounding box center [274, 204] width 146 height 13
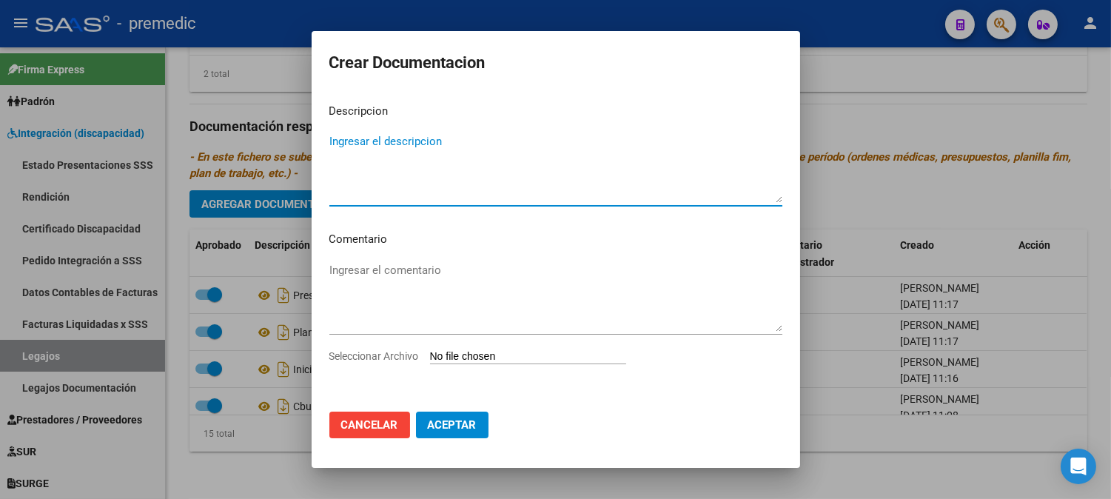
click at [447, 364] on input "Seleccionar Archivo" at bounding box center [528, 357] width 196 height 14
type input "C:\fakepath\DATOS DEL PRESTADOR PSI.pdf"
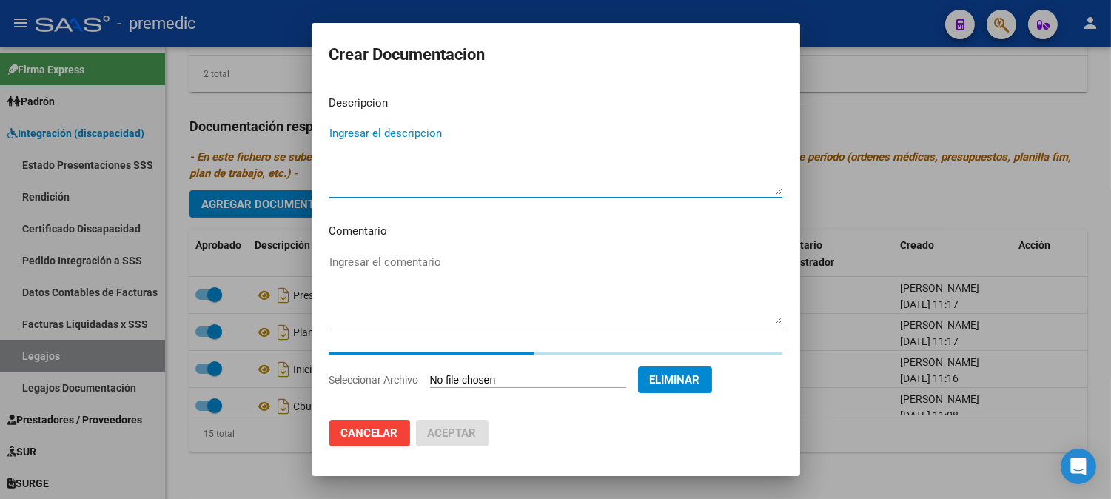
click at [545, 150] on textarea "Ingresar el descripcion" at bounding box center [555, 160] width 453 height 70
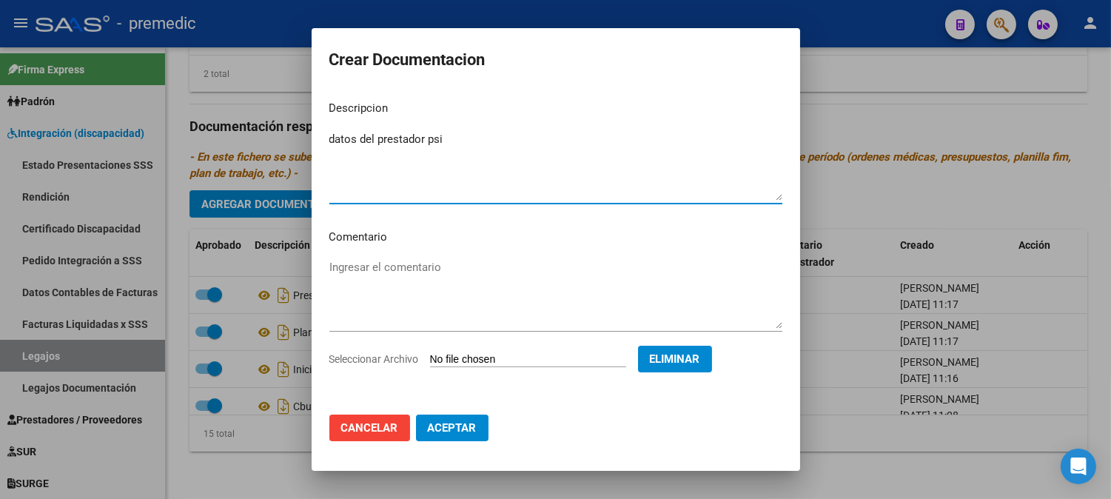
type textarea "datos del prestador psi"
click at [460, 422] on span "Aceptar" at bounding box center [452, 427] width 49 height 13
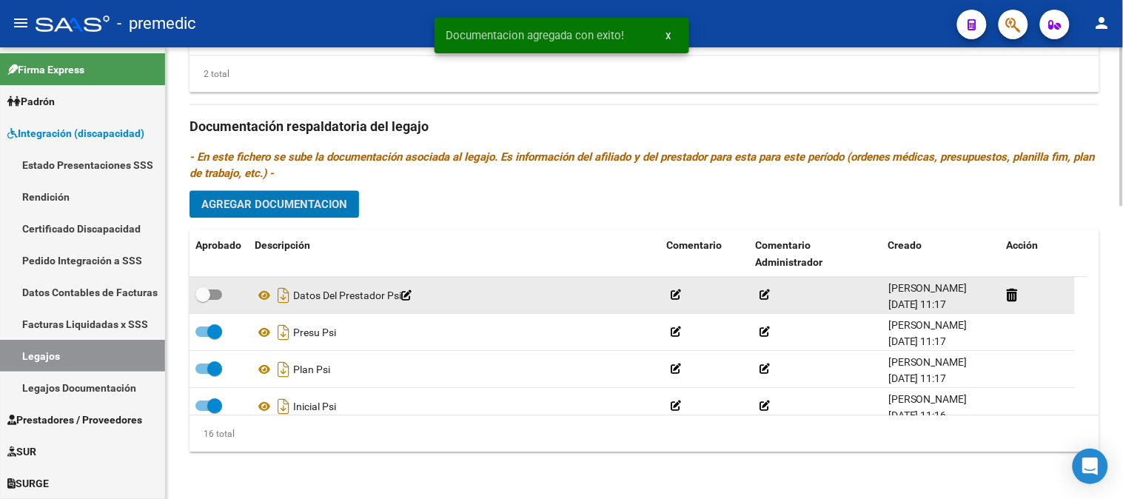
click at [218, 291] on span at bounding box center [208, 294] width 27 height 10
click at [203, 300] on input "checkbox" at bounding box center [202, 300] width 1 height 1
checkbox input "true"
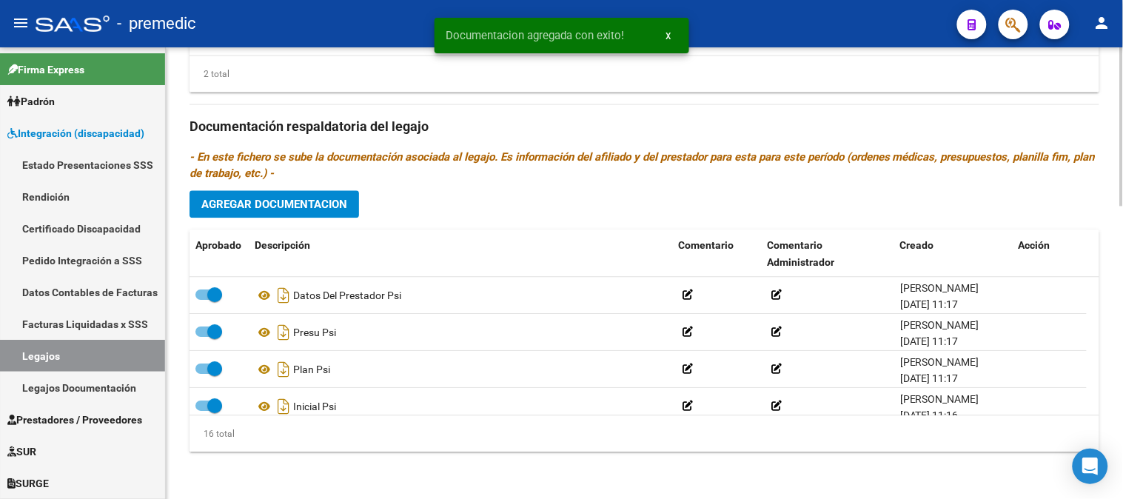
click at [313, 204] on span "Agregar Documentacion" at bounding box center [274, 204] width 146 height 13
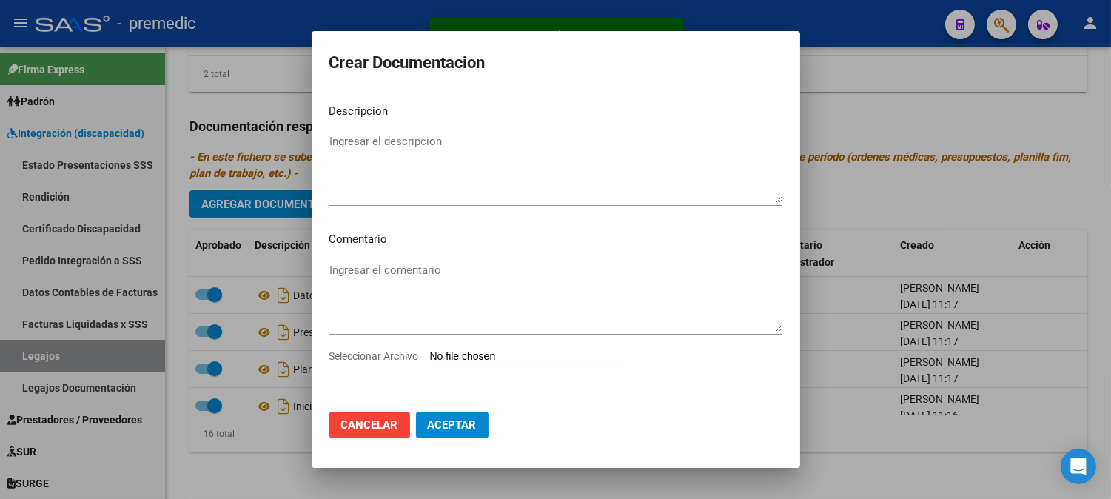
click at [515, 346] on div "Ingresar el comentario" at bounding box center [555, 304] width 453 height 90
click at [514, 352] on input "Seleccionar Archivo" at bounding box center [528, 357] width 196 height 14
type input "C:\fakepath\CBU PSI.pdf"
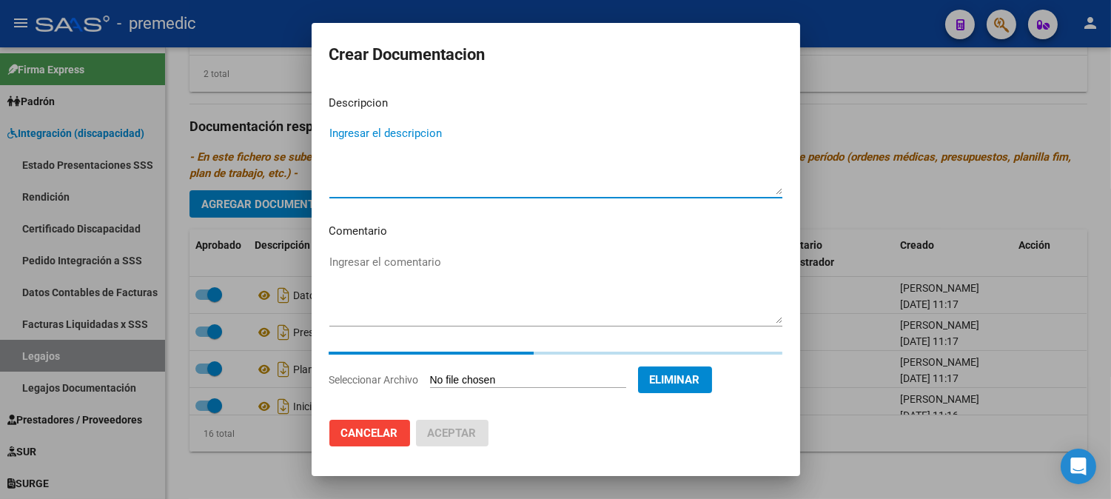
click at [579, 153] on textarea "Ingresar el descripcion" at bounding box center [555, 160] width 453 height 70
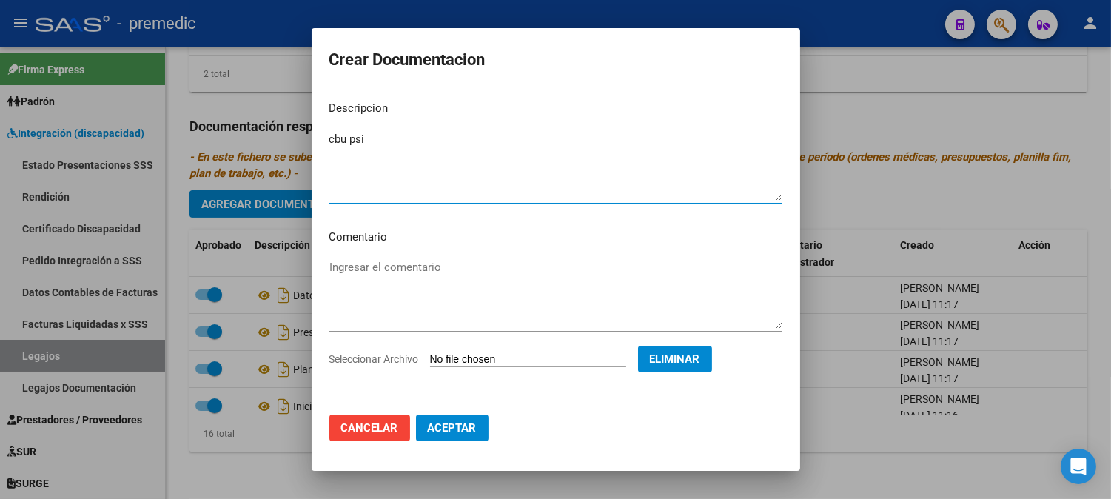
type textarea "cbu psi"
click at [446, 419] on button "Aceptar" at bounding box center [452, 427] width 73 height 27
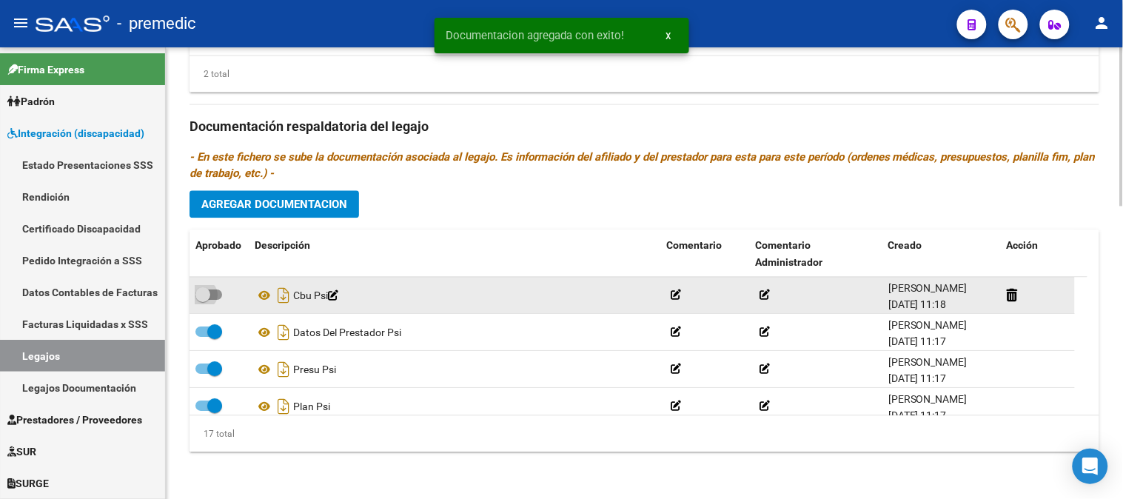
click at [222, 293] on span at bounding box center [208, 294] width 27 height 10
click at [203, 300] on input "checkbox" at bounding box center [202, 300] width 1 height 1
checkbox input "true"
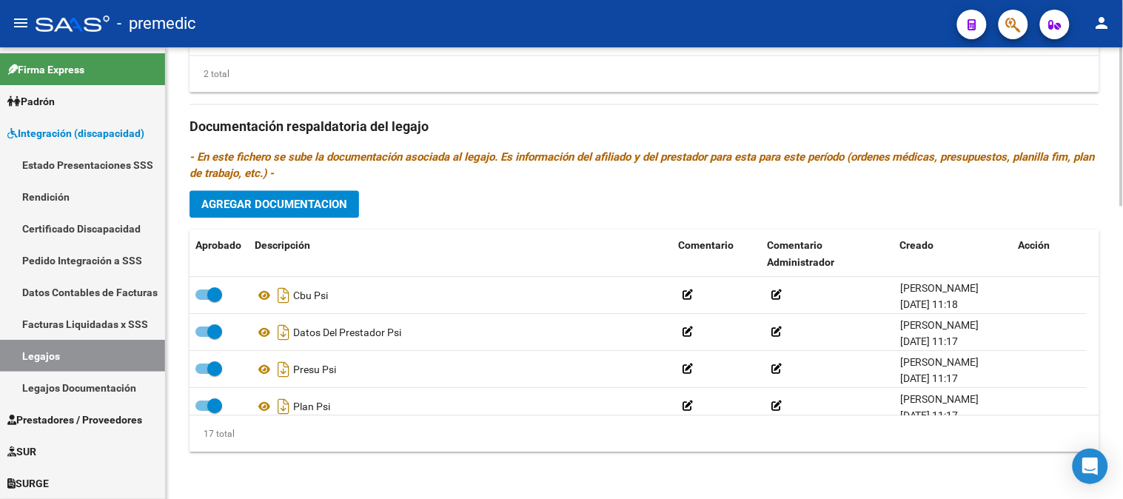
scroll to position [383, 0]
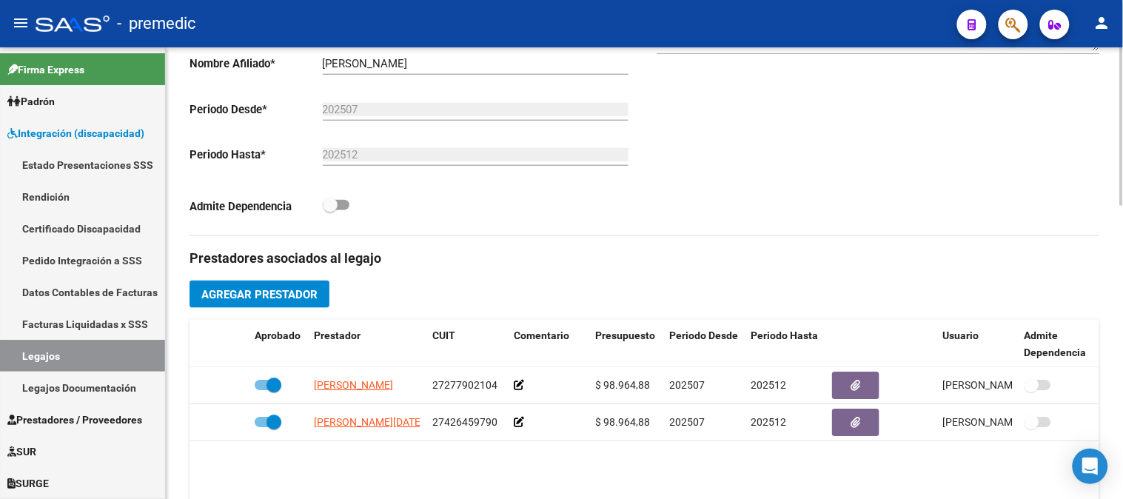
click at [1121, 278] on div at bounding box center [1122, 272] width 4 height 451
click at [252, 298] on span "Agregar Prestador" at bounding box center [259, 294] width 116 height 13
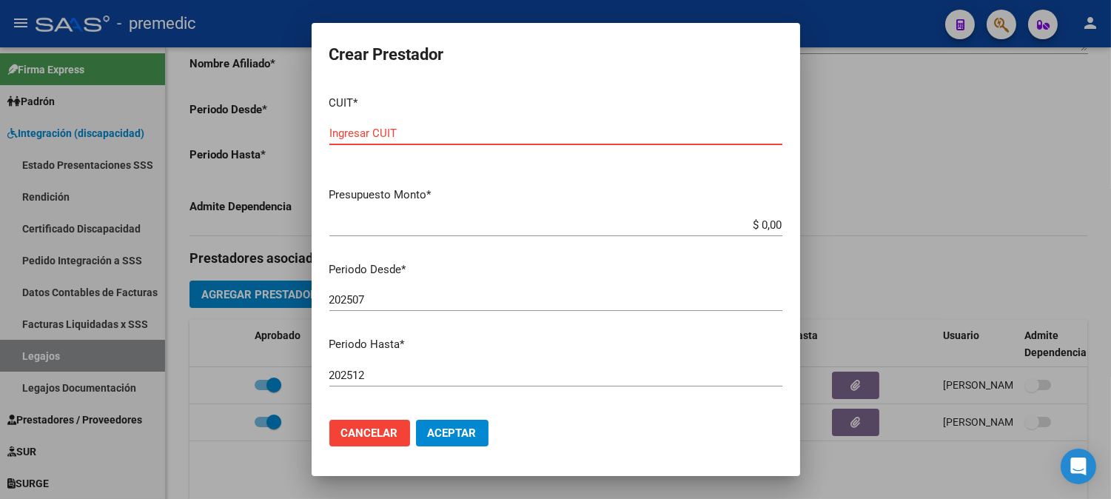
paste input "23-29119399-4"
type input "23-29119399-4"
click at [750, 234] on div "$ 0,00 Ingresar el monto" at bounding box center [555, 225] width 453 height 22
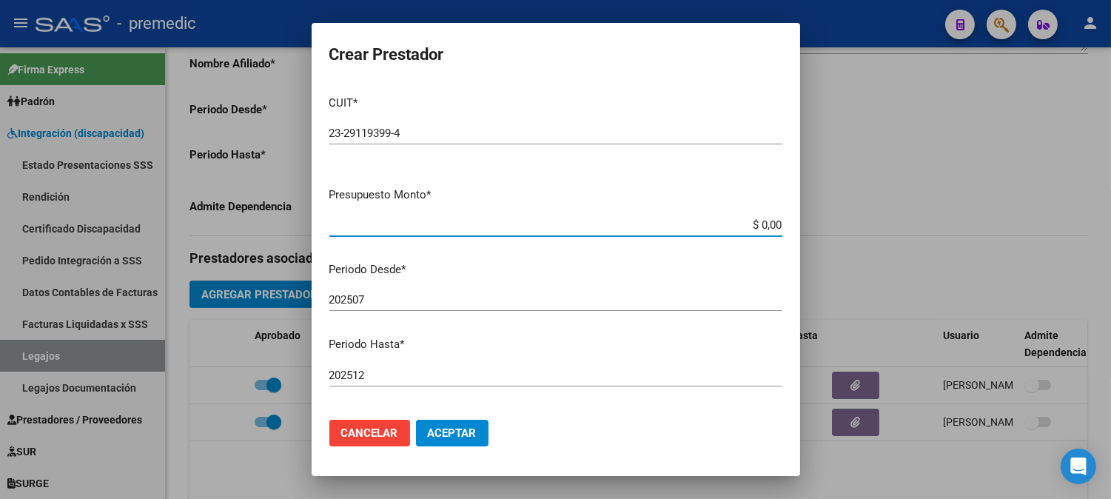
click at [753, 226] on input "$ 0,00" at bounding box center [555, 224] width 453 height 13
paste input "98964.88"
click at [759, 261] on p "Periodo Desde *" at bounding box center [555, 269] width 453 height 17
click at [765, 227] on input "$ 9.896.488,00" at bounding box center [555, 224] width 453 height 13
type input "$ 98.964,88"
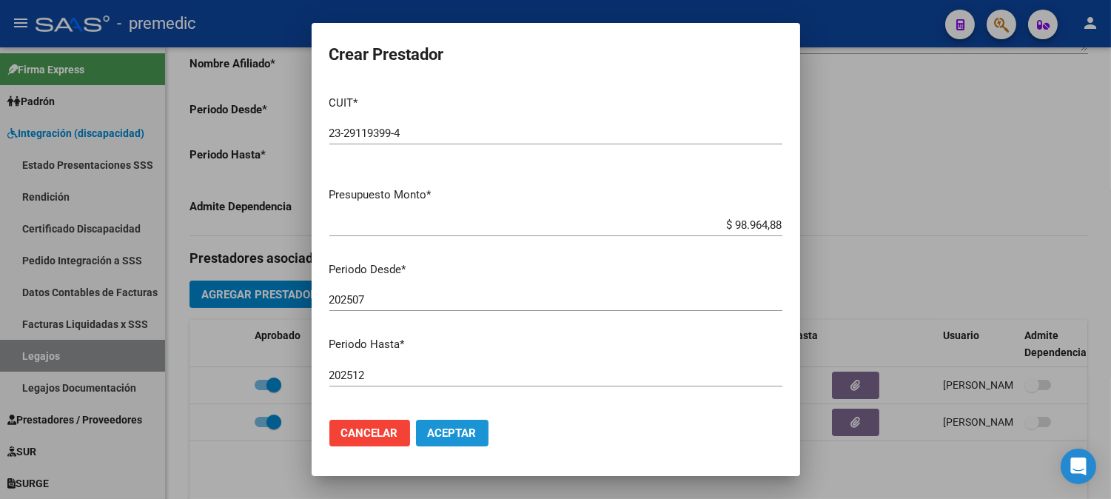
click at [444, 425] on button "Aceptar" at bounding box center [452, 433] width 73 height 27
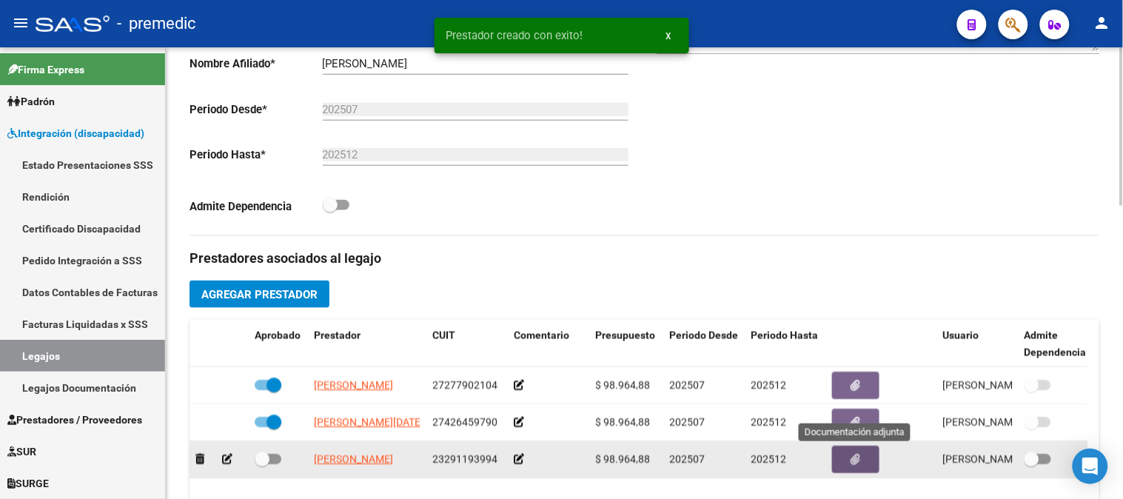
click at [863, 454] on button "button" at bounding box center [855, 459] width 47 height 27
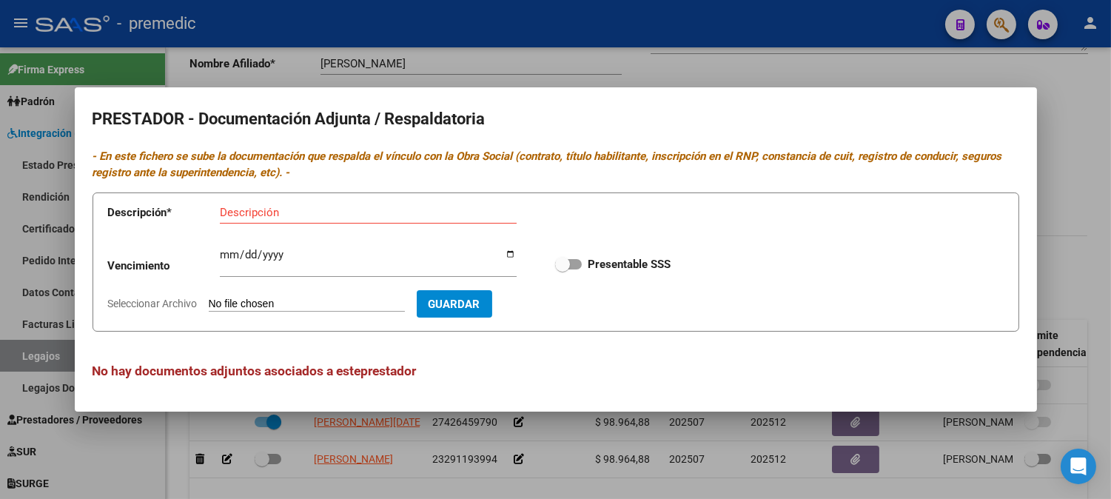
click at [323, 300] on input "Seleccionar Archivo" at bounding box center [307, 305] width 196 height 14
type input "C:\fakepath\DATOS DEL PRESTADOR TO.pdf"
click at [272, 217] on input "Descripción" at bounding box center [368, 212] width 297 height 13
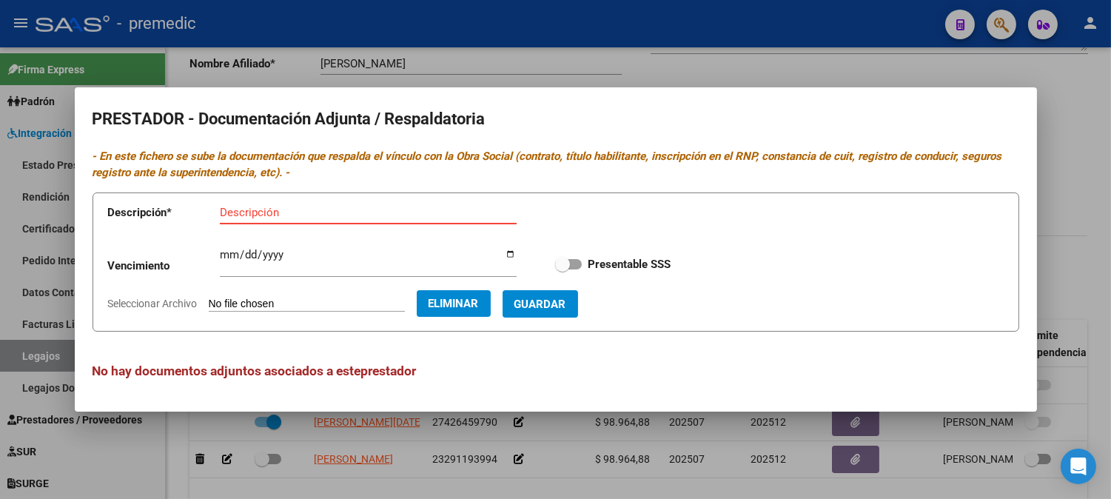
click at [272, 217] on input "Descripción" at bounding box center [368, 212] width 297 height 13
type input "datos del prestador"
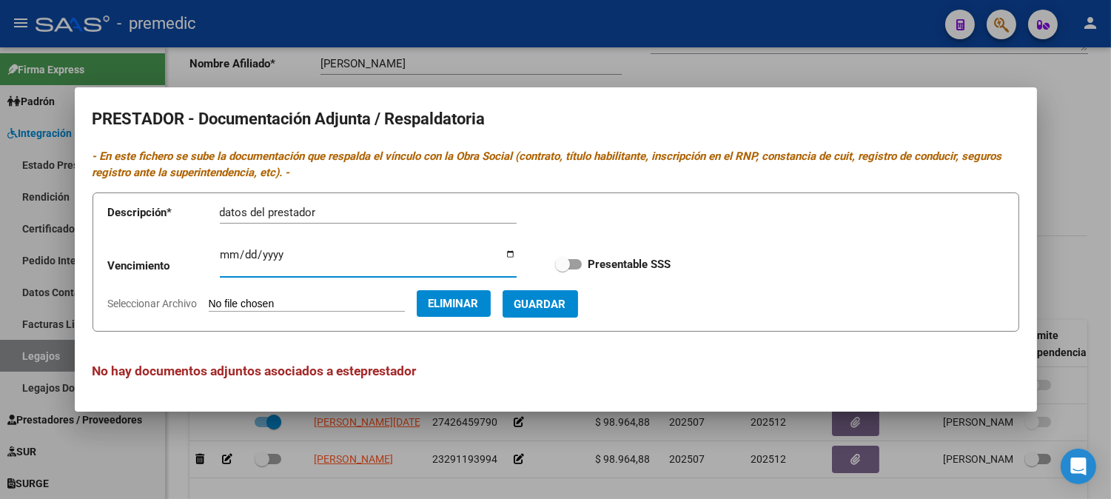
click at [227, 260] on input "Ingresar vencimiento" at bounding box center [368, 261] width 297 height 24
type input "[DATE]"
click at [577, 263] on span at bounding box center [568, 264] width 27 height 10
click at [563, 269] on input "Presentable SSS" at bounding box center [562, 269] width 1 height 1
checkbox input "true"
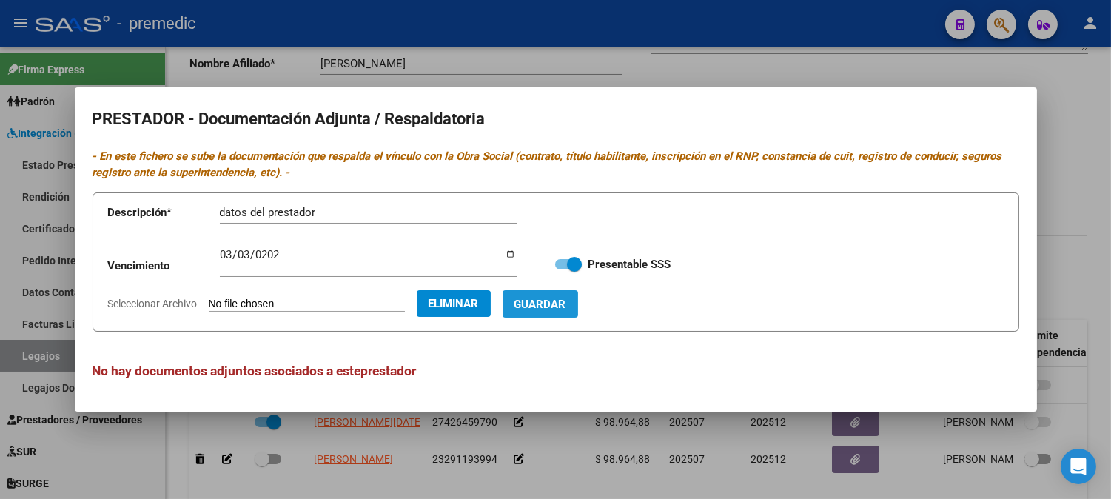
click at [565, 290] on button "Guardar" at bounding box center [540, 303] width 75 height 27
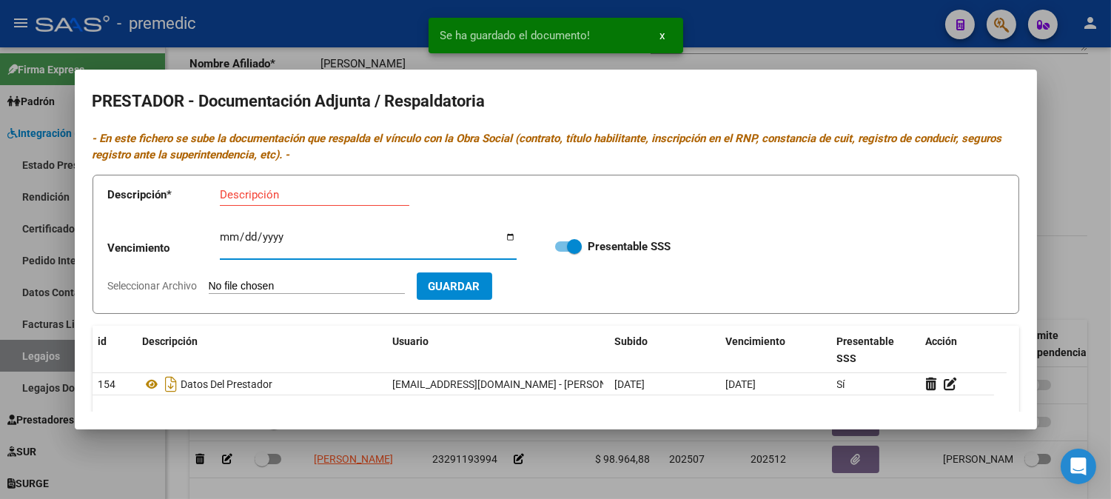
drag, startPoint x: 291, startPoint y: 235, endPoint x: 290, endPoint y: 198, distance: 37.8
click at [290, 198] on form "Descripción * Descripción Vencimiento Ingresar vencimiento Presentable SSS Sele…" at bounding box center [556, 245] width 927 height 140
click at [290, 198] on input "Descripción" at bounding box center [314, 194] width 189 height 13
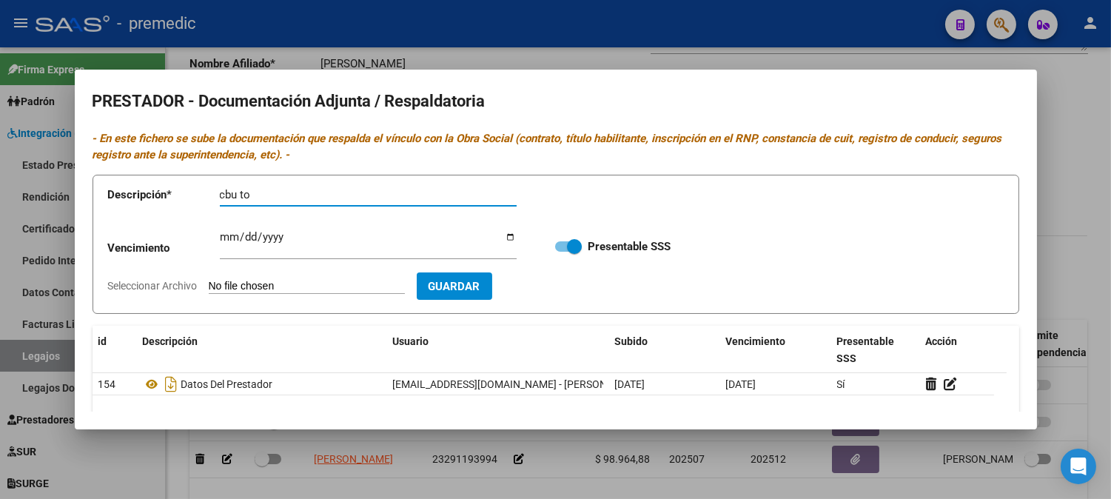
type input "cbu to"
click at [286, 282] on input "Seleccionar Archivo" at bounding box center [307, 287] width 196 height 14
type input "C:\fakepath\CBU TO.pdf"
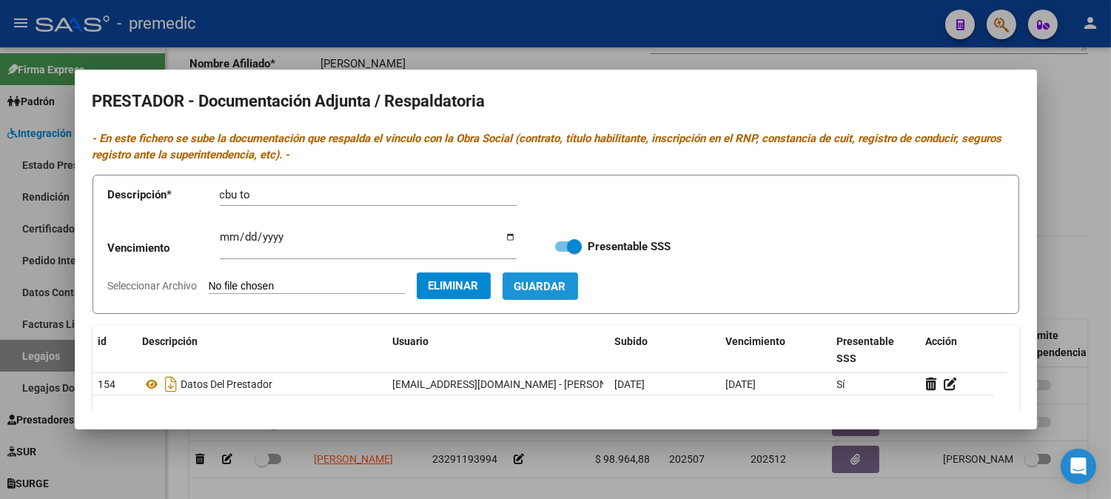
click at [554, 289] on span "Guardar" at bounding box center [540, 286] width 52 height 13
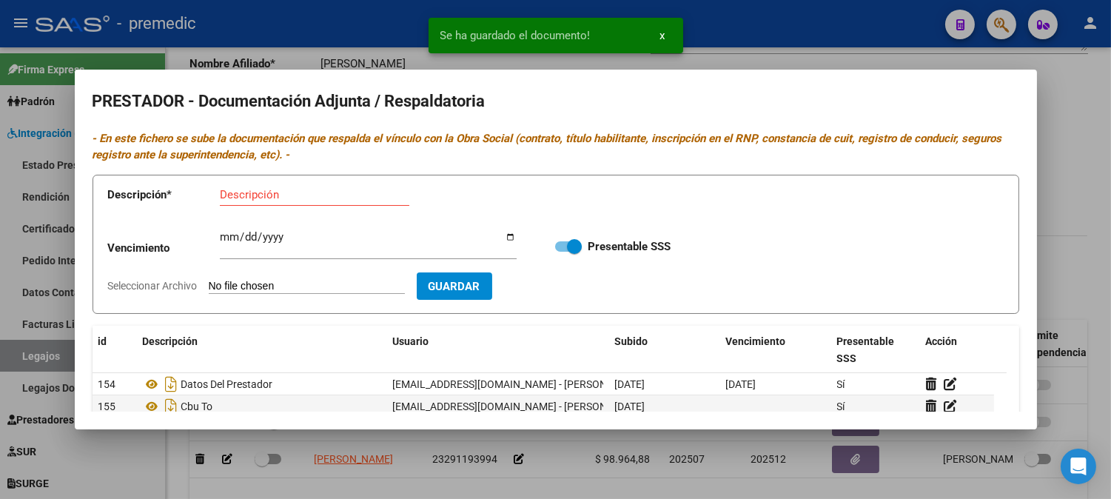
click at [1056, 283] on div at bounding box center [555, 249] width 1111 height 499
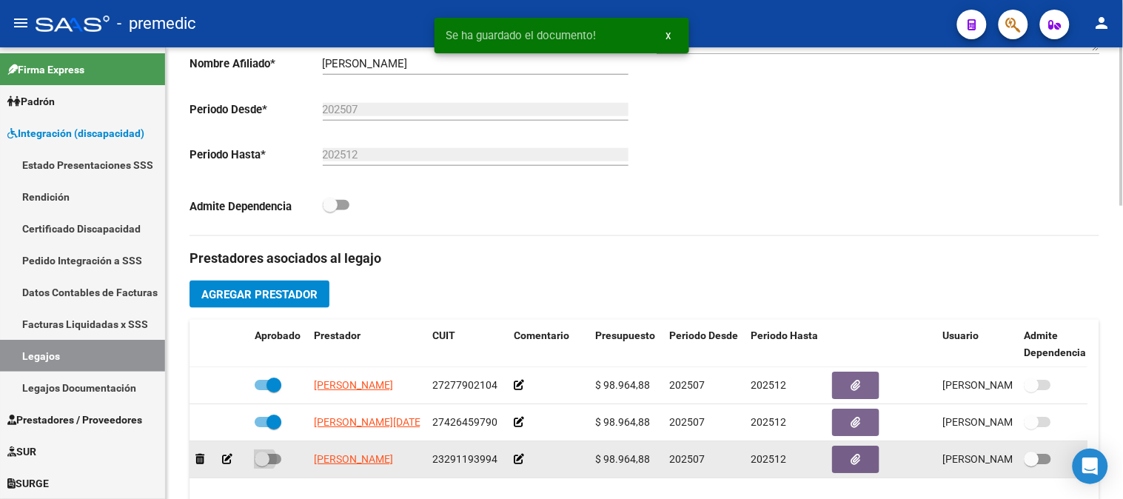
click at [275, 455] on span at bounding box center [268, 459] width 27 height 10
click at [262, 464] on input "checkbox" at bounding box center [261, 464] width 1 height 1
checkbox input "true"
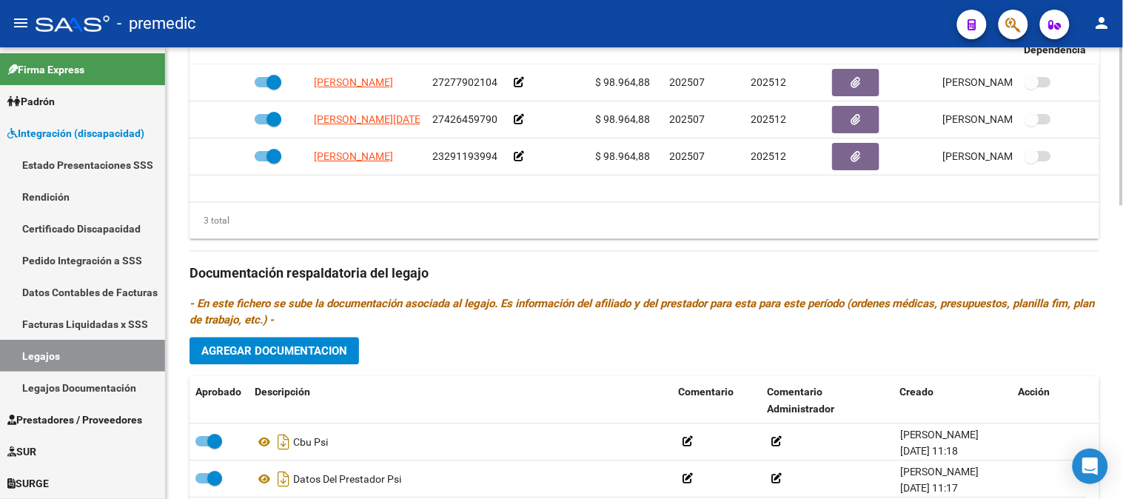
scroll to position [688, 0]
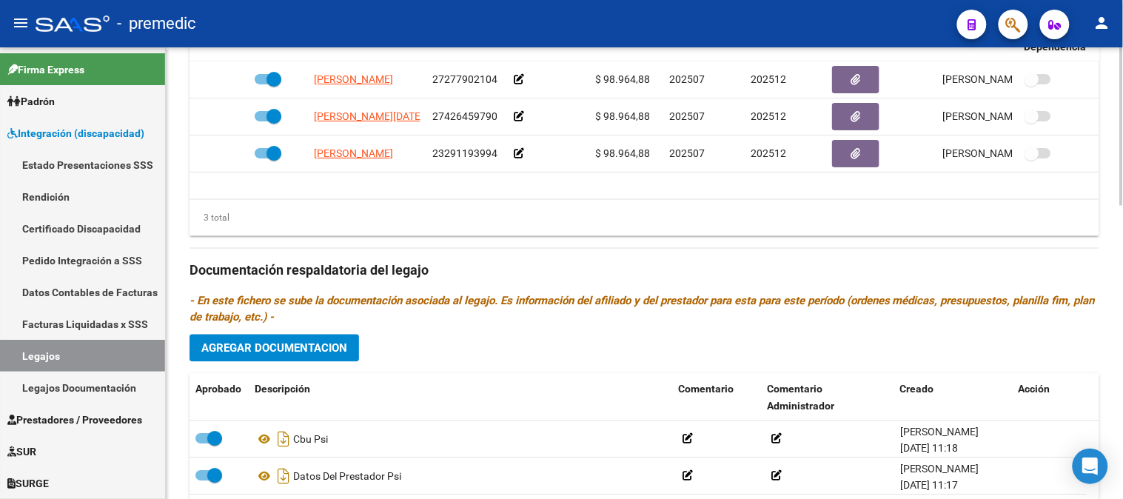
drag, startPoint x: 1122, startPoint y: 306, endPoint x: 309, endPoint y: 343, distance: 813.5
click at [309, 343] on span "Agregar Documentacion" at bounding box center [274, 347] width 146 height 13
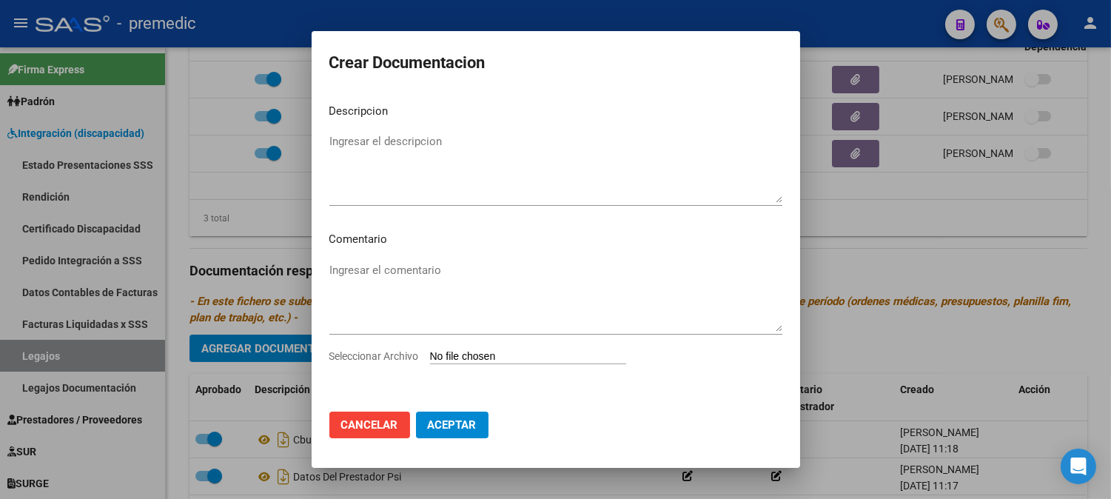
click at [474, 356] on input "Seleccionar Archivo" at bounding box center [528, 357] width 196 height 14
type input "C:\fakepath\INFORME INICIAL TO.pdf"
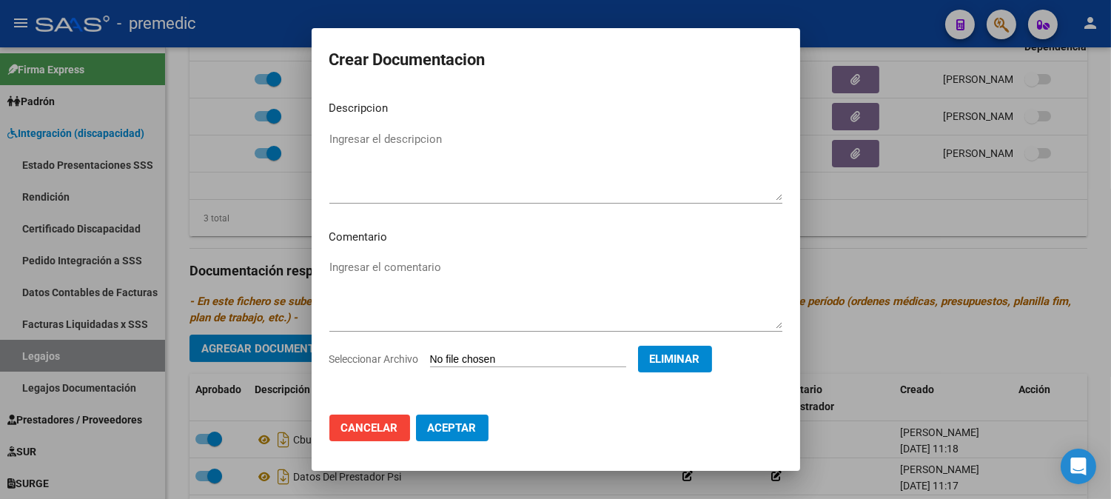
click at [535, 123] on mat-dialog-content "Descripcion Ingresar el descripcion Comentario Ingresar el comentario Seleccion…" at bounding box center [556, 246] width 489 height 314
click at [518, 133] on textarea "Ingresar el descripcion" at bounding box center [555, 166] width 453 height 70
type textarea "informe to"
click at [433, 429] on span "Aceptar" at bounding box center [452, 427] width 49 height 13
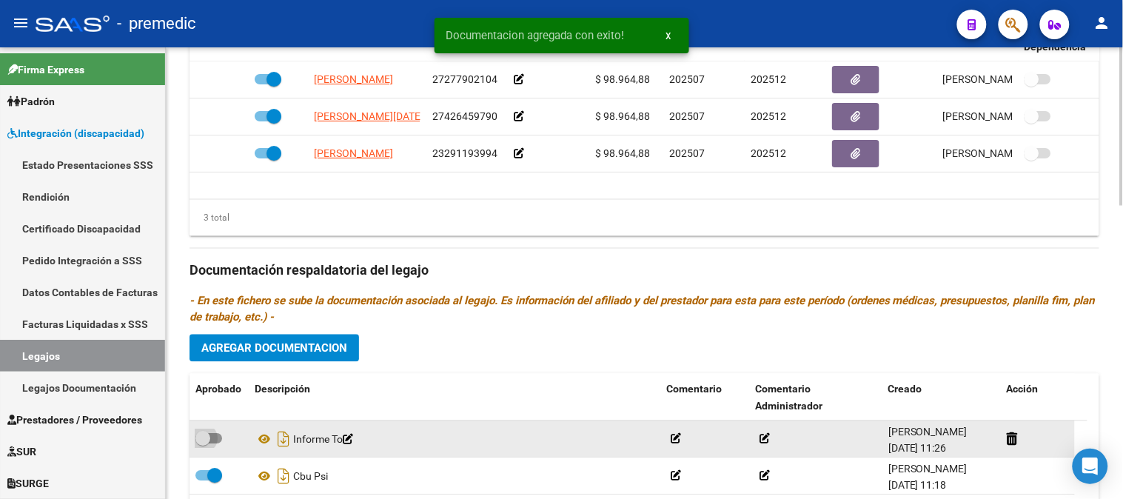
click at [220, 442] on span at bounding box center [208, 439] width 27 height 10
click at [203, 444] on input "checkbox" at bounding box center [202, 444] width 1 height 1
checkbox input "true"
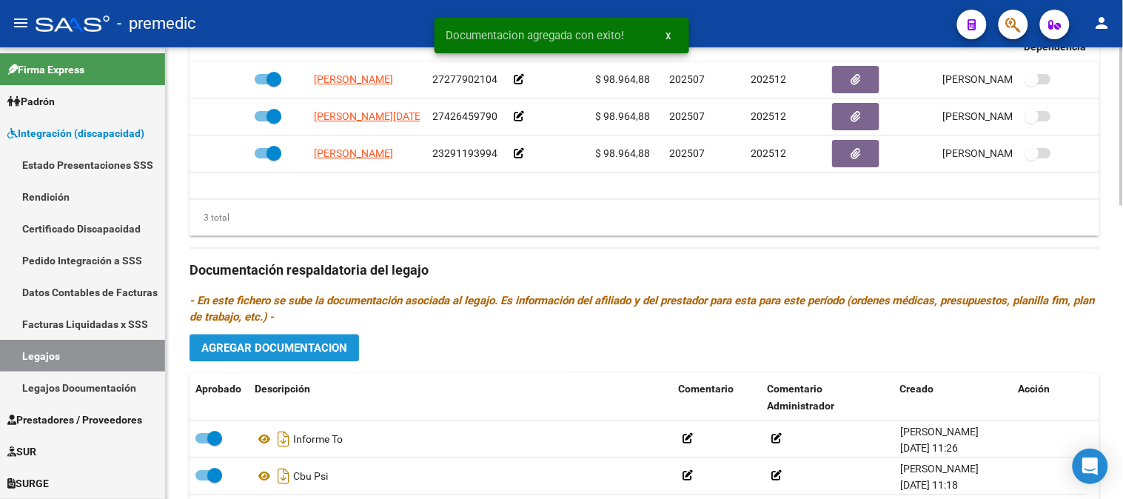
click at [345, 344] on span "Agregar Documentacion" at bounding box center [274, 348] width 146 height 13
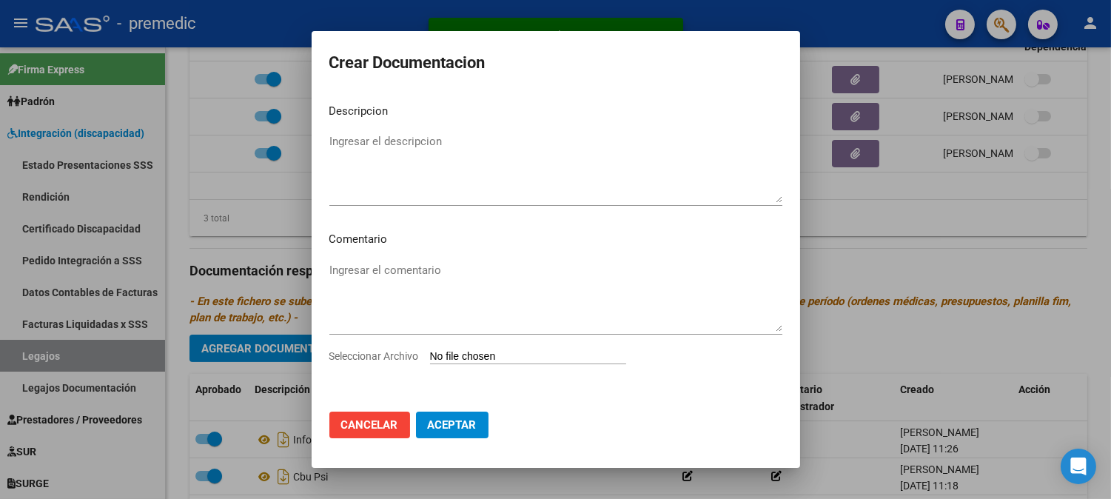
click at [487, 360] on input "Seleccionar Archivo" at bounding box center [528, 357] width 196 height 14
type input "C:\fakepath\PLAN TO.pdf"
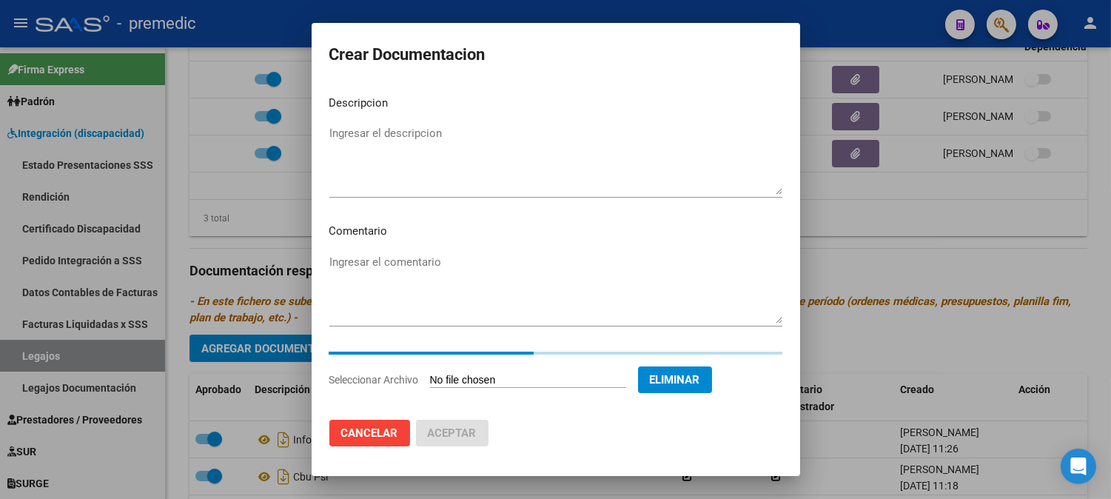
click at [607, 158] on textarea "Ingresar el descripcion" at bounding box center [555, 160] width 453 height 70
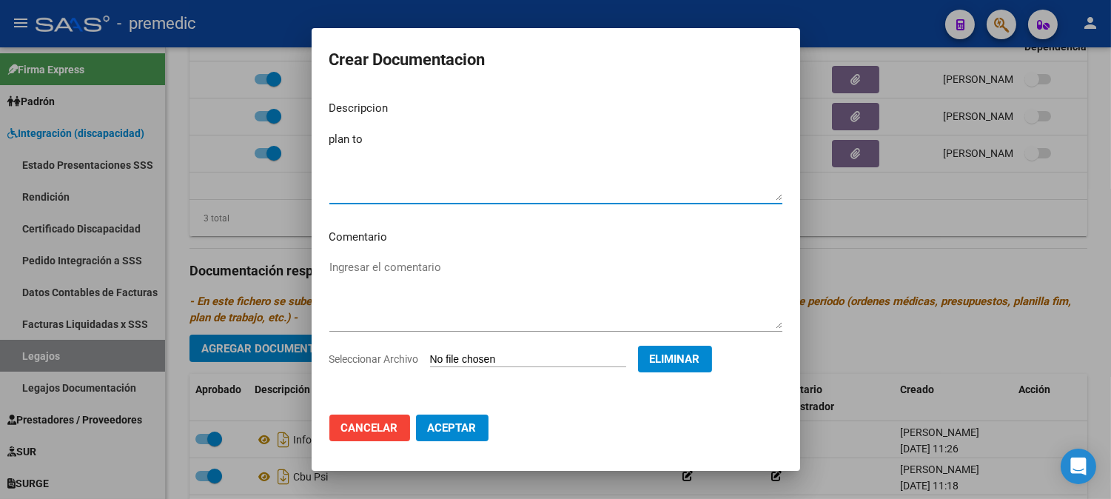
type textarea "plan to"
click at [453, 421] on span "Aceptar" at bounding box center [452, 427] width 49 height 13
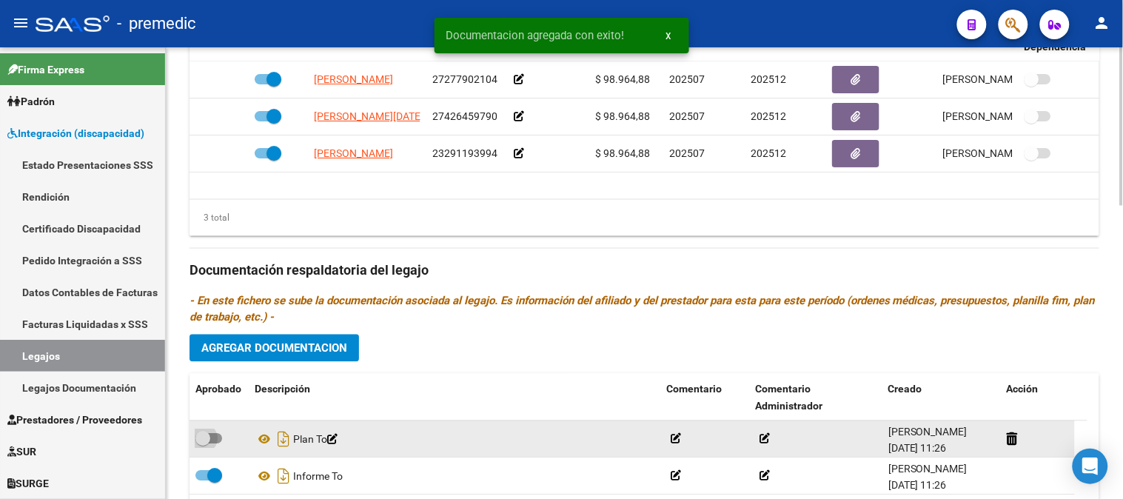
click at [218, 440] on span at bounding box center [208, 439] width 27 height 10
click at [203, 444] on input "checkbox" at bounding box center [202, 444] width 1 height 1
checkbox input "true"
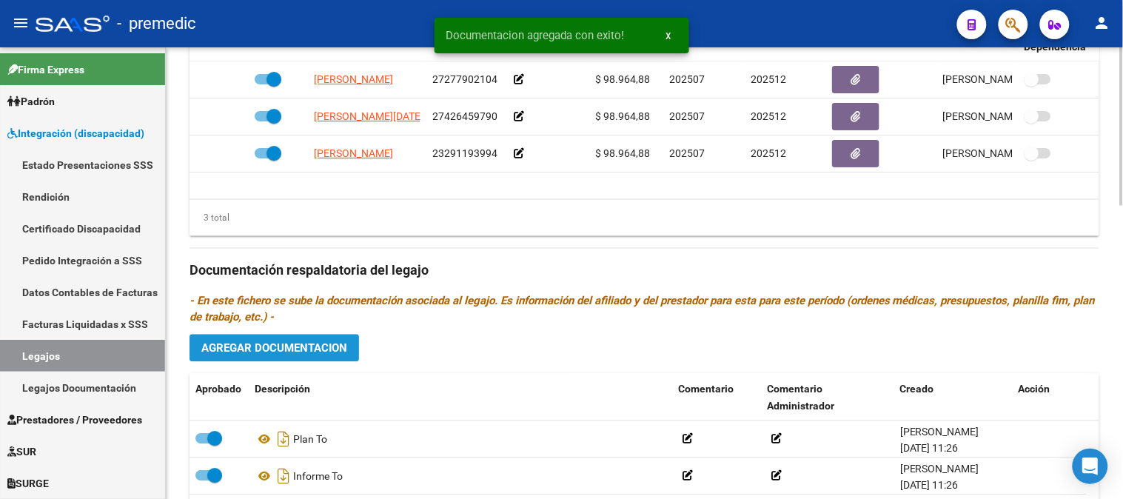
click at [315, 358] on button "Agregar Documentacion" at bounding box center [273, 348] width 169 height 27
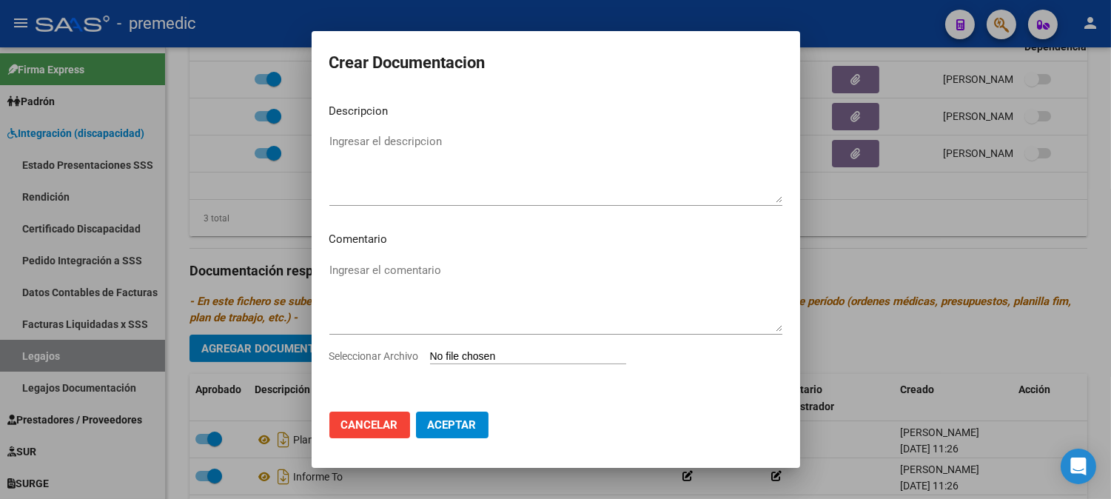
click at [487, 356] on input "Seleccionar Archivo" at bounding box center [528, 357] width 196 height 14
type input "C:\fakepath\PRESU TO.pdf"
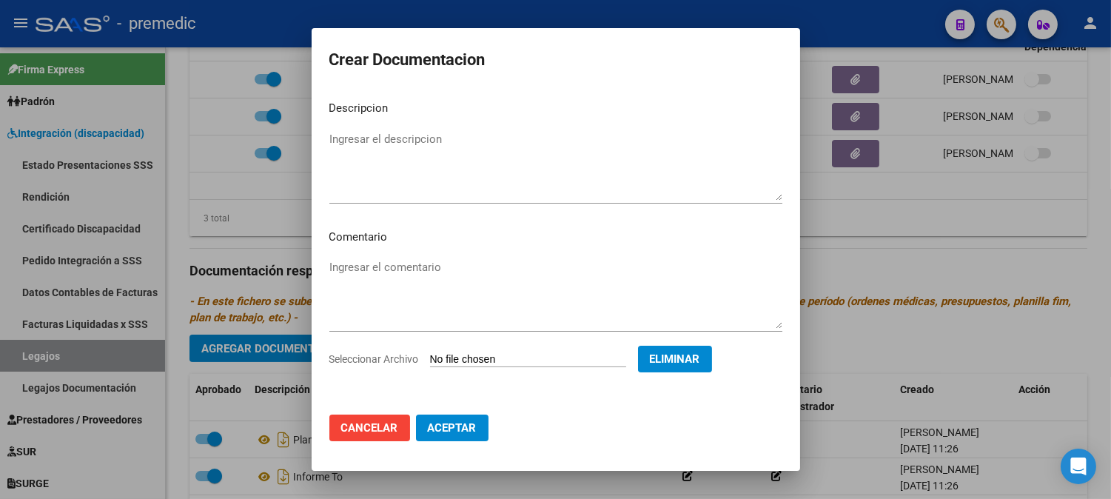
click at [575, 143] on textarea "Ingresar el descripcion" at bounding box center [555, 166] width 453 height 70
type textarea "presu to"
click at [440, 426] on span "Aceptar" at bounding box center [452, 427] width 49 height 13
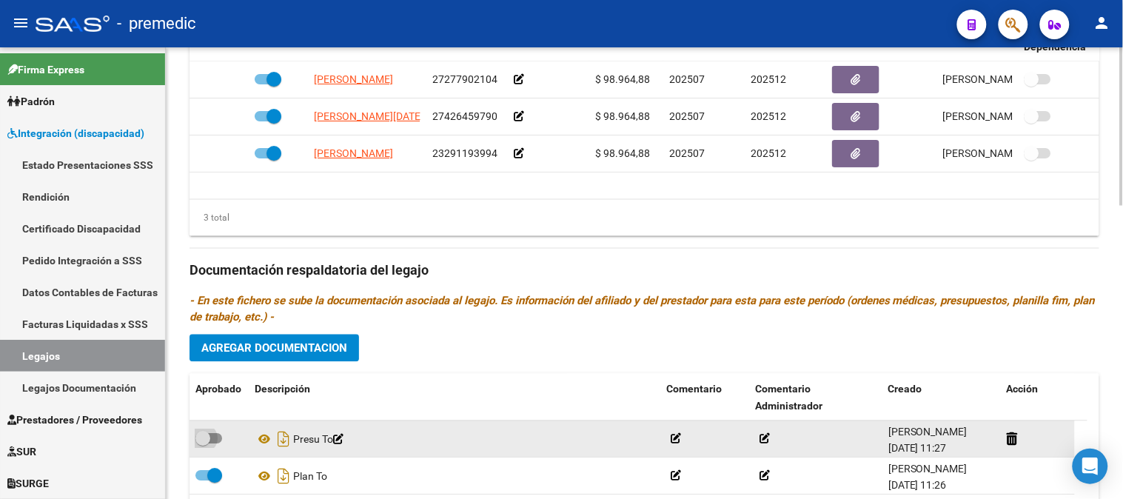
click at [216, 442] on span at bounding box center [208, 439] width 27 height 10
click at [203, 444] on input "checkbox" at bounding box center [202, 444] width 1 height 1
checkbox input "true"
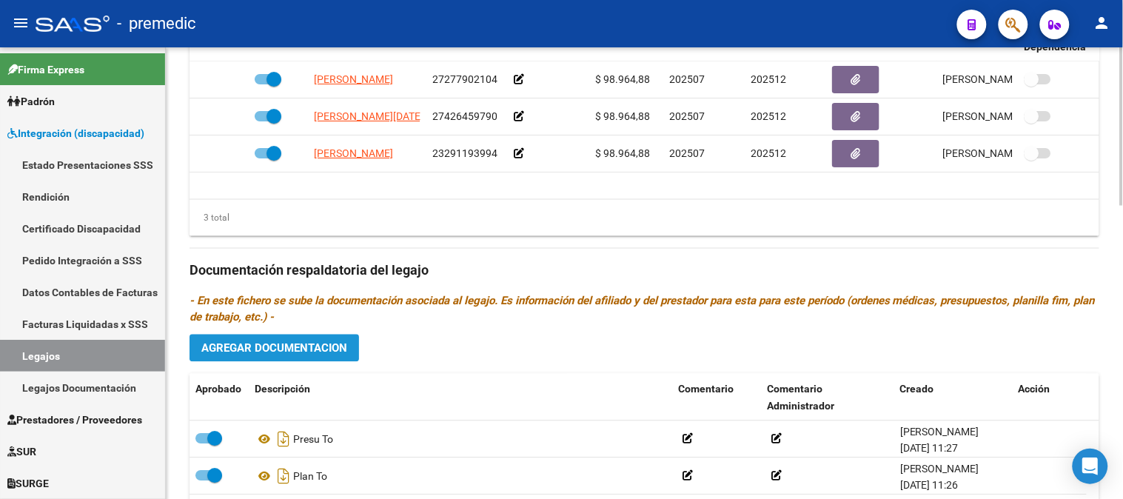
click at [322, 348] on span "Agregar Documentacion" at bounding box center [274, 348] width 146 height 13
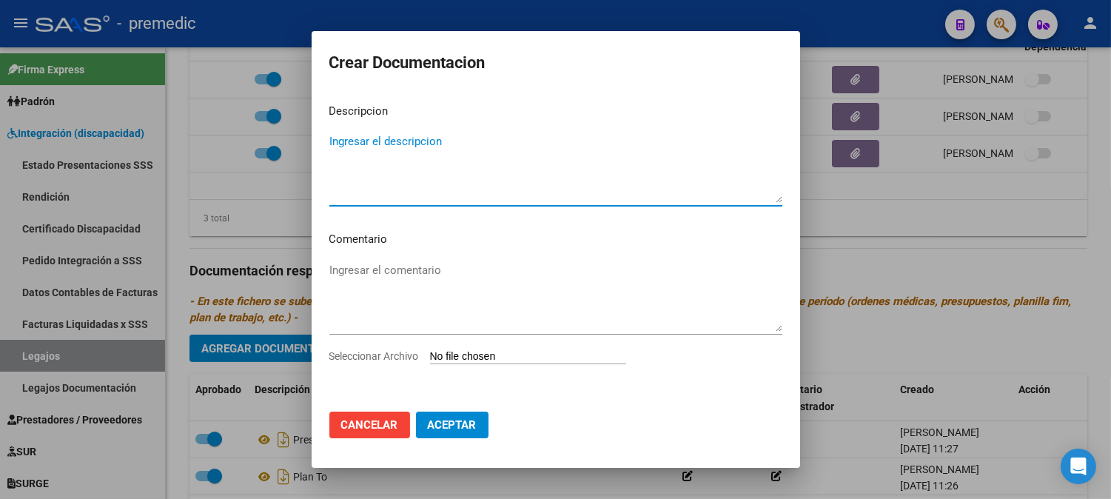
click at [477, 367] on div "Seleccionar Archivo" at bounding box center [555, 362] width 453 height 28
click at [479, 365] on div "Seleccionar Archivo" at bounding box center [555, 362] width 453 height 28
click at [476, 359] on input "Seleccionar Archivo" at bounding box center [528, 357] width 196 height 14
type input "C:\fakepath\DATOS DEL PRESTADOR TO.pdf"
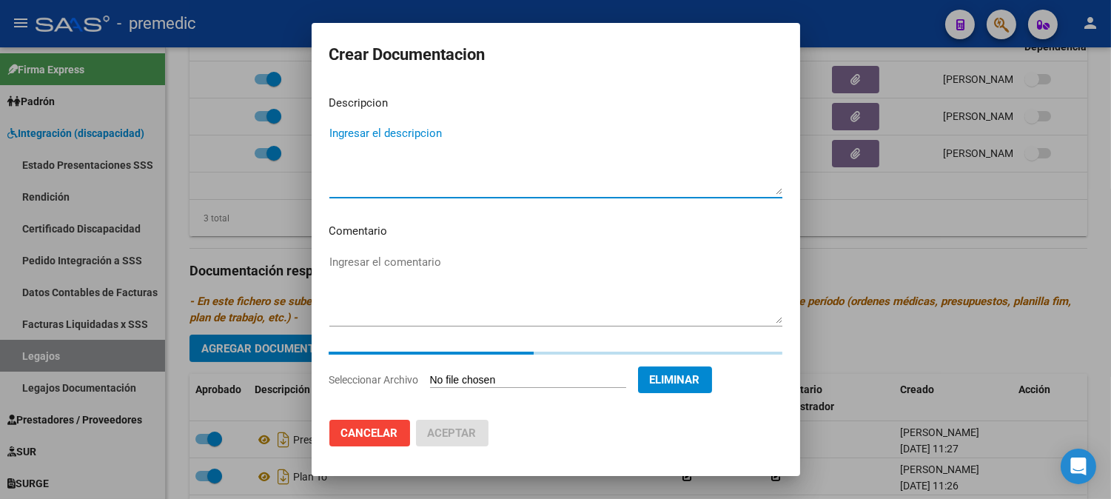
click at [517, 172] on textarea "Ingresar el descripcion" at bounding box center [555, 160] width 453 height 70
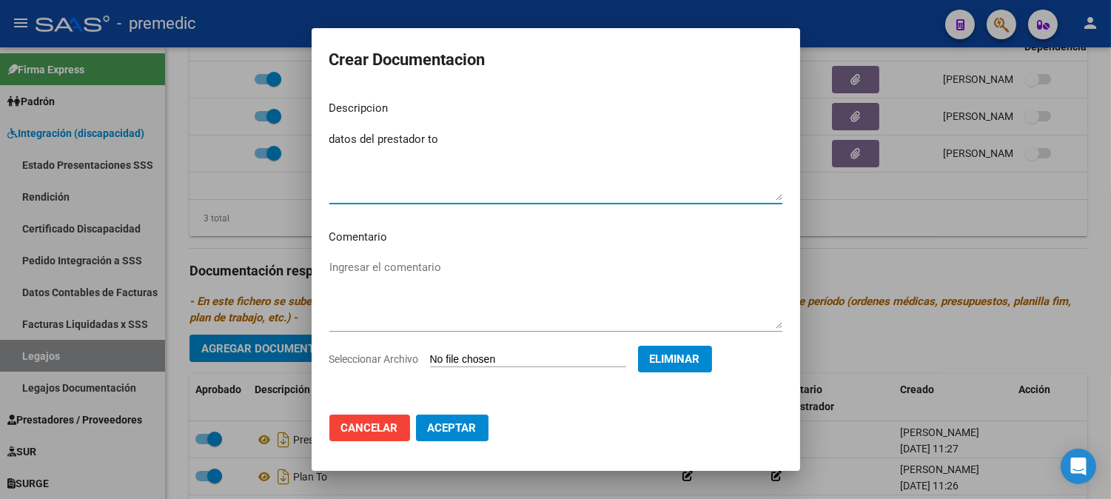
type textarea "datos del prestador to"
click at [464, 431] on span "Aceptar" at bounding box center [452, 427] width 49 height 13
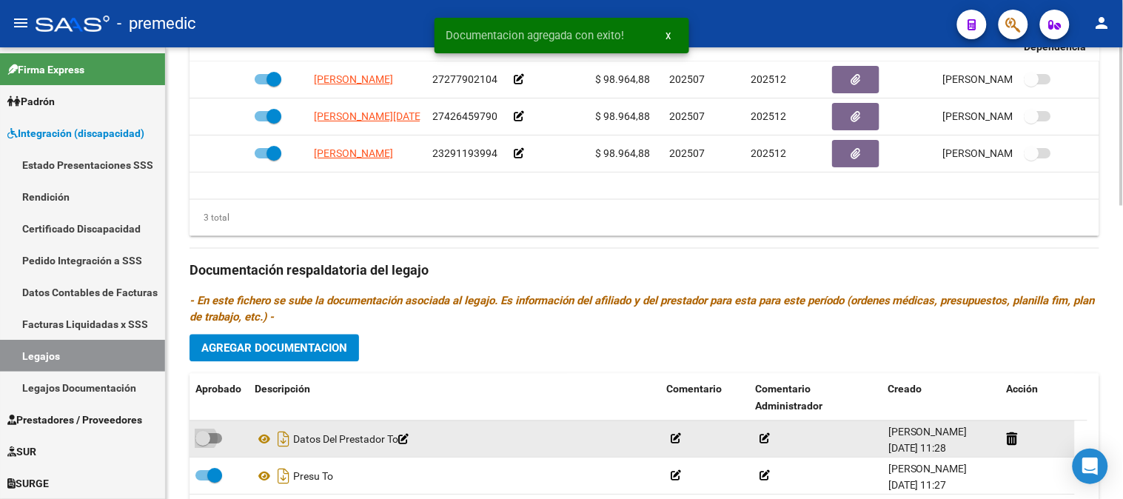
click at [221, 444] on span at bounding box center [208, 439] width 27 height 10
click at [203, 444] on input "checkbox" at bounding box center [202, 444] width 1 height 1
checkbox input "true"
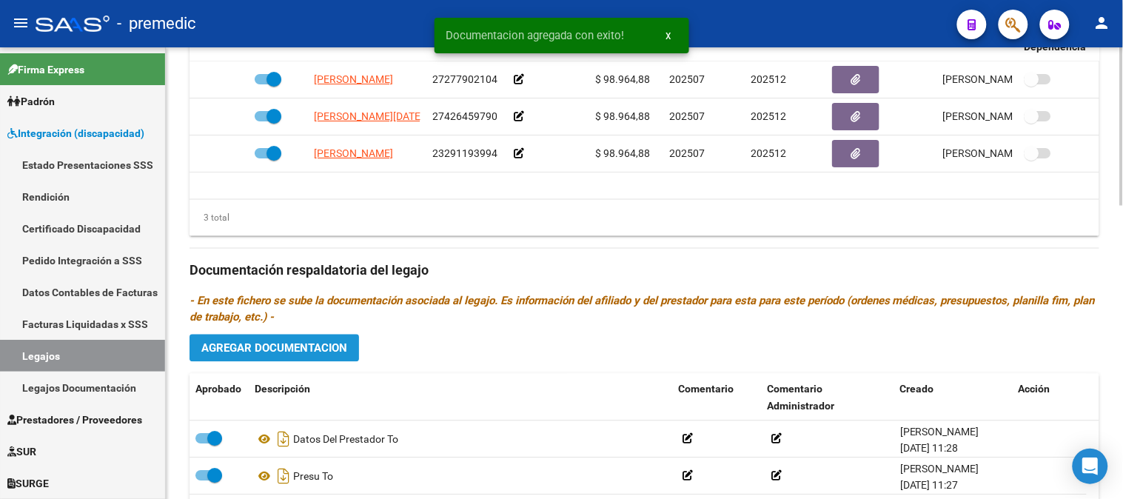
click at [313, 338] on button "Agregar Documentacion" at bounding box center [273, 348] width 169 height 27
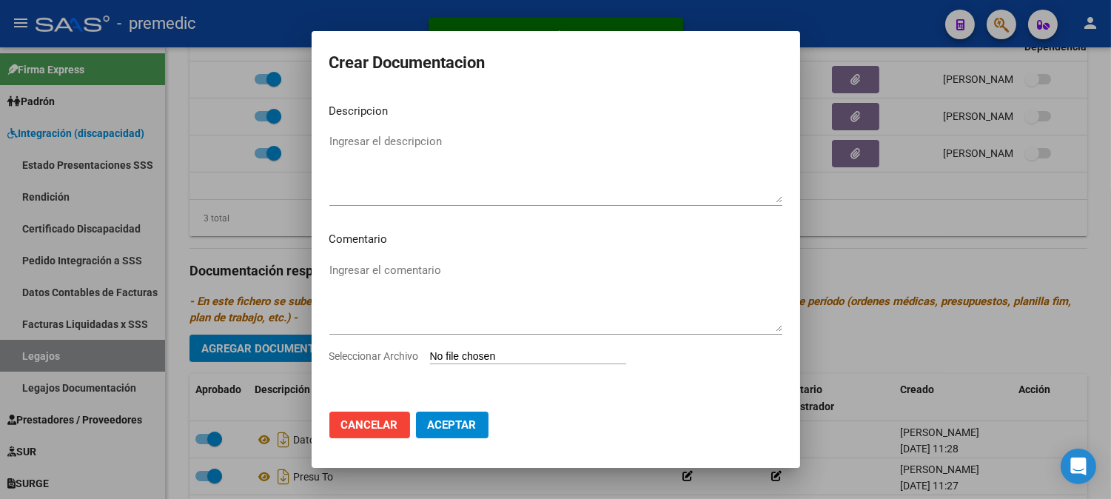
click at [466, 361] on input "Seleccionar Archivo" at bounding box center [528, 357] width 196 height 14
type input "C:\fakepath\CBU TO.pdf"
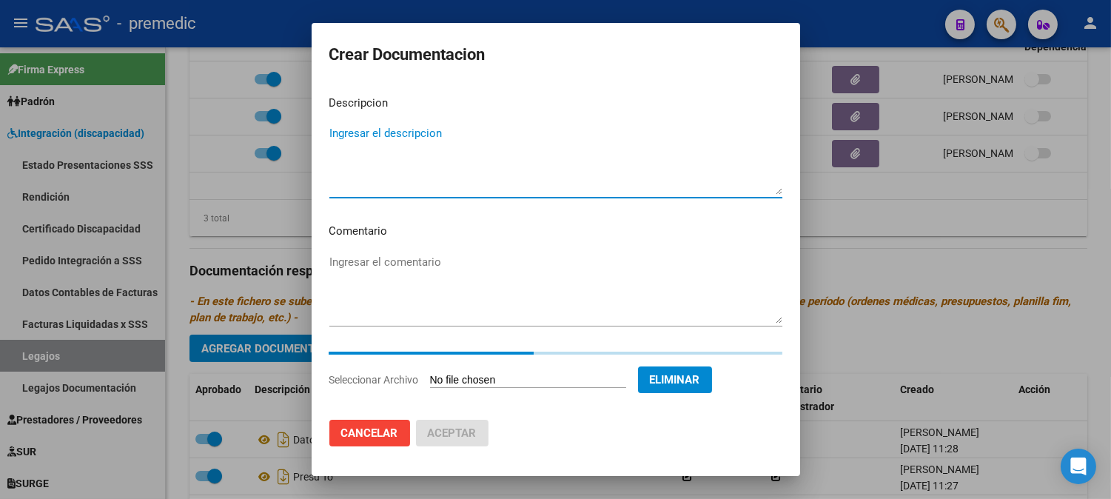
click at [545, 159] on textarea "Ingresar el descripcion" at bounding box center [555, 160] width 453 height 70
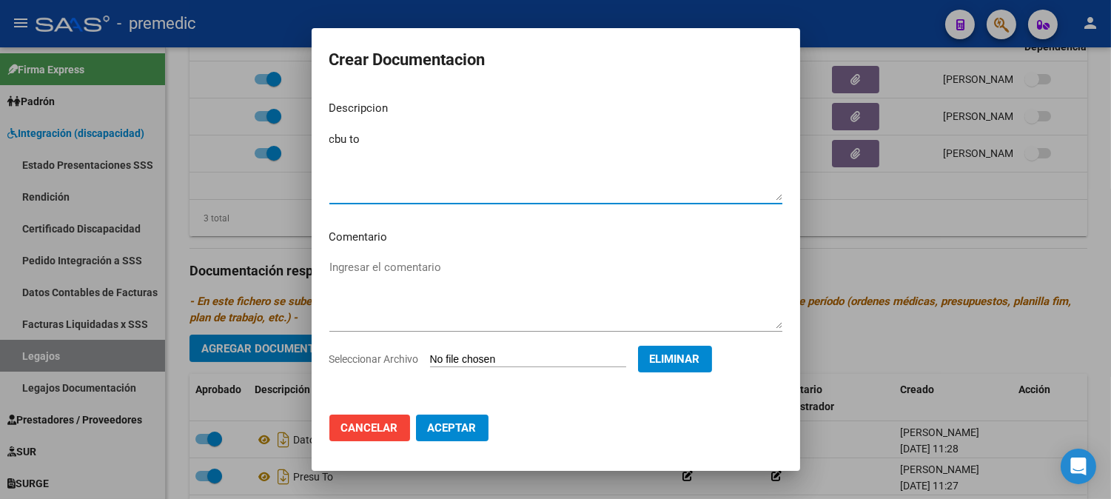
type textarea "cbu to"
click at [442, 424] on span "Aceptar" at bounding box center [452, 427] width 49 height 13
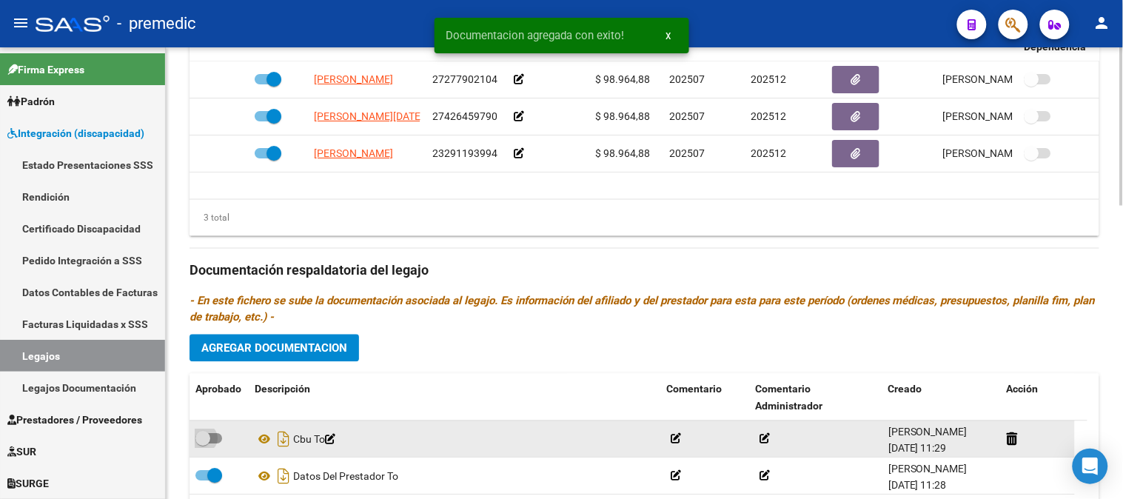
click at [210, 434] on label at bounding box center [208, 439] width 27 height 18
click at [203, 444] on input "checkbox" at bounding box center [202, 444] width 1 height 1
checkbox input "true"
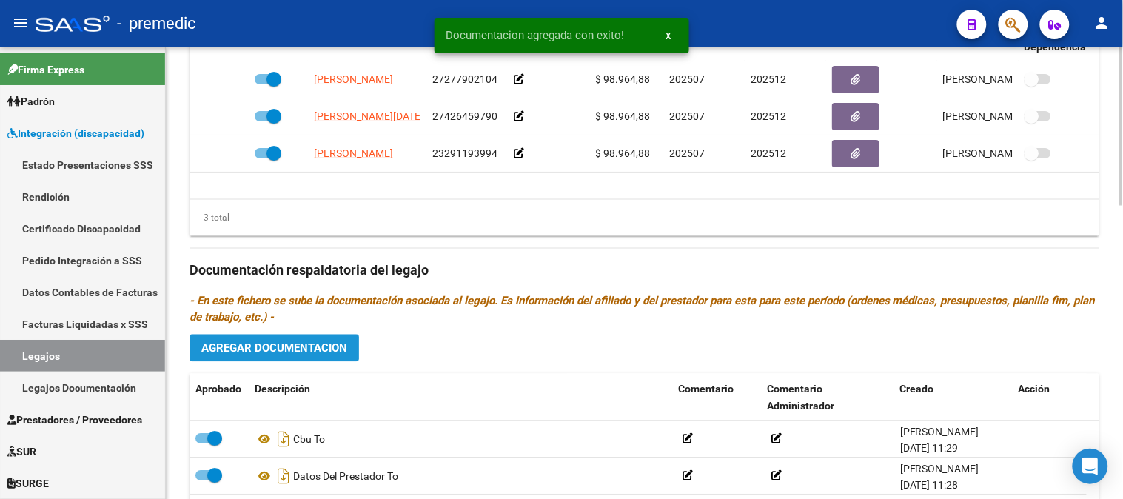
click at [333, 359] on button "Agregar Documentacion" at bounding box center [273, 348] width 169 height 27
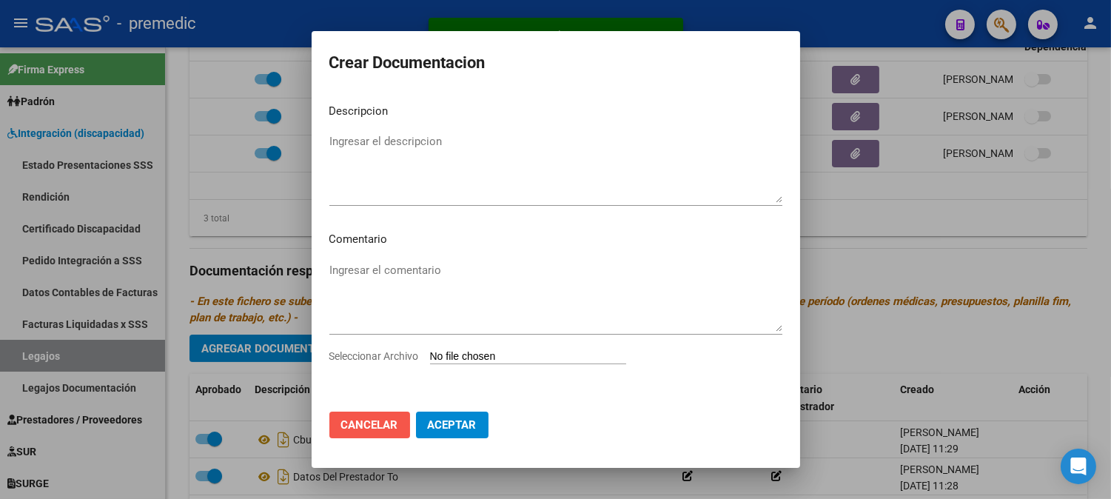
click at [352, 425] on span "Cancelar" at bounding box center [369, 424] width 57 height 13
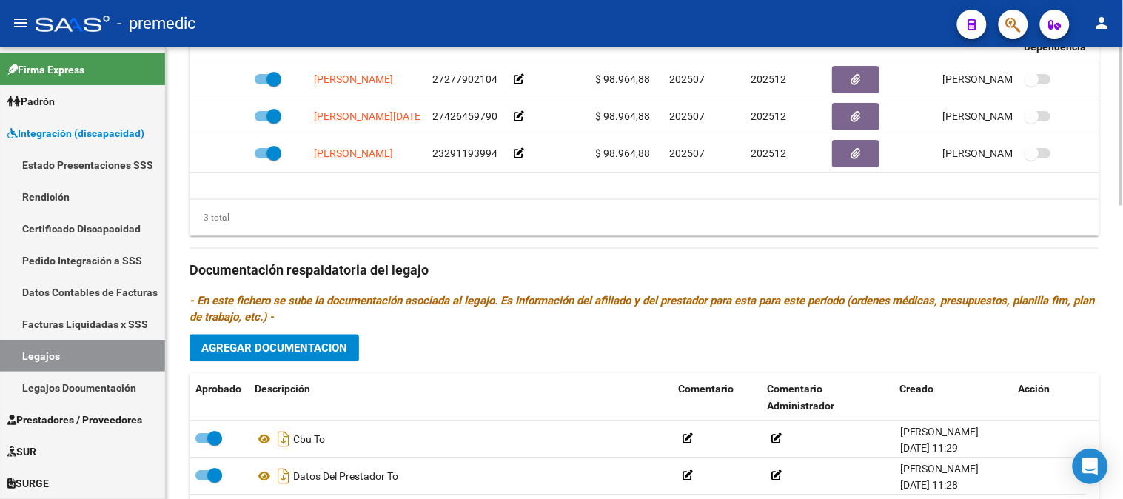
drag, startPoint x: 352, startPoint y: 425, endPoint x: 741, endPoint y: 360, distance: 393.9
click at [741, 360] on div "Prestadores asociados al legajo Agregar Prestador Aprobado Prestador CUIT Comen…" at bounding box center [644, 268] width 910 height 677
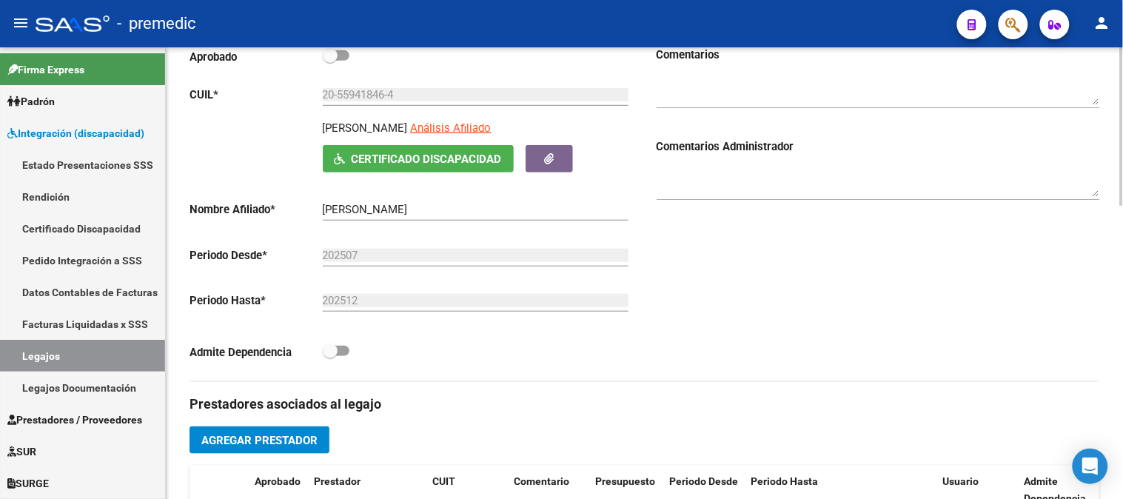
click at [1122, 252] on div at bounding box center [1122, 272] width 4 height 451
click at [237, 439] on span "Agregar Prestador" at bounding box center [259, 440] width 116 height 13
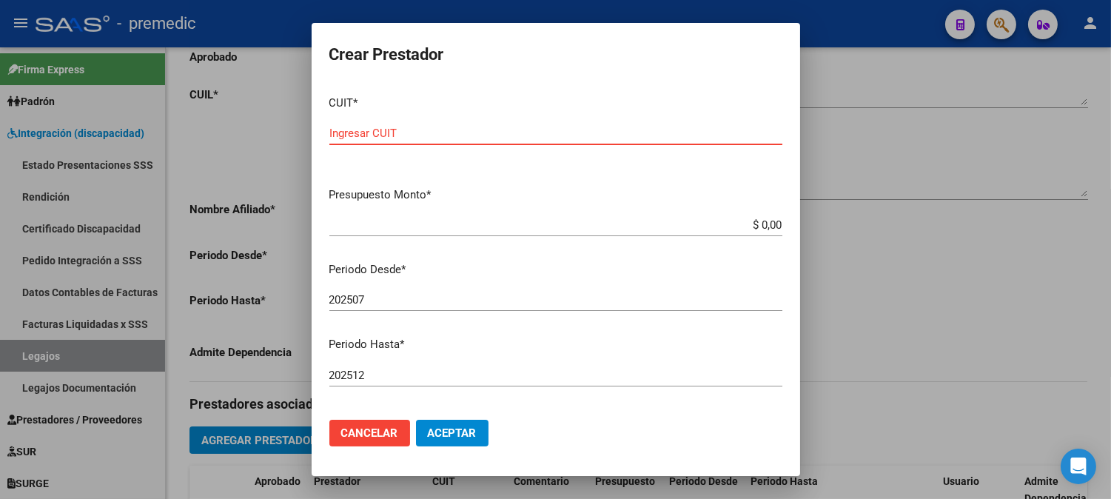
paste input "30-71623110-7"
type input "30-71623110-7"
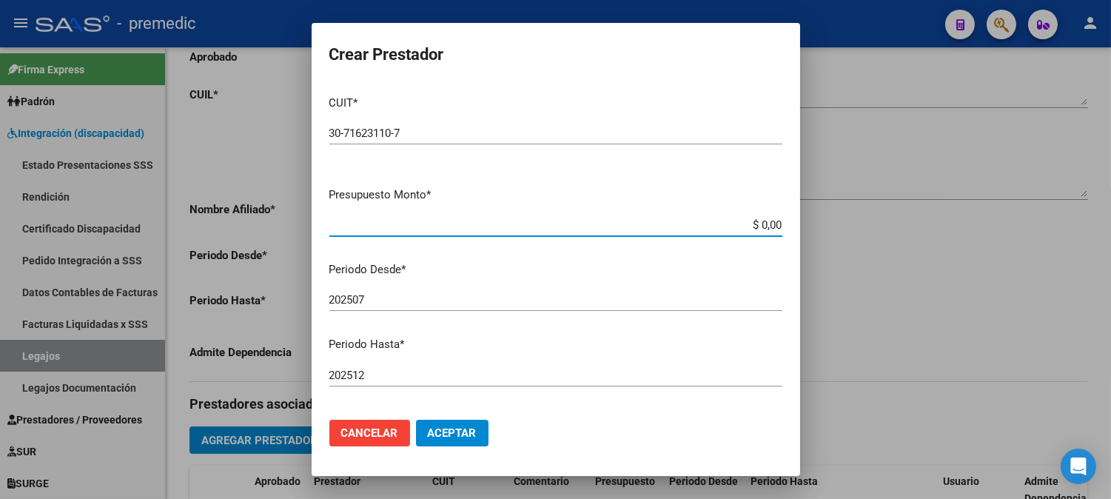
click at [759, 218] on input "$ 0,00" at bounding box center [555, 224] width 453 height 13
paste input "475830.35"
type input "$ 475.830,35"
click at [460, 426] on span "Aceptar" at bounding box center [452, 432] width 49 height 13
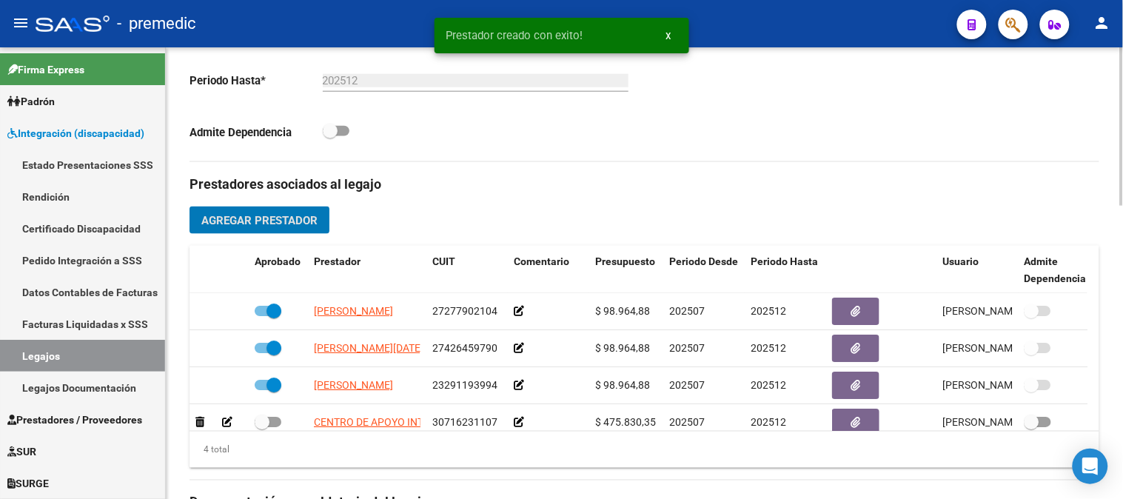
scroll to position [460, 0]
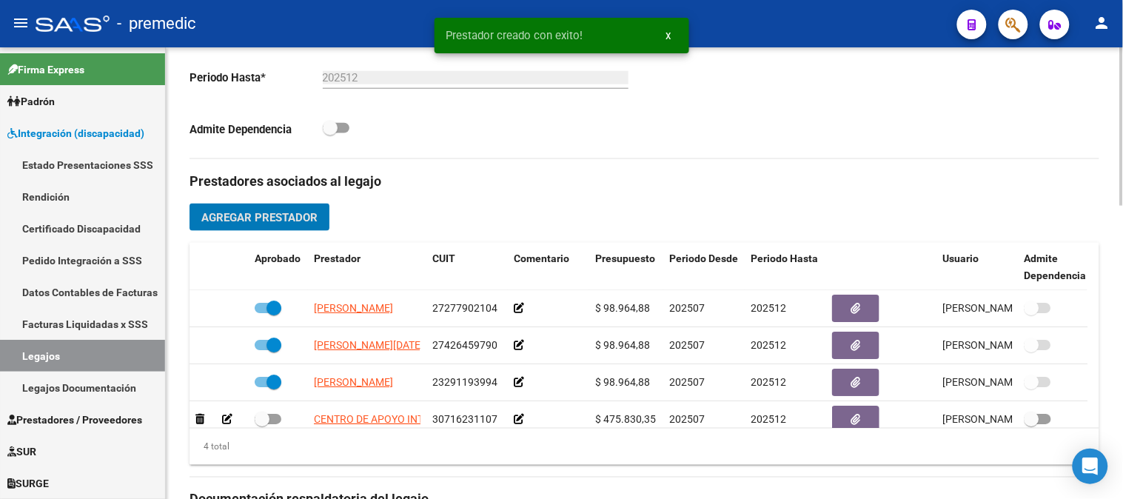
click at [1115, 343] on div "arrow_back Editar 47 save Guardar cambios delete Eliminar Legajo de Integración…" at bounding box center [646, 230] width 961 height 1284
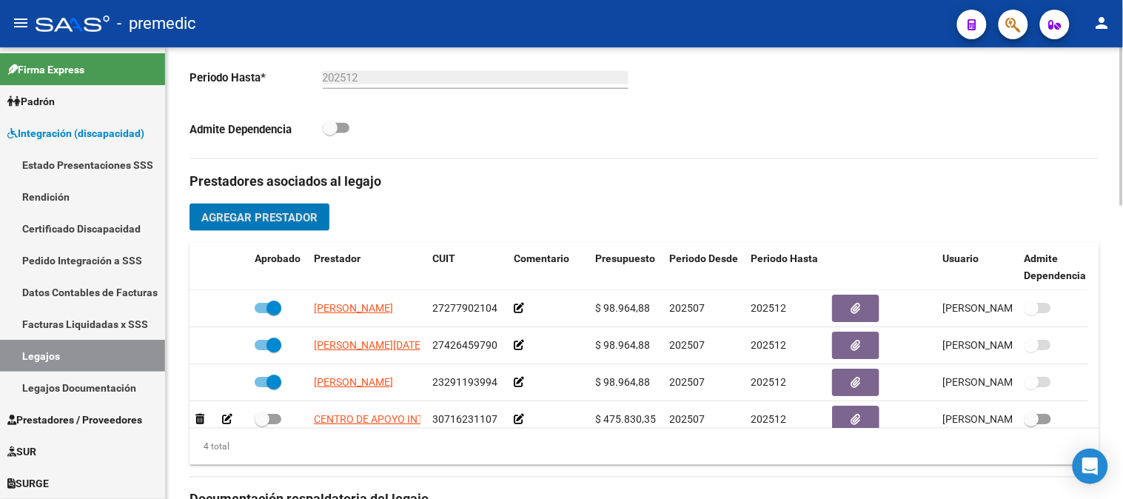
scroll to position [27, 0]
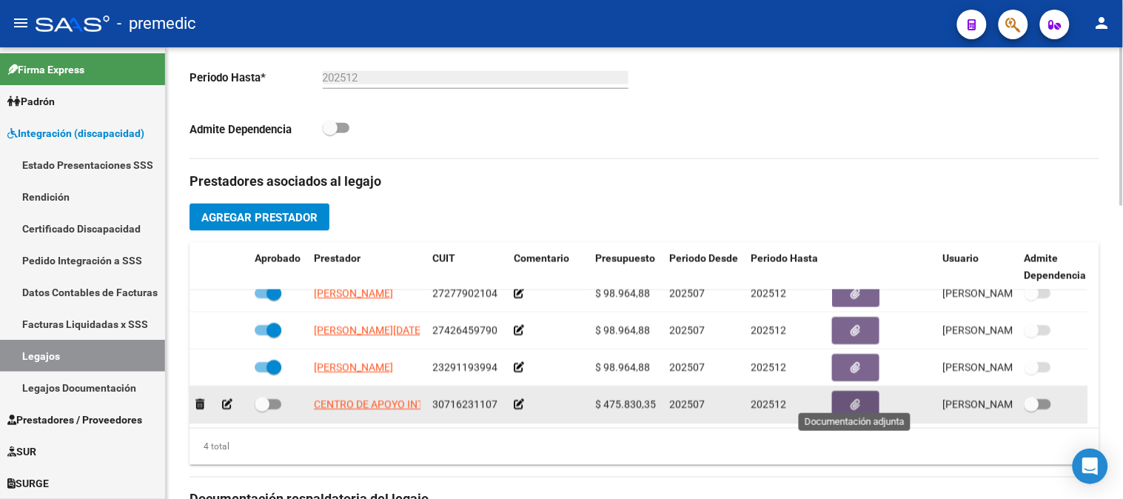
click at [853, 403] on button "button" at bounding box center [855, 404] width 47 height 27
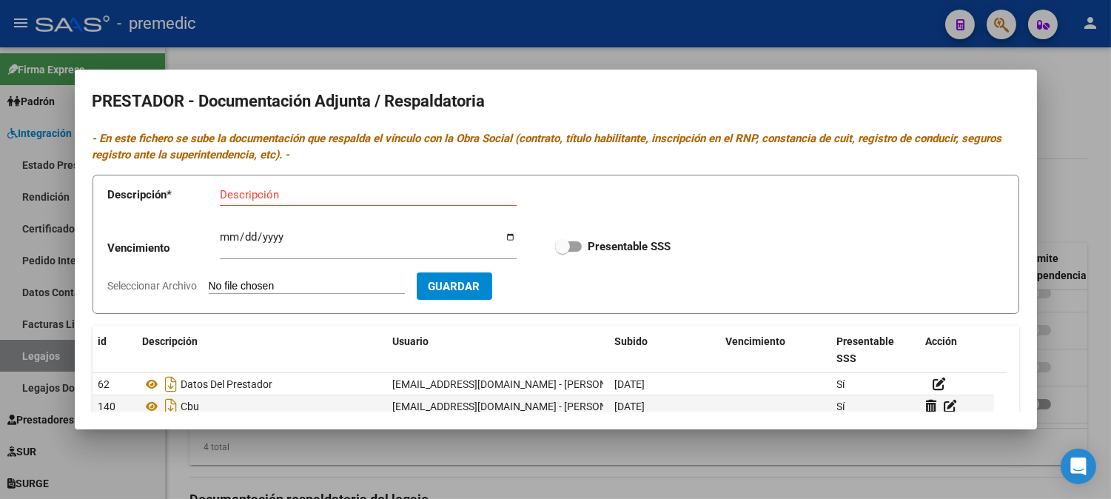
click at [1107, 225] on div at bounding box center [555, 249] width 1111 height 499
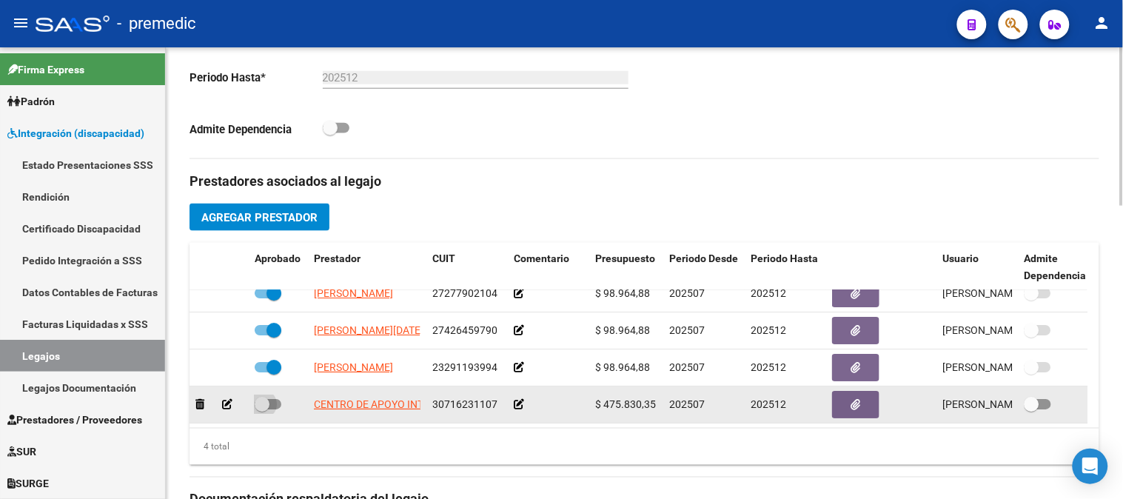
click at [272, 399] on span at bounding box center [268, 404] width 27 height 10
click at [262, 409] on input "checkbox" at bounding box center [261, 409] width 1 height 1
checkbox input "true"
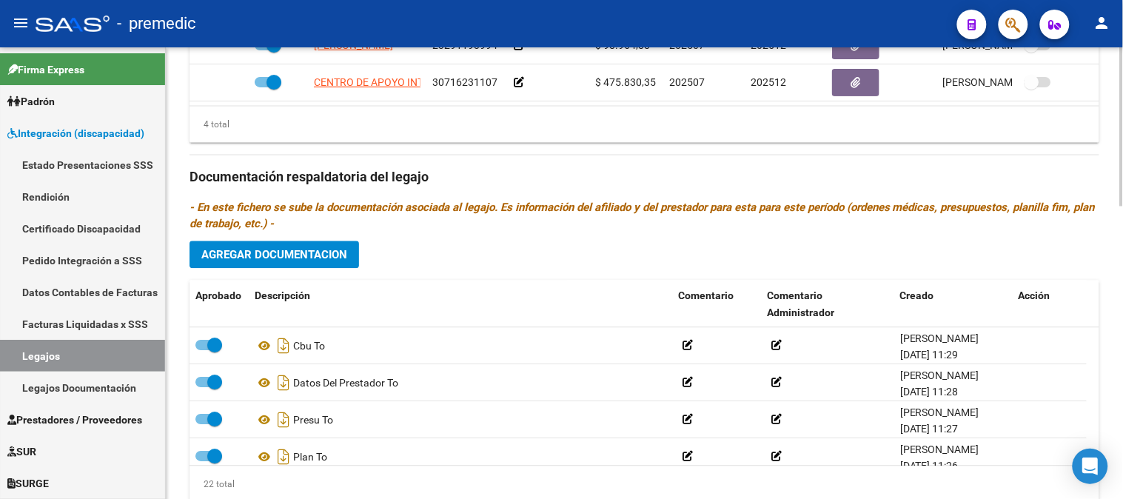
scroll to position [785, 0]
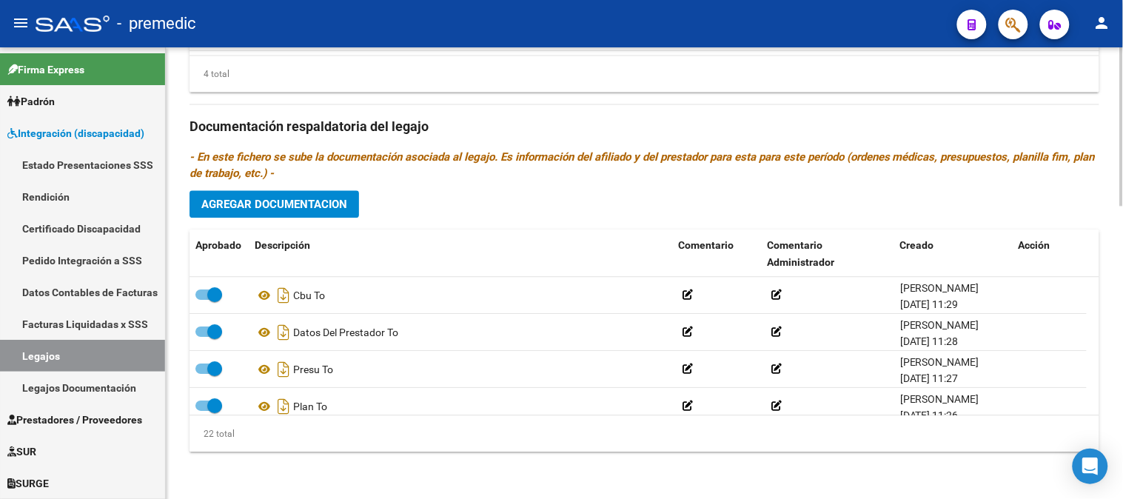
click at [1122, 409] on div at bounding box center [1122, 419] width 4 height 158
drag, startPoint x: 338, startPoint y: 203, endPoint x: 326, endPoint y: 201, distance: 12.7
click at [326, 201] on span "Agregar Documentacion" at bounding box center [274, 204] width 146 height 13
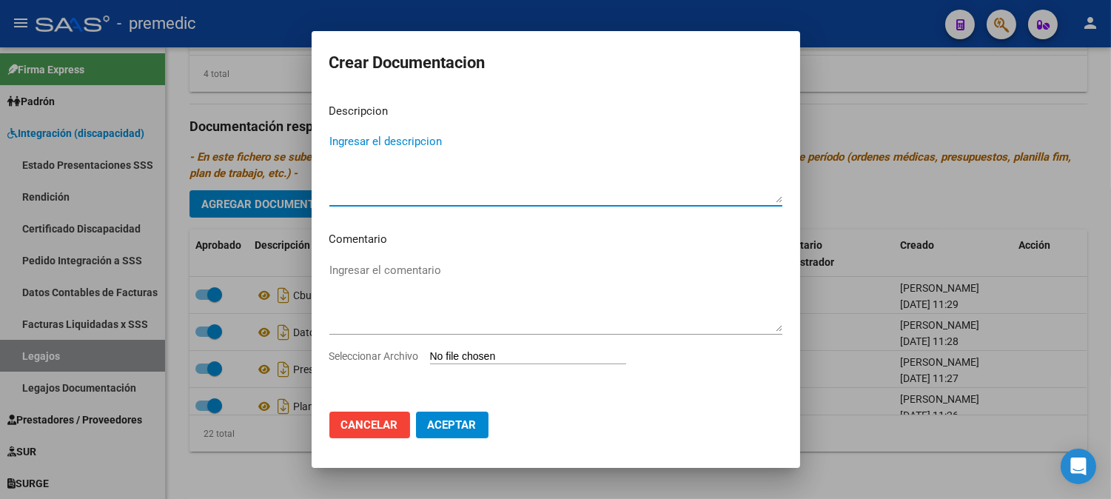
click at [397, 144] on textarea "Ingresar el descripcion" at bounding box center [555, 168] width 453 height 70
click at [462, 367] on div "Seleccionar Archivo" at bounding box center [555, 362] width 453 height 28
click at [471, 354] on input "Seleccionar Archivo" at bounding box center [528, 357] width 196 height 14
type input "C:\fakepath\INICIAL MAIE.pdf"
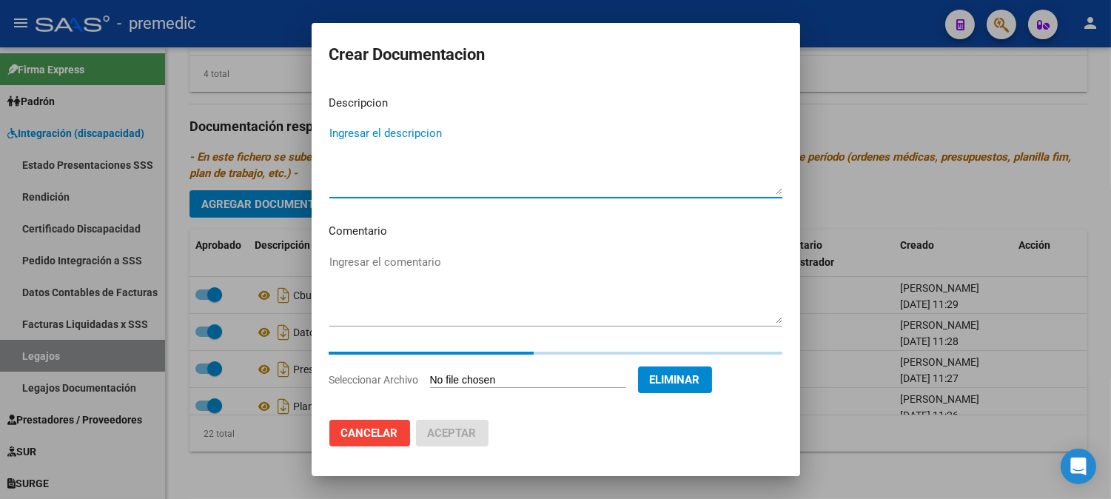
click at [508, 148] on textarea "Ingresar el descripcion" at bounding box center [555, 160] width 453 height 70
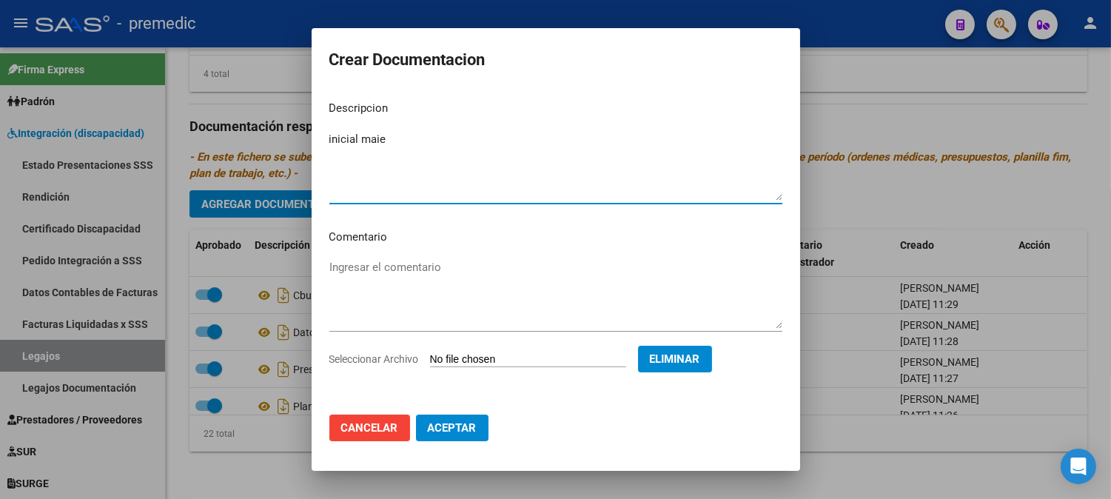
type textarea "inicial maie"
click at [468, 420] on button "Aceptar" at bounding box center [452, 427] width 73 height 27
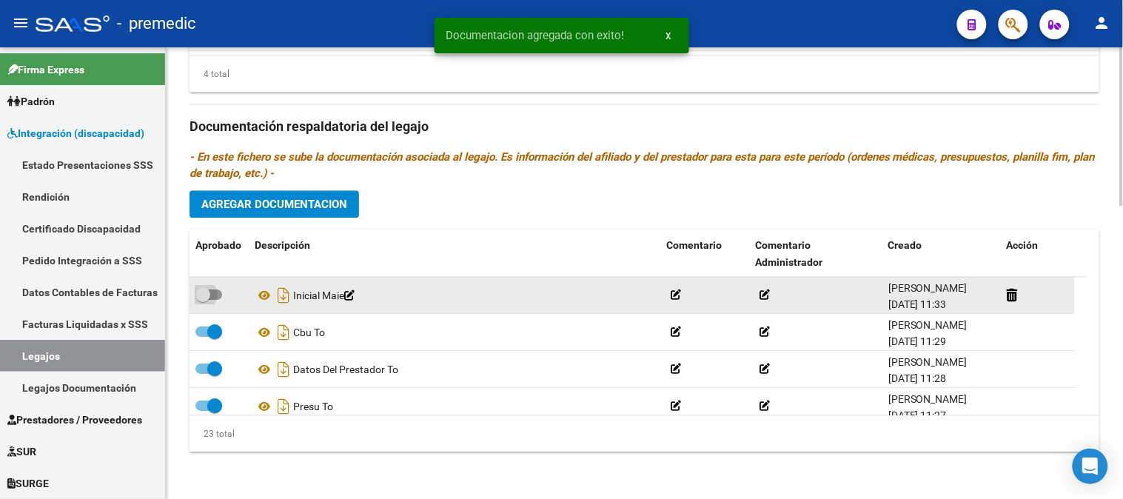
click at [211, 292] on span at bounding box center [208, 294] width 27 height 10
click at [203, 300] on input "checkbox" at bounding box center [202, 300] width 1 height 1
checkbox input "true"
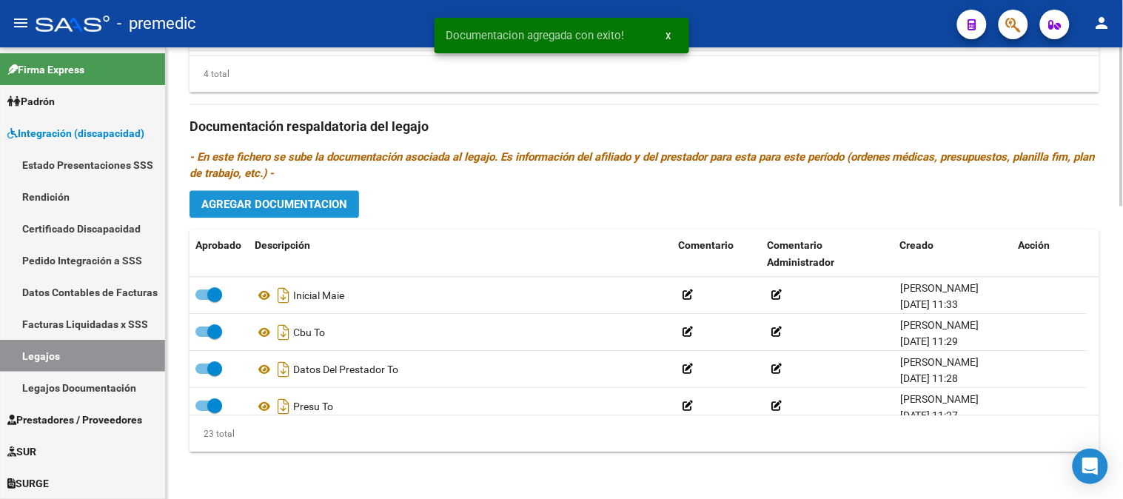
click at [306, 201] on span "Agregar Documentacion" at bounding box center [274, 204] width 146 height 13
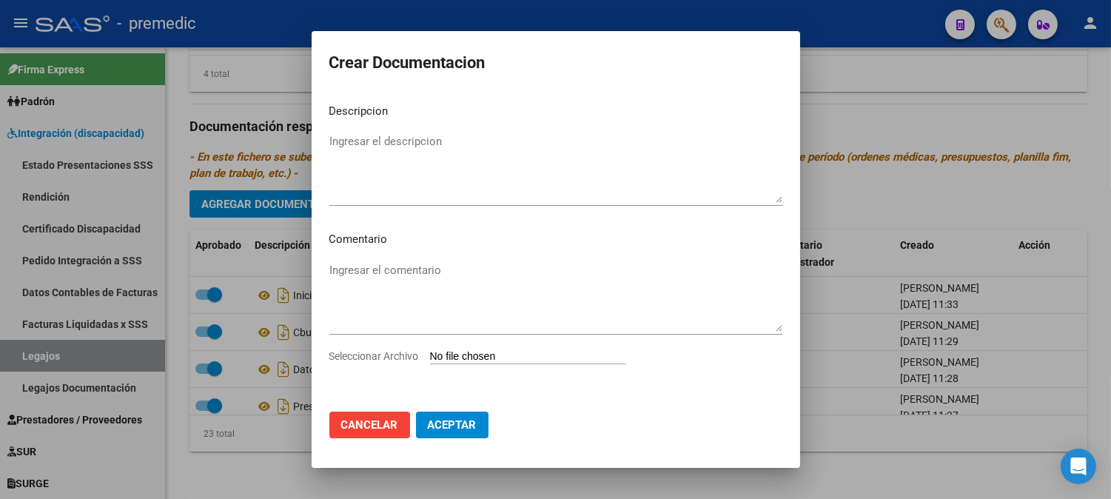
click at [466, 351] on input "Seleccionar Archivo" at bounding box center [528, 357] width 196 height 14
type input "C:\fakepath\PLAN MAIE.pdf"
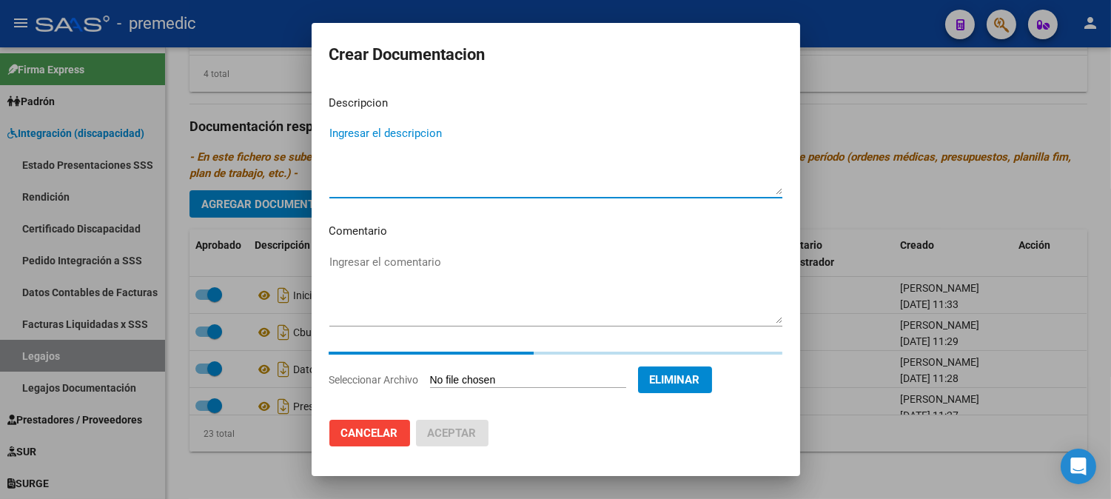
click at [568, 169] on textarea "Ingresar el descripcion" at bounding box center [555, 160] width 453 height 70
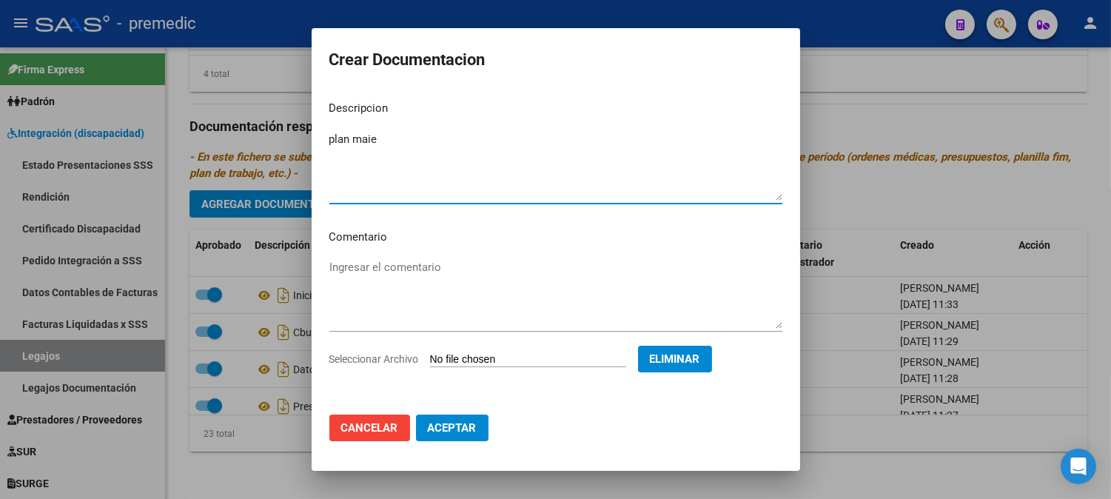
type textarea "plan maie"
click at [467, 438] on button "Aceptar" at bounding box center [452, 427] width 73 height 27
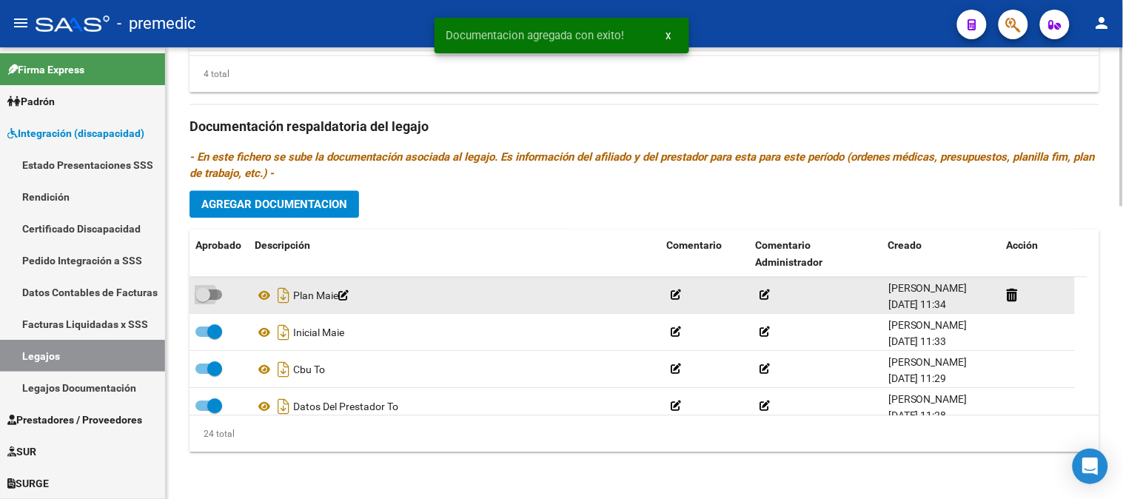
click at [215, 300] on label at bounding box center [208, 295] width 27 height 18
click at [203, 300] on input "checkbox" at bounding box center [202, 300] width 1 height 1
checkbox input "true"
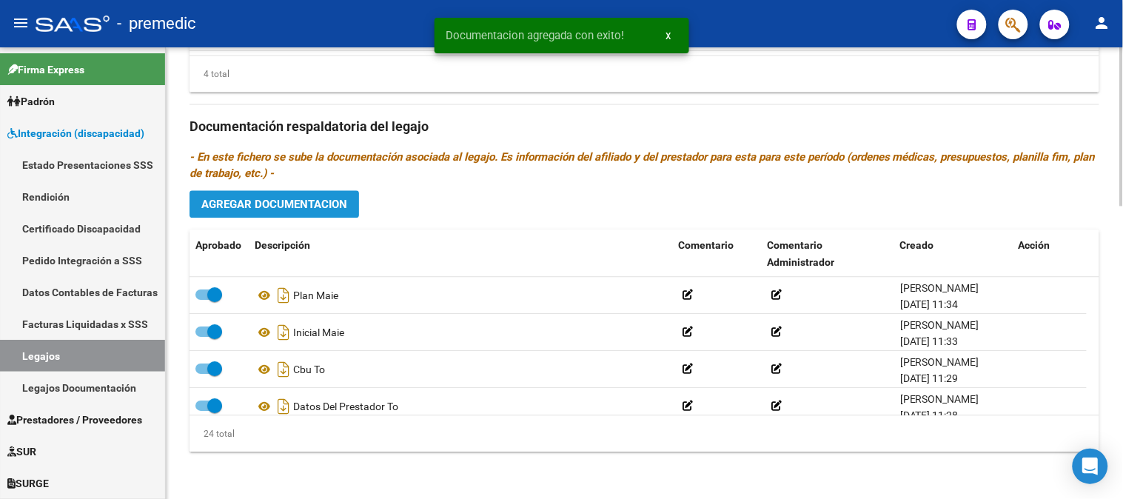
click at [309, 209] on span "Agregar Documentacion" at bounding box center [274, 204] width 146 height 13
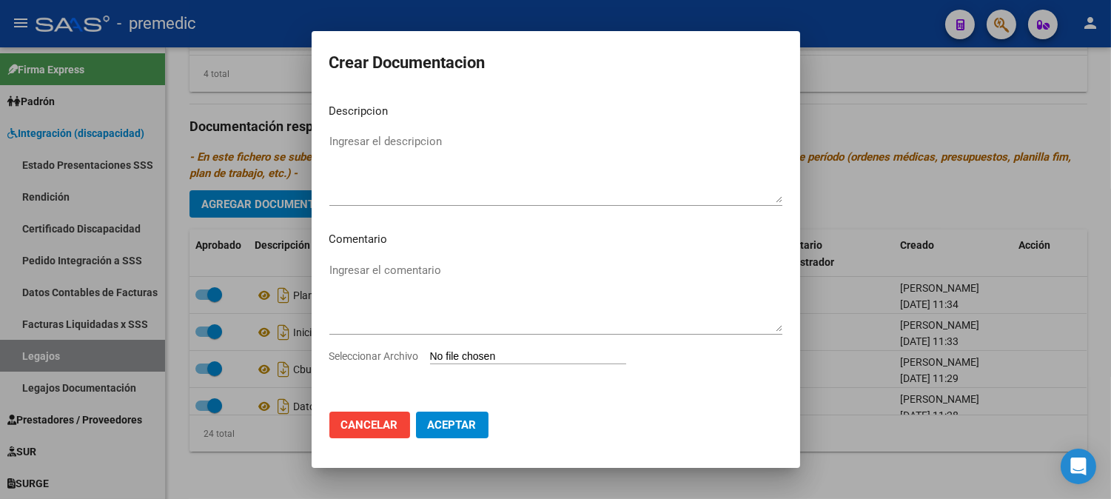
click at [450, 352] on input "Seleccionar Archivo" at bounding box center [528, 357] width 196 height 14
type input "C:\fakepath\ADECUACION.pdf"
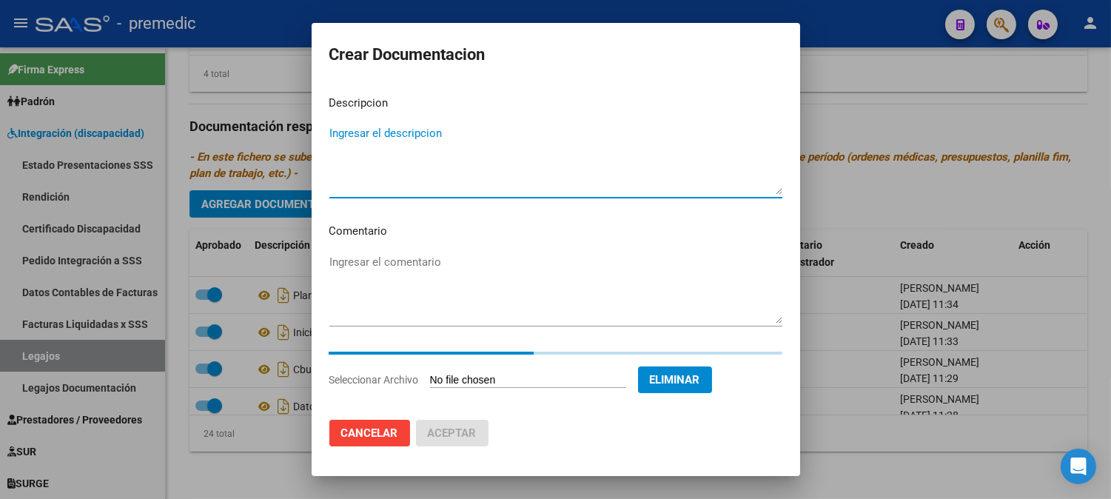
click at [563, 135] on textarea "Ingresar el descripcion" at bounding box center [555, 160] width 453 height 70
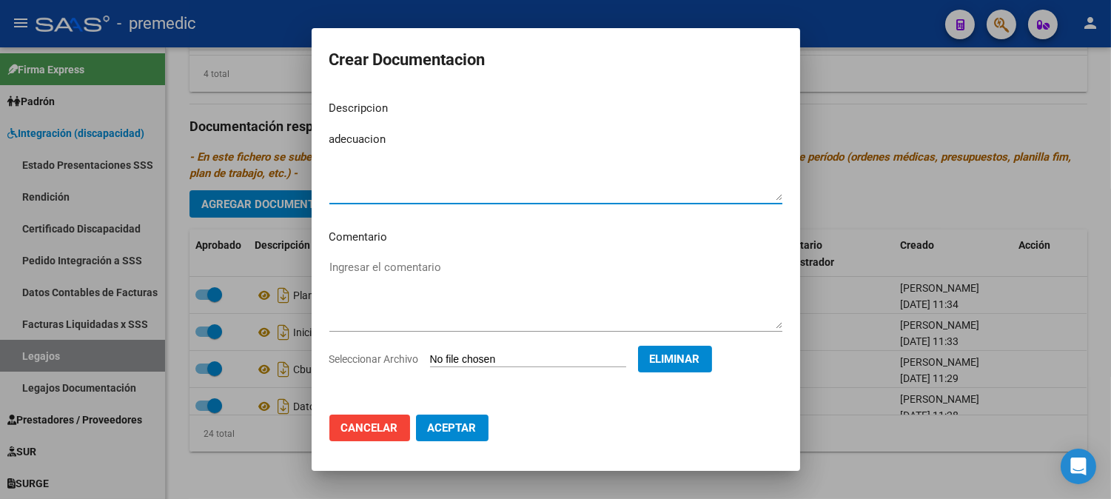
type textarea "adecuacion"
click at [469, 417] on button "Aceptar" at bounding box center [452, 427] width 73 height 27
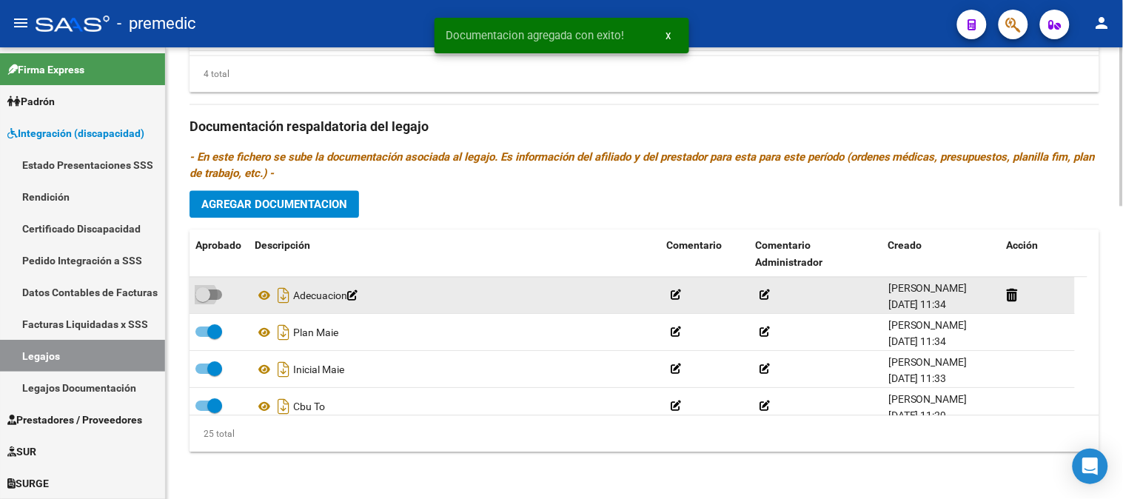
click at [213, 292] on span at bounding box center [208, 294] width 27 height 10
click at [203, 300] on input "checkbox" at bounding box center [202, 300] width 1 height 1
checkbox input "true"
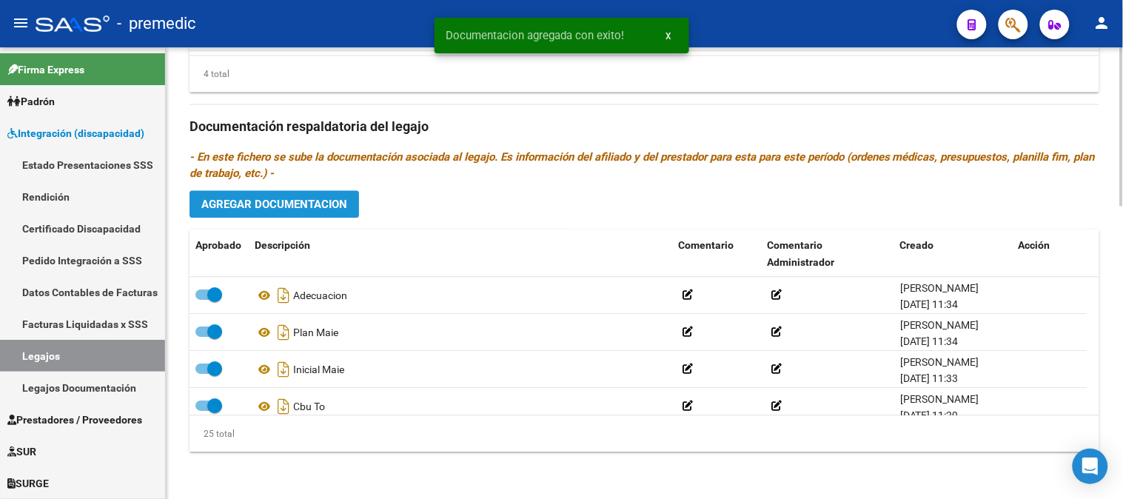
click at [319, 202] on span "Agregar Documentacion" at bounding box center [274, 204] width 146 height 13
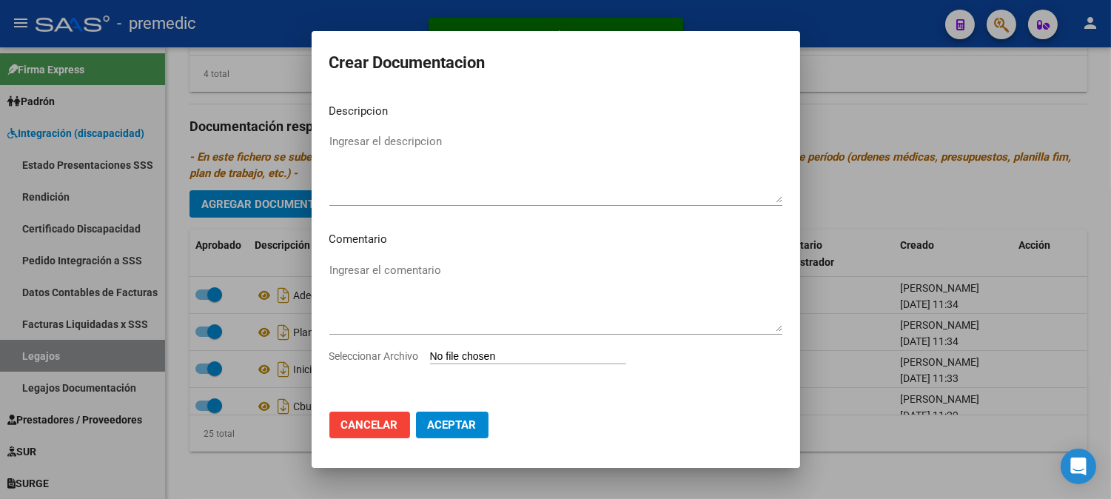
click at [459, 355] on input "Seleccionar Archivo" at bounding box center [528, 357] width 196 height 14
type input "C:\fakepath\PRESU MAIE.pdf"
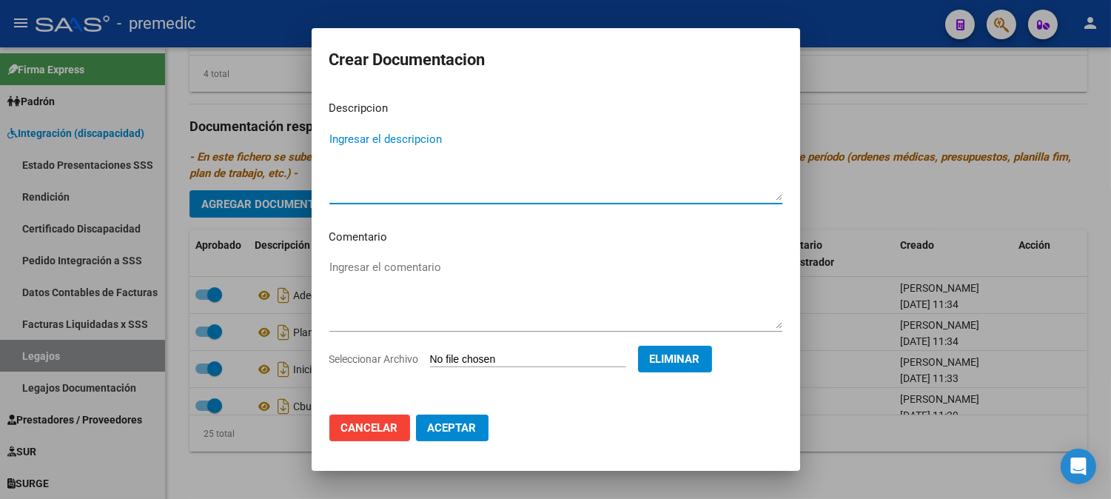
click at [553, 156] on textarea "Ingresar el descripcion" at bounding box center [555, 166] width 453 height 70
type textarea "presu maie"
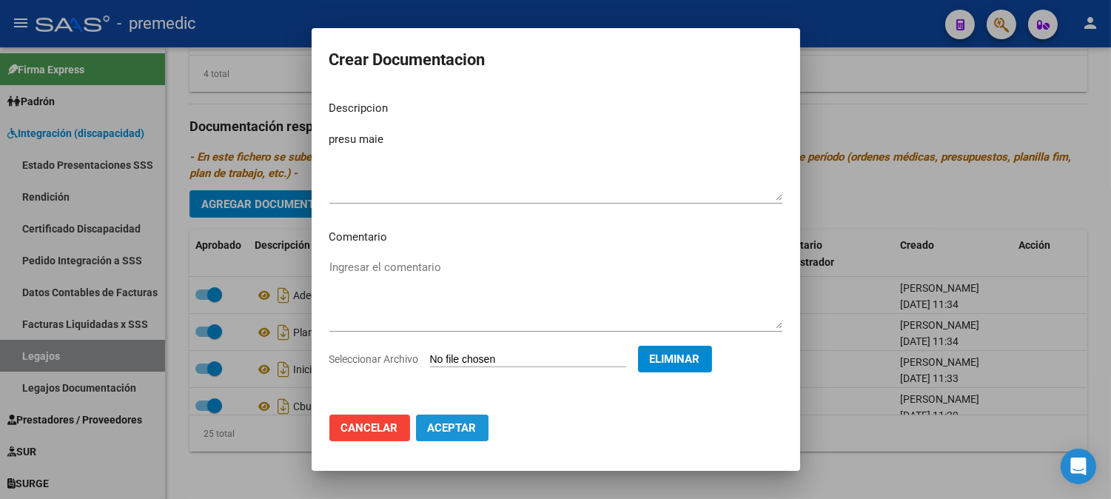
click at [486, 415] on button "Aceptar" at bounding box center [452, 427] width 73 height 27
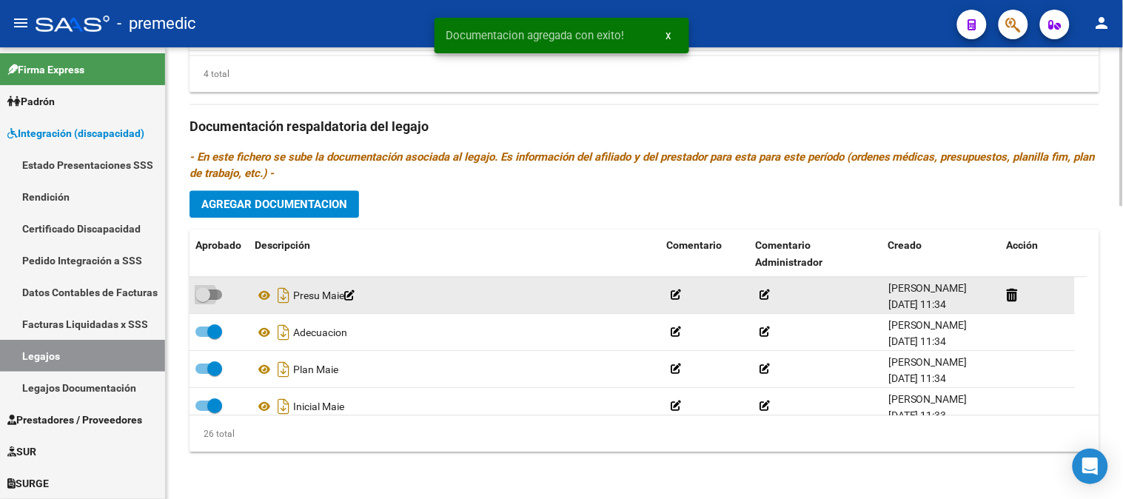
click at [216, 289] on span at bounding box center [208, 294] width 27 height 10
click at [203, 300] on input "checkbox" at bounding box center [202, 300] width 1 height 1
checkbox input "true"
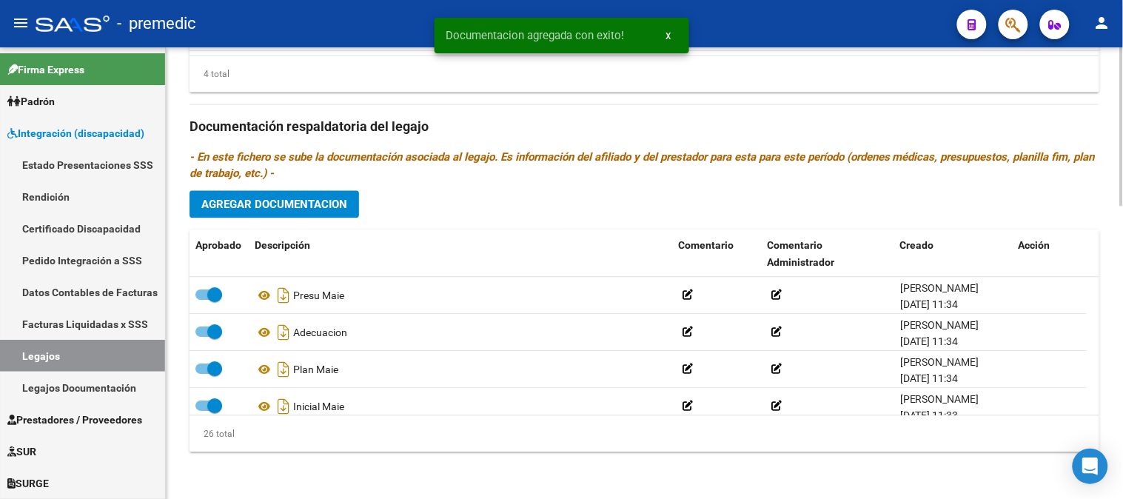
click at [301, 201] on span "Agregar Documentacion" at bounding box center [274, 204] width 146 height 13
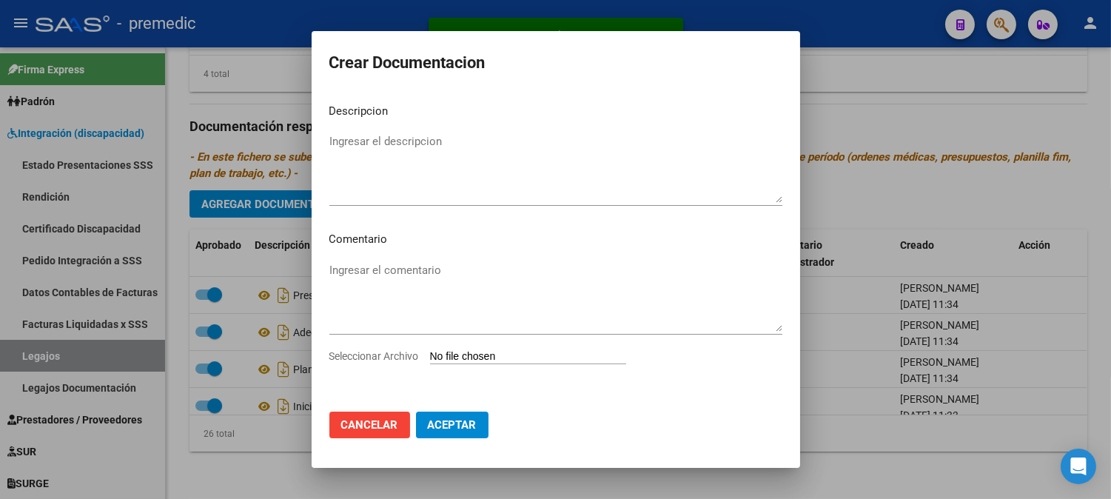
click at [467, 356] on input "Seleccionar Archivo" at bounding box center [528, 357] width 196 height 14
type input "C:\fakepath\ACTA.pdf"
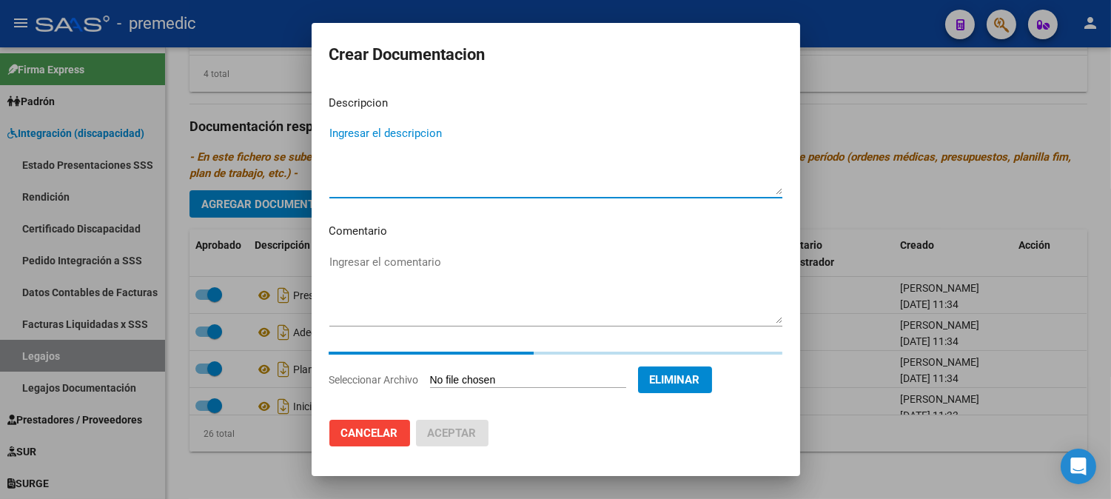
click at [493, 156] on textarea "Ingresar el descripcion" at bounding box center [555, 160] width 453 height 70
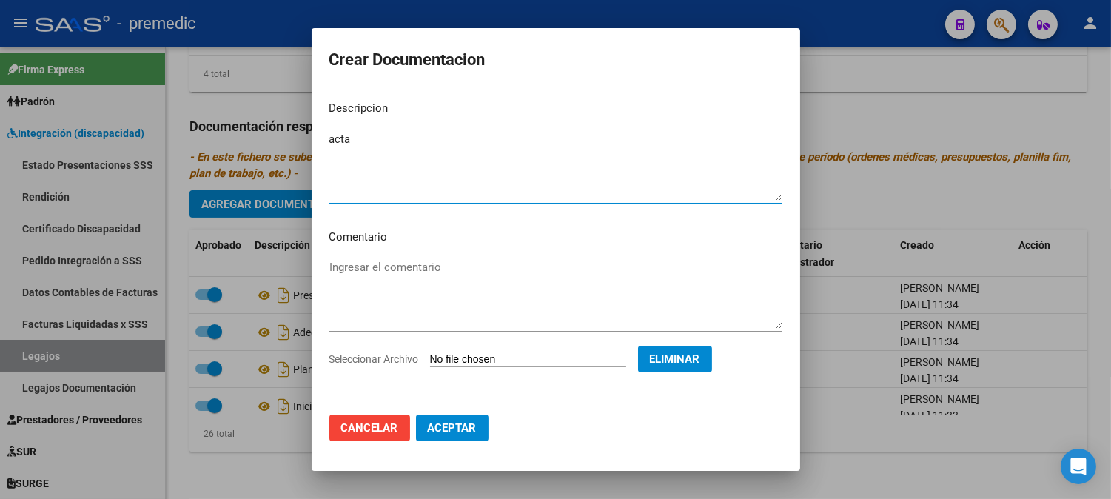
type textarea "acta"
click at [451, 426] on span "Aceptar" at bounding box center [452, 427] width 49 height 13
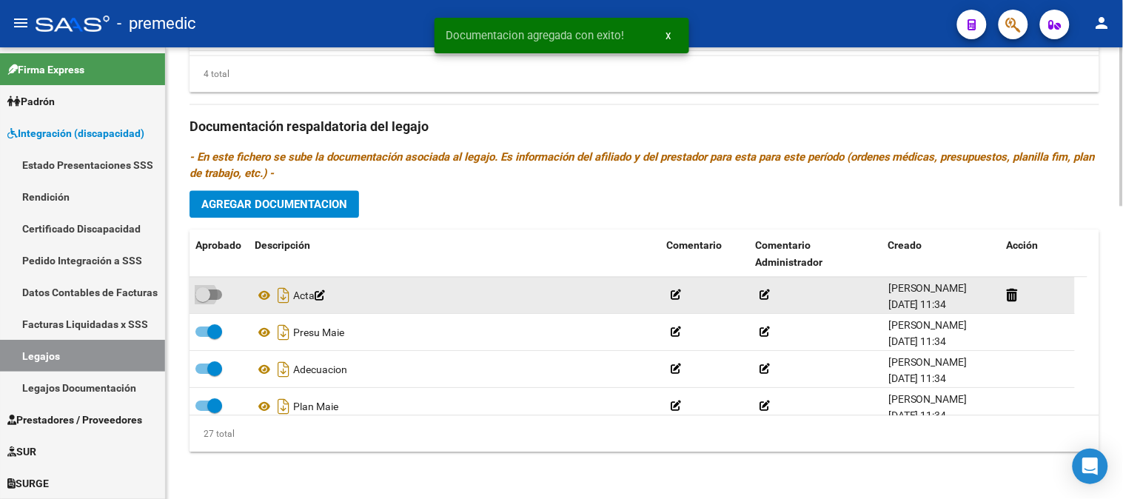
click at [215, 290] on span at bounding box center [208, 294] width 27 height 10
click at [203, 300] on input "checkbox" at bounding box center [202, 300] width 1 height 1
checkbox input "true"
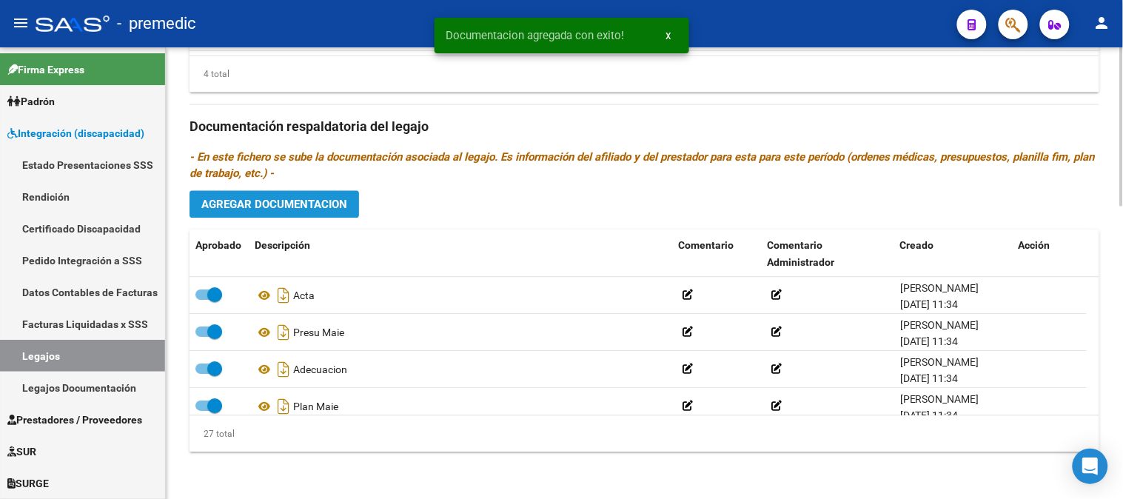
click at [330, 211] on button "Agregar Documentacion" at bounding box center [273, 203] width 169 height 27
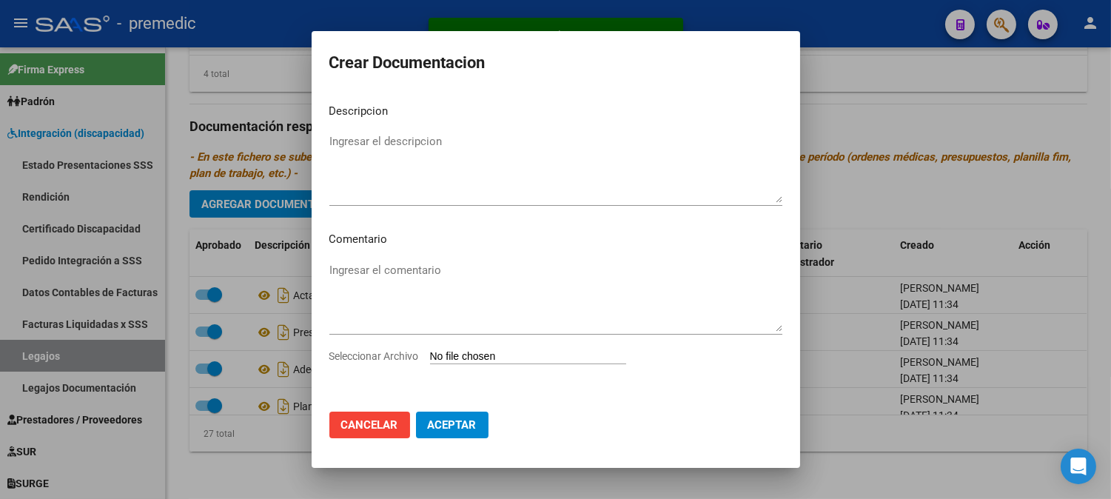
click at [496, 351] on input "Seleccionar Archivo" at bounding box center [528, 357] width 196 height 14
type input "C:\fakepath\DATOS DEL PRESTADOR MAIE.pdf"
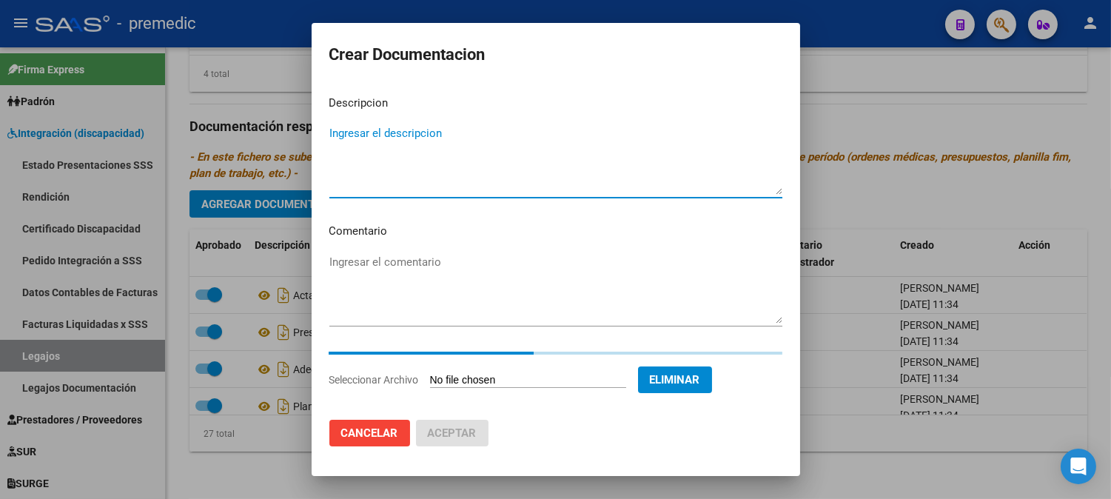
click at [519, 145] on textarea "Ingresar el descripcion" at bounding box center [555, 160] width 453 height 70
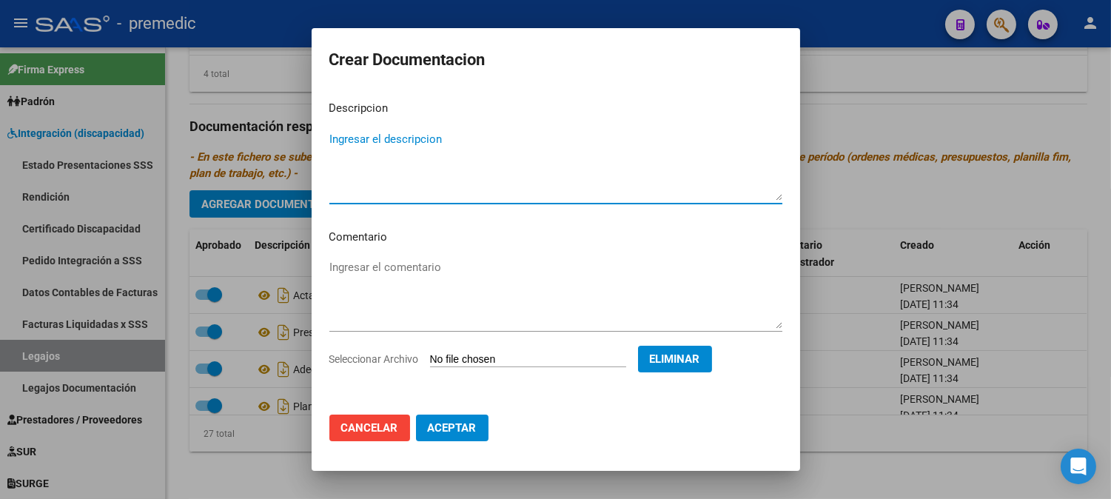
click at [519, 145] on textarea "Ingresar el descripcion" at bounding box center [555, 166] width 453 height 70
type textarea "datos del prestador maie"
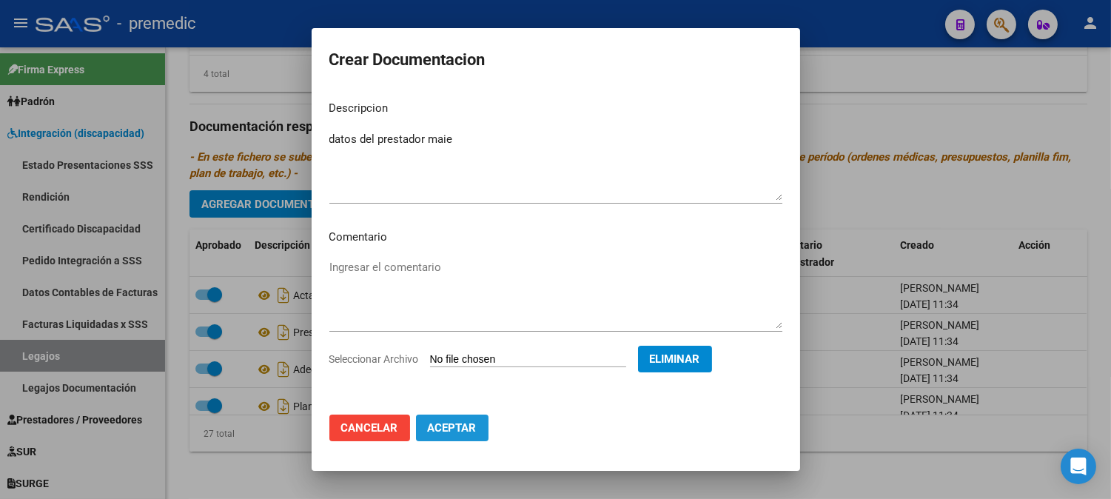
click at [460, 426] on span "Aceptar" at bounding box center [452, 427] width 49 height 13
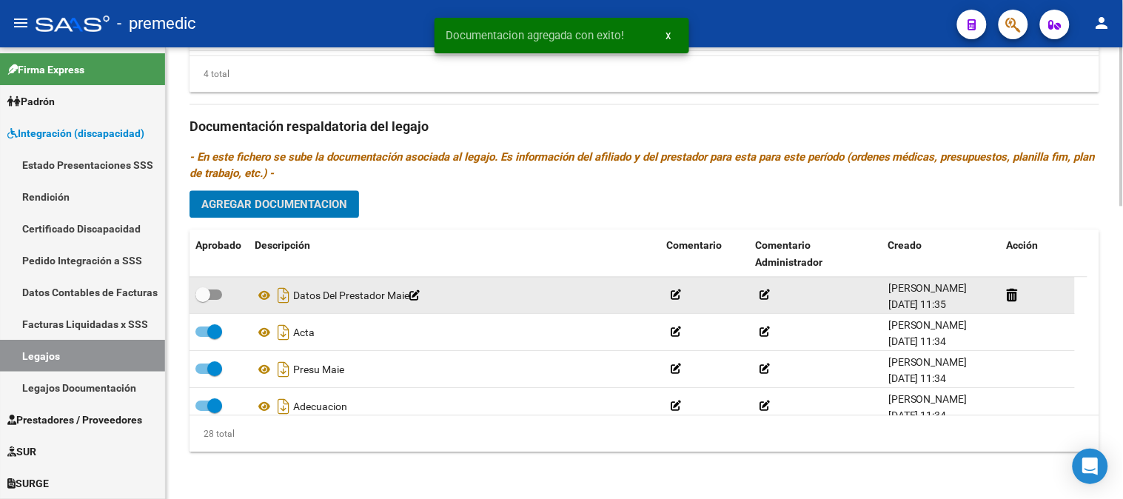
click at [212, 295] on span at bounding box center [208, 294] width 27 height 10
click at [203, 300] on input "checkbox" at bounding box center [202, 300] width 1 height 1
checkbox input "true"
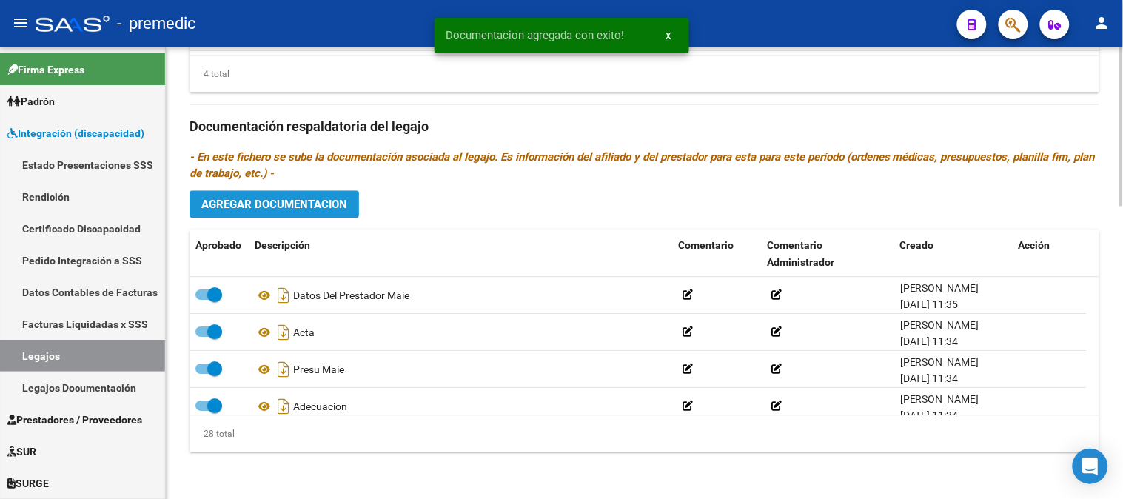
click at [329, 201] on span "Agregar Documentacion" at bounding box center [274, 204] width 146 height 13
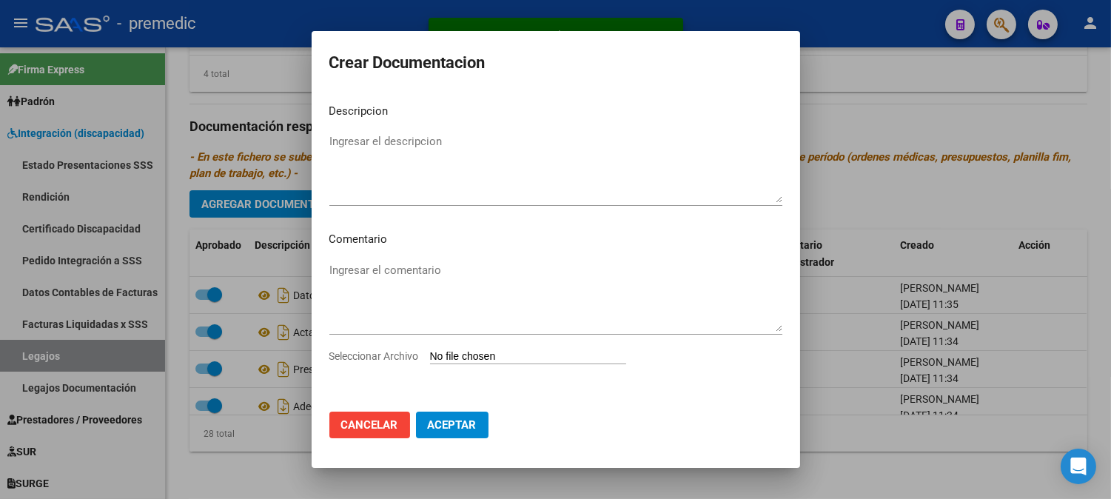
click at [470, 349] on div "Seleccionar Archivo" at bounding box center [555, 362] width 453 height 28
click at [485, 354] on input "Seleccionar Archivo" at bounding box center [528, 357] width 196 height 14
type input "C:\fakepath\CBU MAIE.pdf"
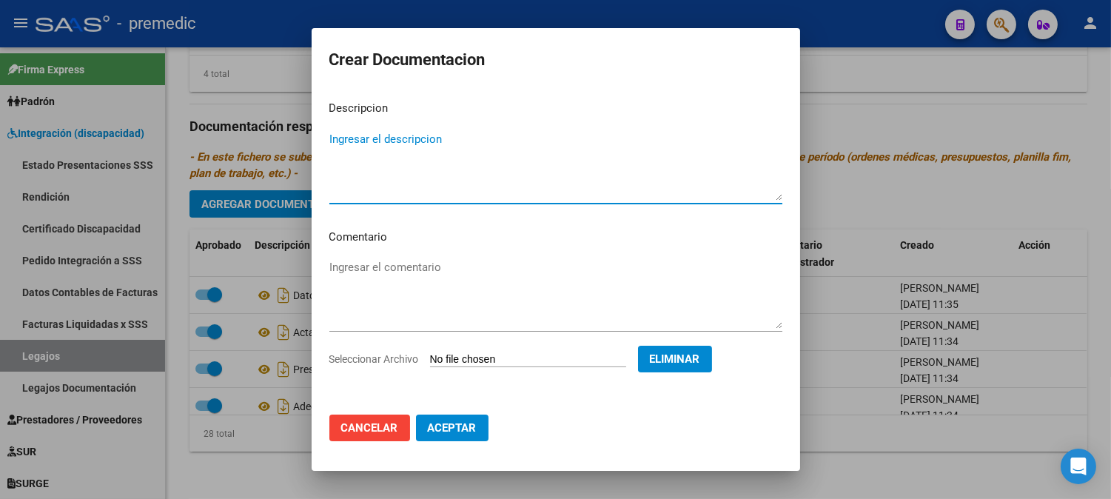
click at [565, 164] on textarea "Ingresar el descripcion" at bounding box center [555, 166] width 453 height 70
type textarea "cbu maie"
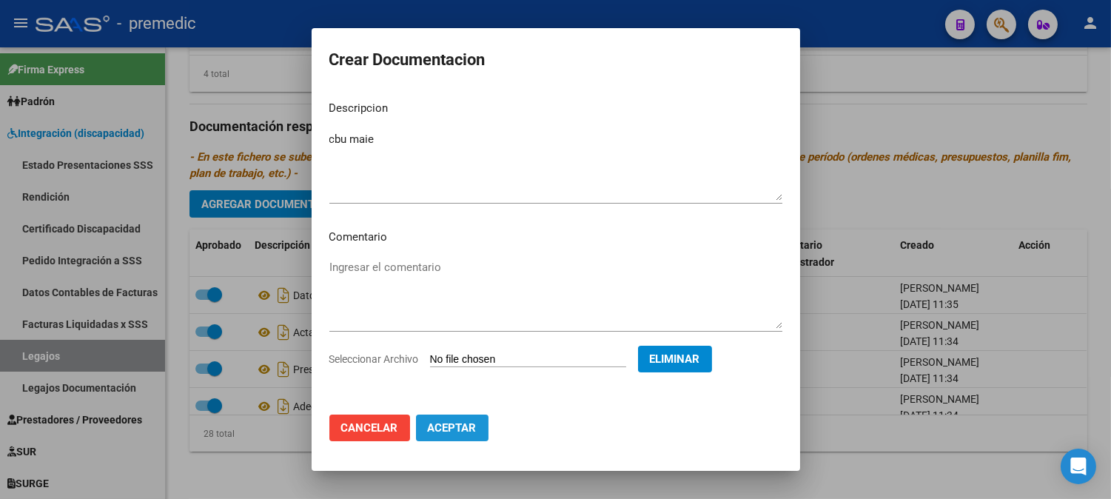
click at [476, 430] on span "Aceptar" at bounding box center [452, 427] width 49 height 13
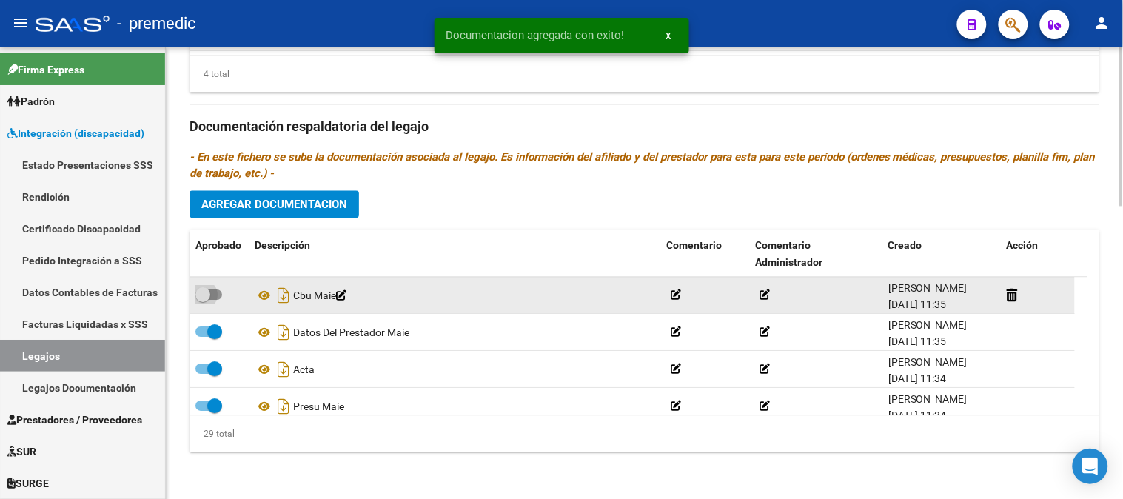
click at [216, 290] on span at bounding box center [208, 294] width 27 height 10
click at [203, 300] on input "checkbox" at bounding box center [202, 300] width 1 height 1
checkbox input "true"
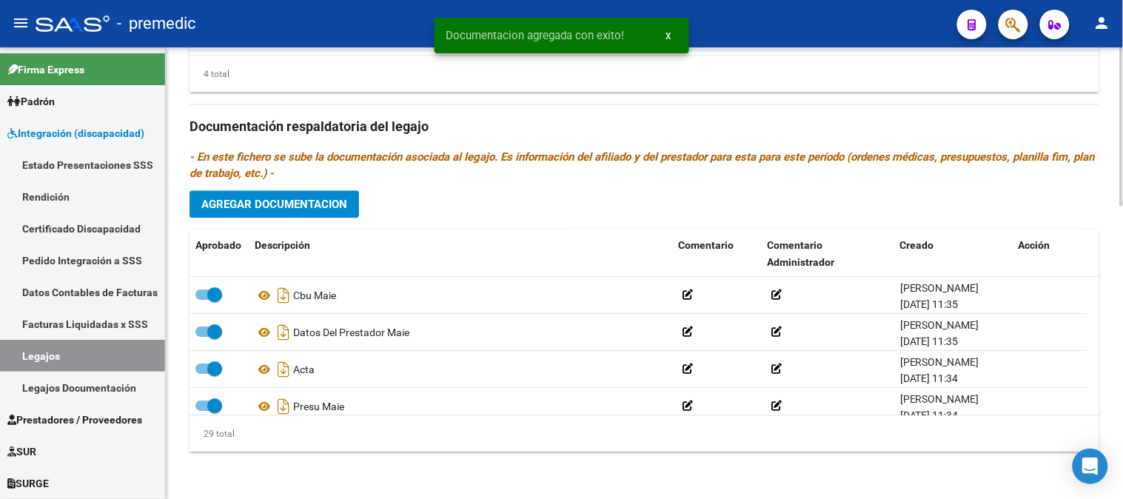
scroll to position [383, 0]
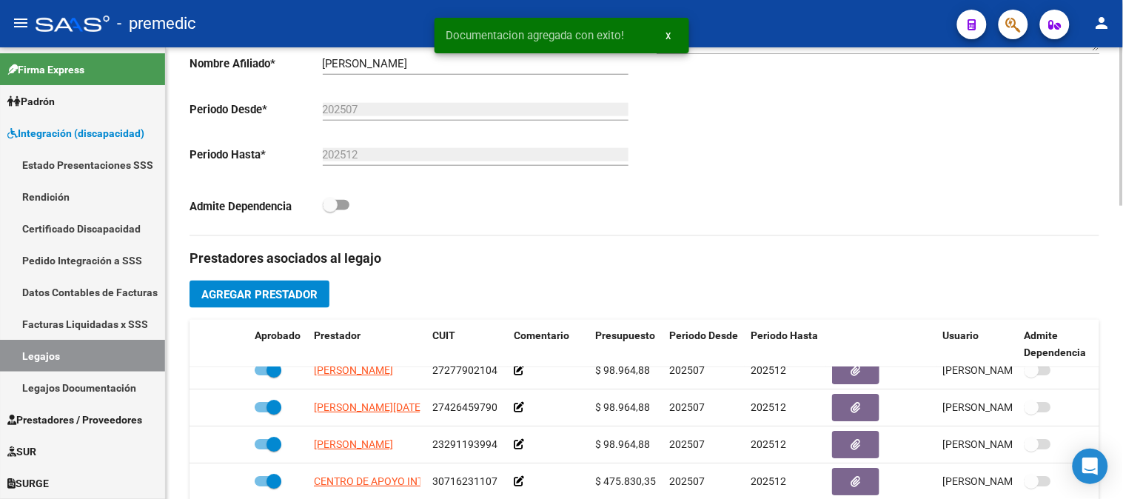
click at [1121, 276] on div at bounding box center [1122, 272] width 4 height 451
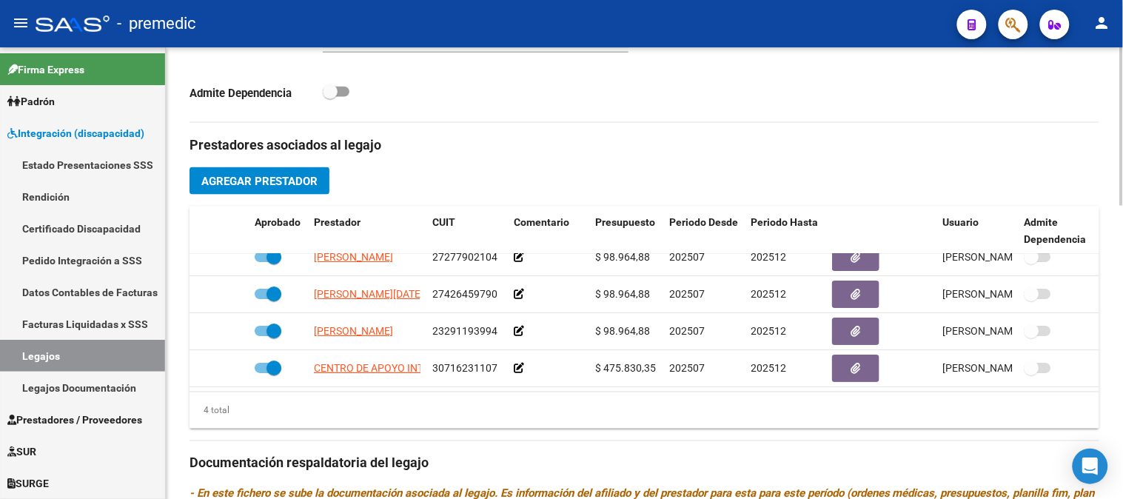
scroll to position [505, 0]
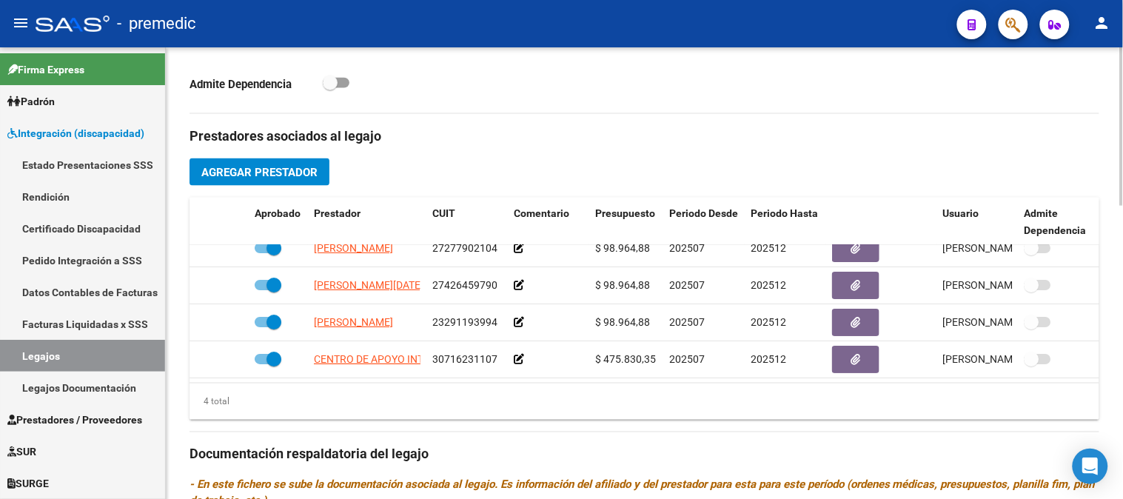
click at [1116, 363] on div "arrow_back Editar 47 save Guardar cambios delete Eliminar Legajo de Integración…" at bounding box center [646, 185] width 961 height 1284
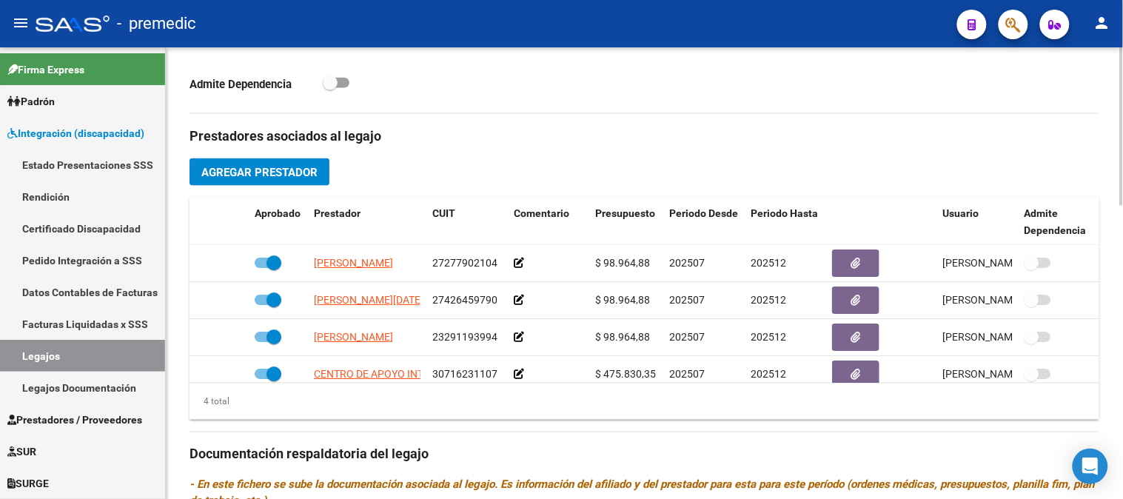
scroll to position [27, 0]
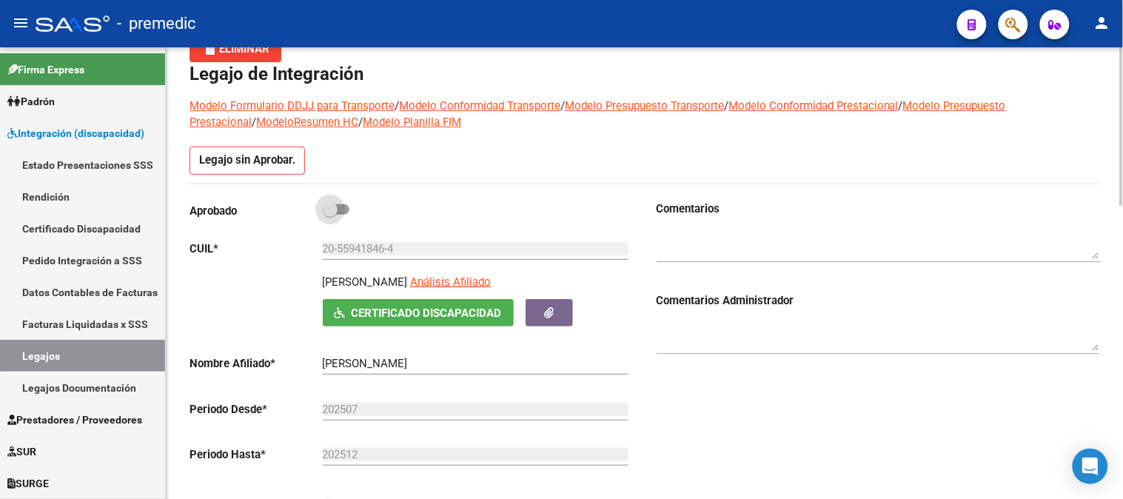
click at [343, 206] on span at bounding box center [336, 209] width 27 height 10
click at [330, 215] on input "checkbox" at bounding box center [329, 215] width 1 height 1
checkbox input "true"
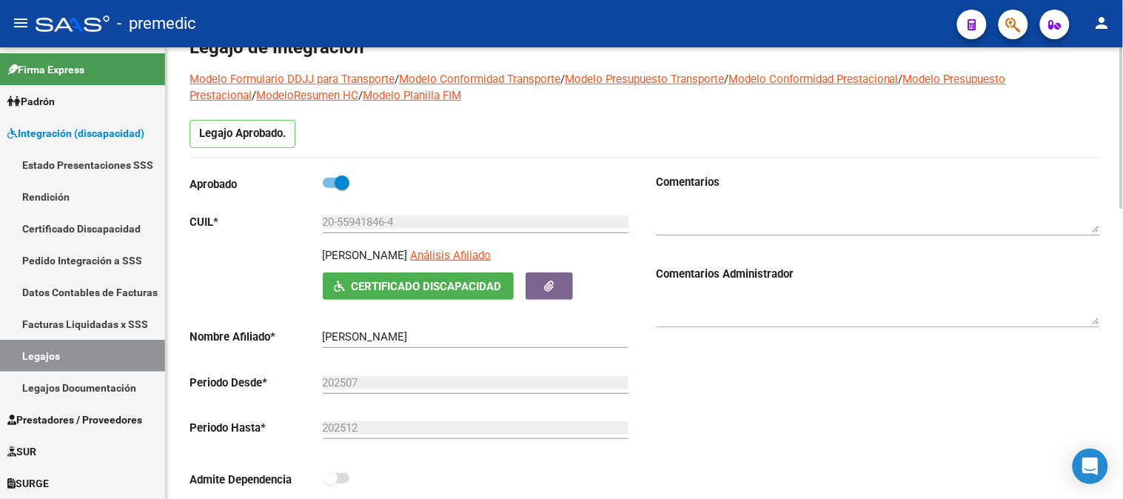
scroll to position [0, 0]
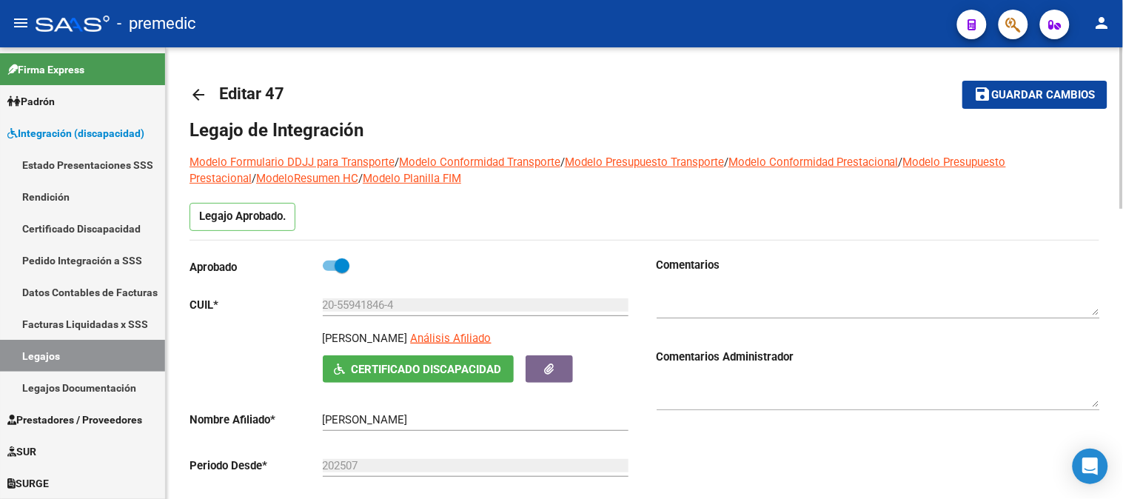
click at [1122, 63] on div at bounding box center [1122, 272] width 4 height 451
click at [1053, 85] on button "save Guardar cambios" at bounding box center [1034, 94] width 145 height 27
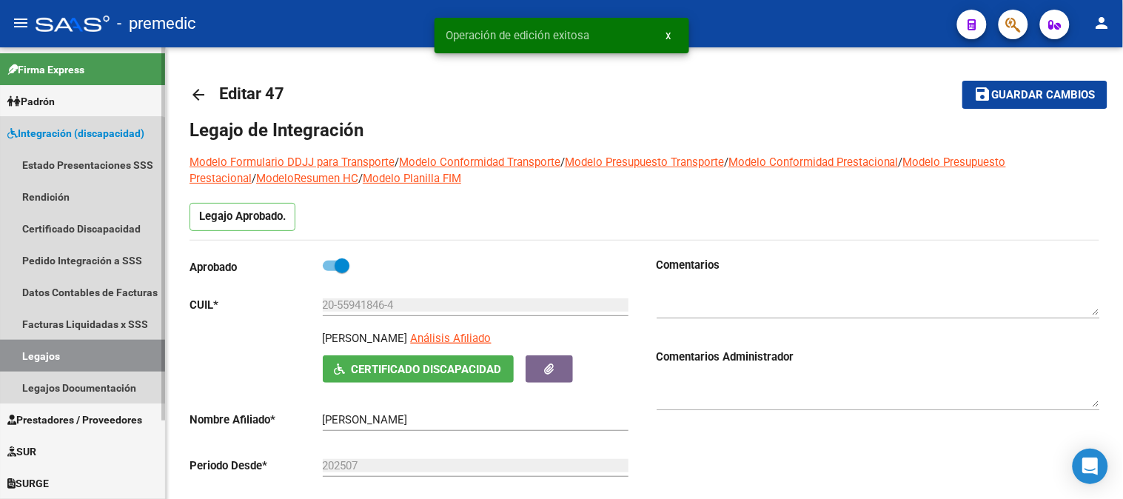
click at [76, 370] on link "Legajos" at bounding box center [82, 356] width 165 height 32
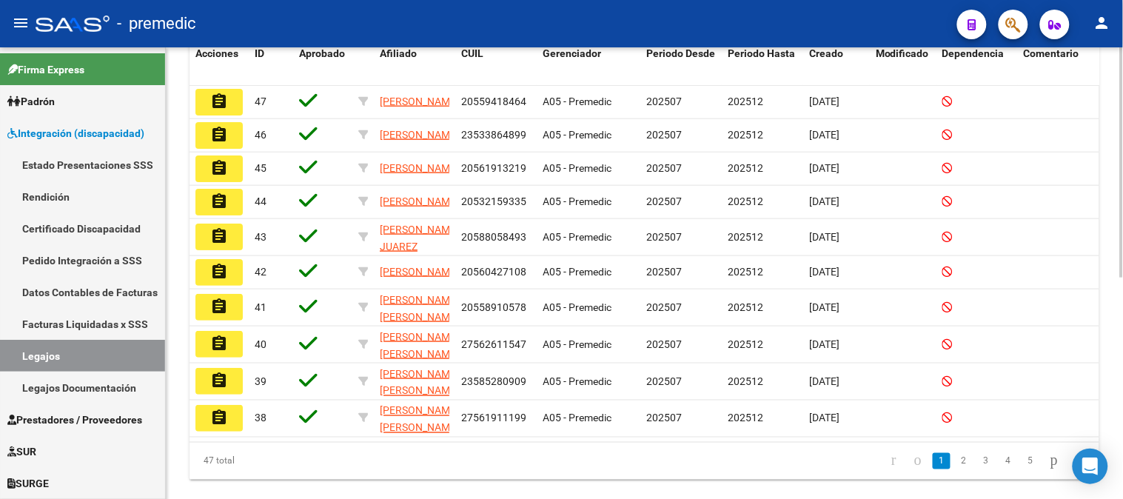
click at [1115, 412] on div "Modelo Formulario DDJJ para Transporte / Modelo Conformidad Transporte / Modelo…" at bounding box center [646, 99] width 961 height 855
